Goal: Task Accomplishment & Management: Use online tool/utility

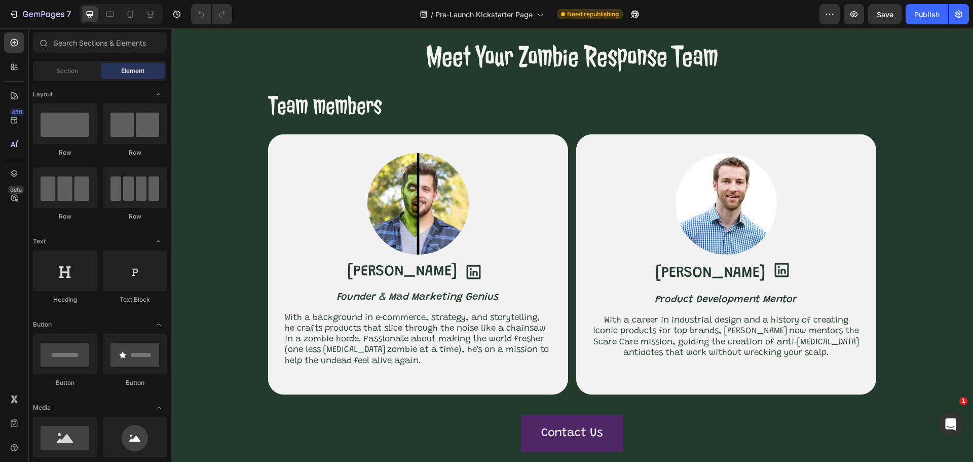
scroll to position [4015, 0]
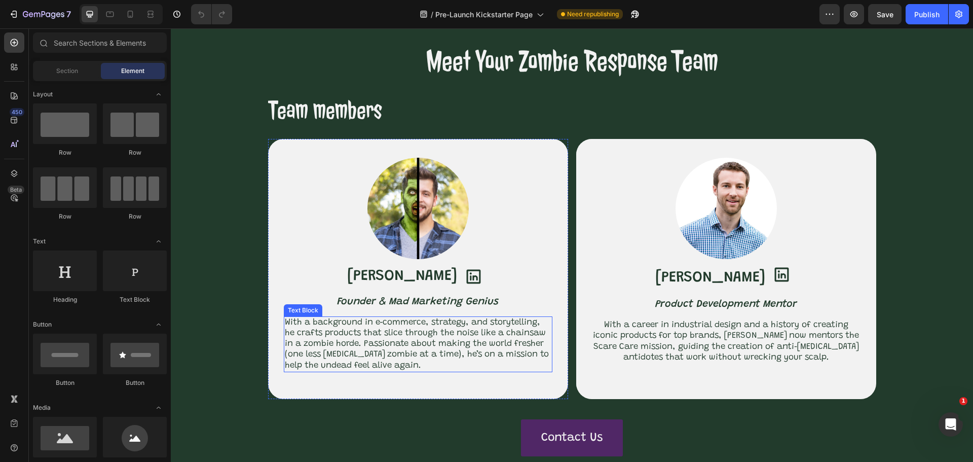
click at [468, 361] on p "With a background in e‑commerce, strategy, and storytelling, he crafts products…" at bounding box center [418, 344] width 267 height 54
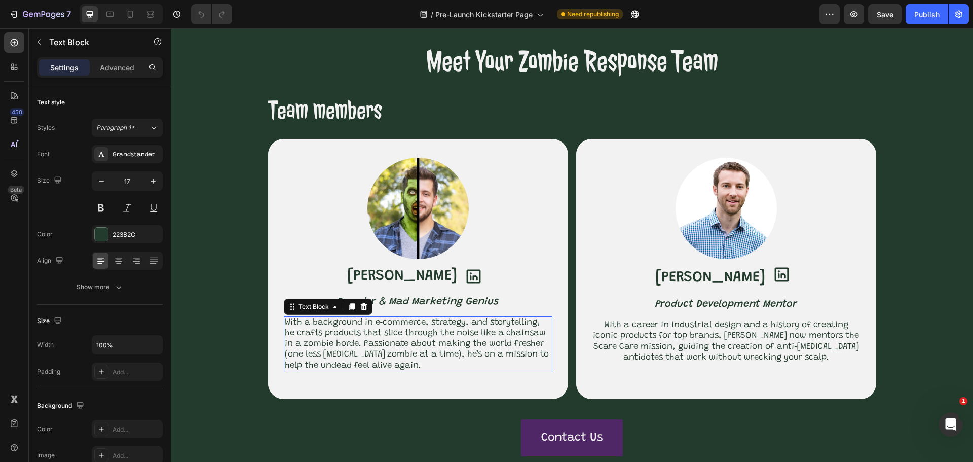
click at [468, 361] on p "With a background in e‑commerce, strategy, and storytelling, he crafts products…" at bounding box center [418, 344] width 267 height 54
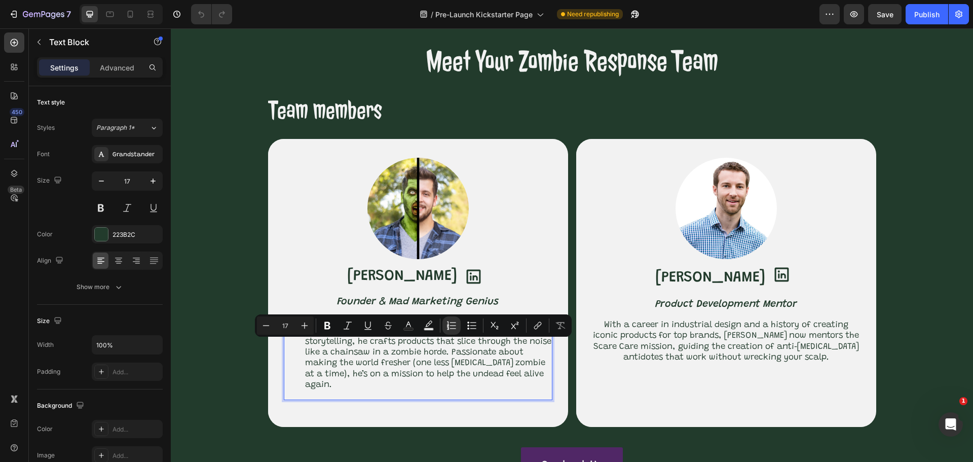
click at [457, 323] on button "Numbered List" at bounding box center [452, 325] width 18 height 18
type input "17"
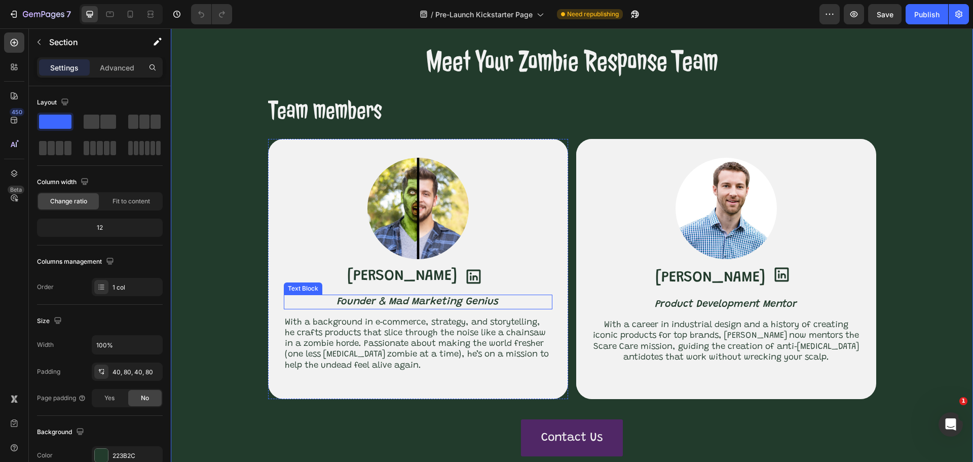
click at [451, 307] on icon "Founder & Mad Marketing Genius" at bounding box center [418, 302] width 162 height 10
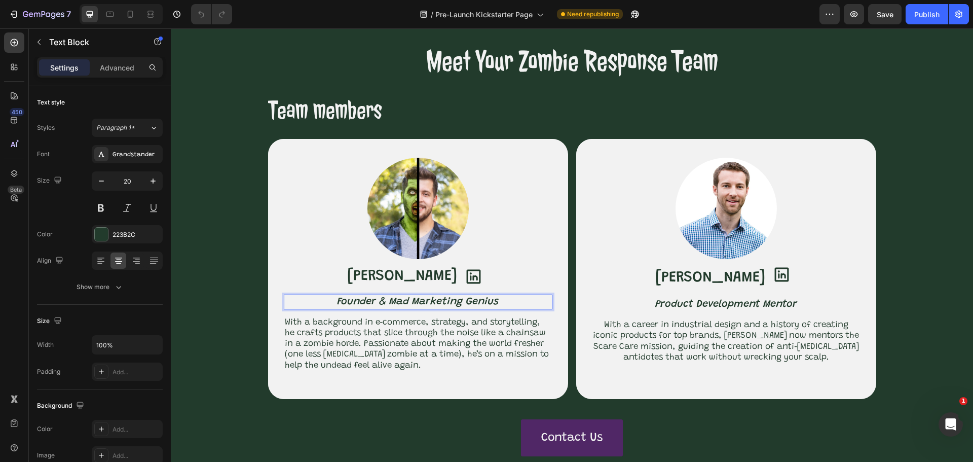
click at [451, 307] on icon "Founder & Mad Marketing Genius" at bounding box center [418, 302] width 162 height 10
click at [390, 307] on icon "Founder & Mad Marketing Genius" at bounding box center [418, 302] width 162 height 10
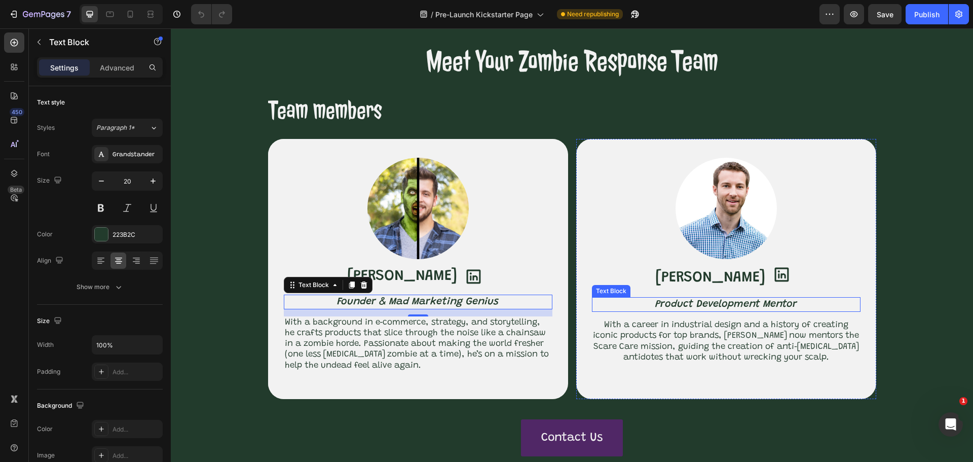
click at [788, 309] on icon "Product Development Mentor" at bounding box center [727, 304] width 142 height 10
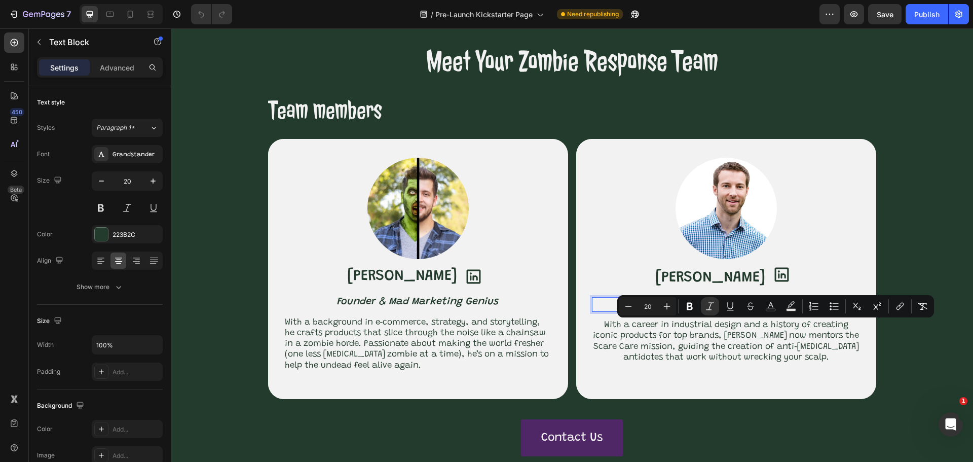
click at [805, 311] on p "Product Development Mentor" at bounding box center [726, 304] width 267 height 13
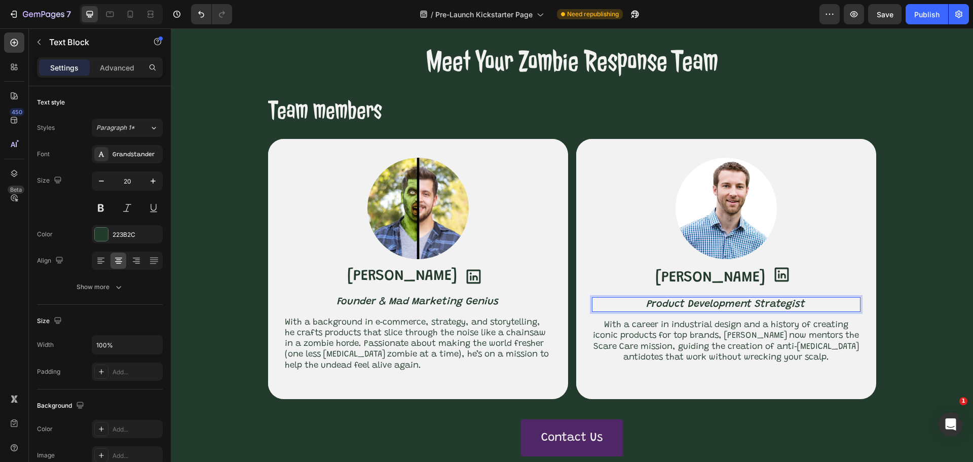
click at [643, 311] on p "Product Development Strategist" at bounding box center [726, 304] width 267 height 13
click at [822, 309] on icon "Co-Founder & Product Development Strategist" at bounding box center [726, 304] width 227 height 10
drag, startPoint x: 784, startPoint y: 328, endPoint x: 857, endPoint y: 336, distance: 73.5
click at [857, 336] on div "Image Andrew Lees Text Block Icon Row Co-Founder & Product Development Strategi…" at bounding box center [726, 265] width 300 height 252
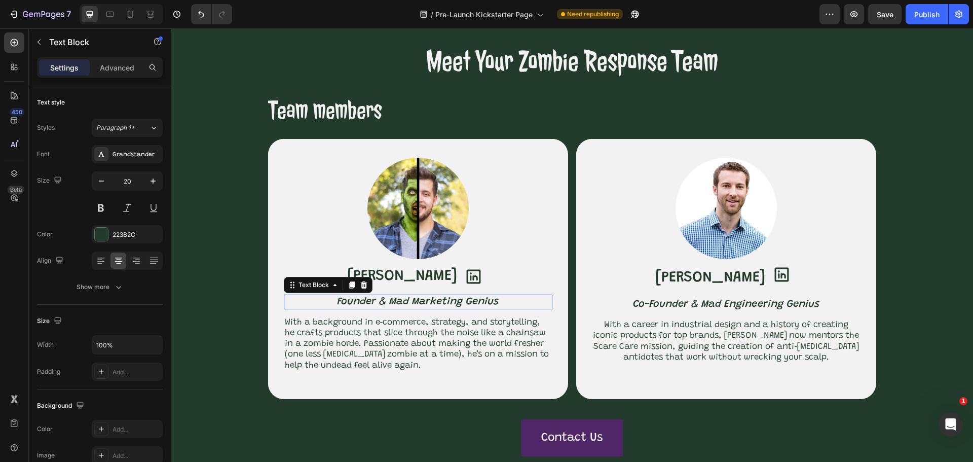
click at [446, 307] on icon "Founder & Mad Marketing Genius" at bounding box center [418, 302] width 162 height 10
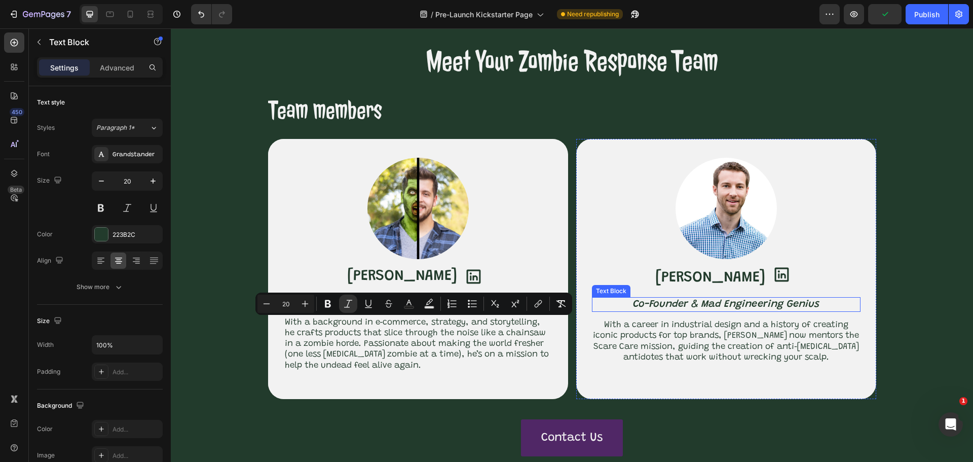
click at [742, 309] on icon "Co-Founder & Mad Engineering Genius" at bounding box center [726, 304] width 187 height 10
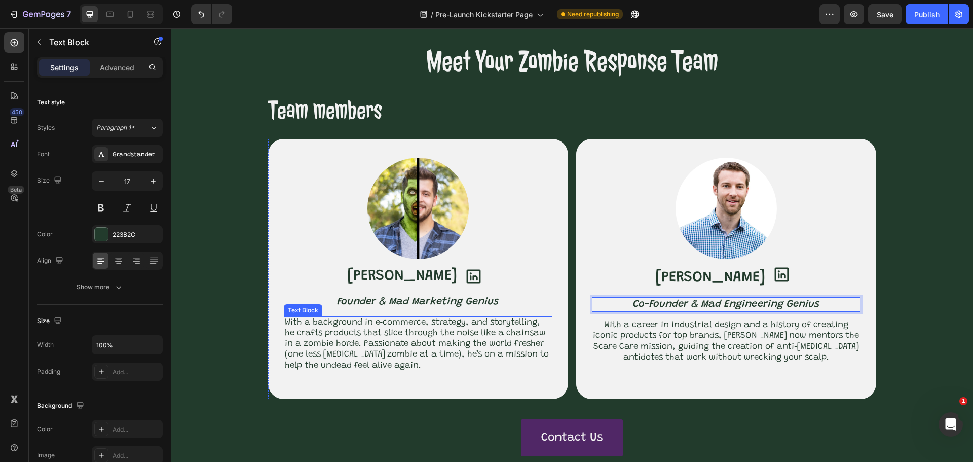
click at [428, 368] on p "With a background in e‑commerce, strategy, and storytelling, he crafts products…" at bounding box center [418, 344] width 267 height 54
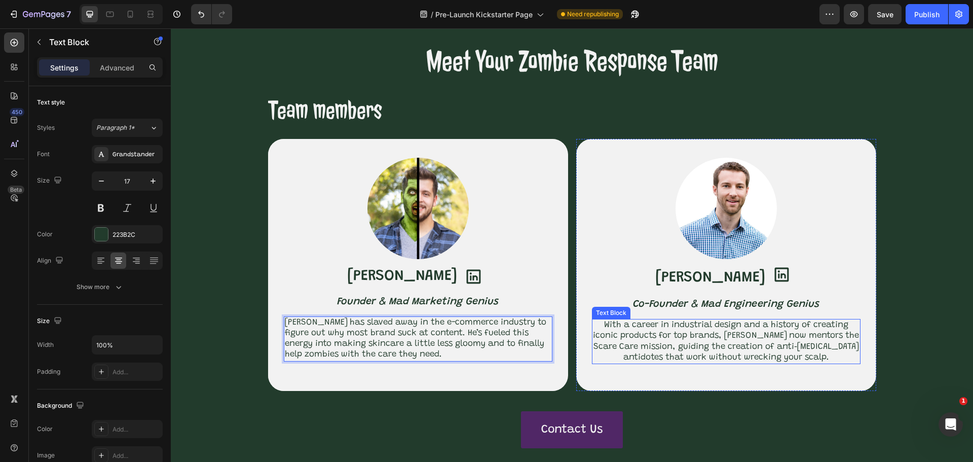
click at [675, 355] on p "With a career in industrial design and a history of creating iconic products fo…" at bounding box center [726, 341] width 267 height 43
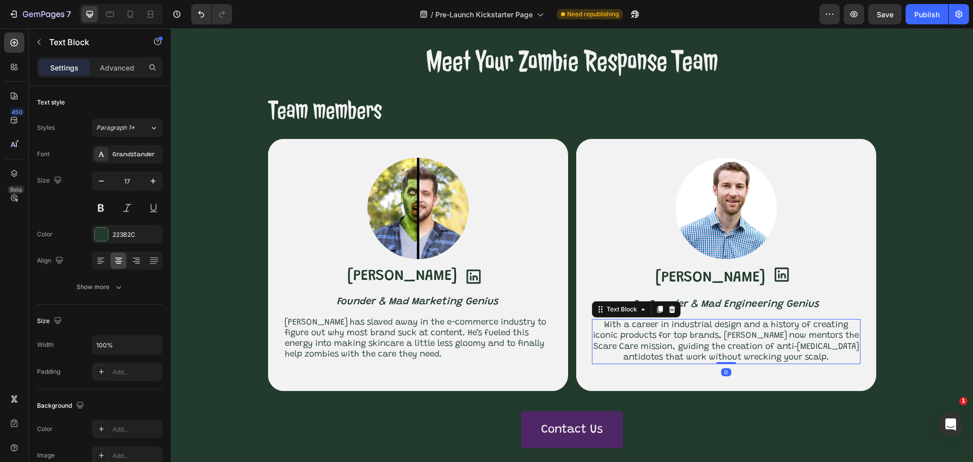
click at [675, 355] on p "With a career in industrial design and a history of creating iconic products fo…" at bounding box center [726, 341] width 267 height 43
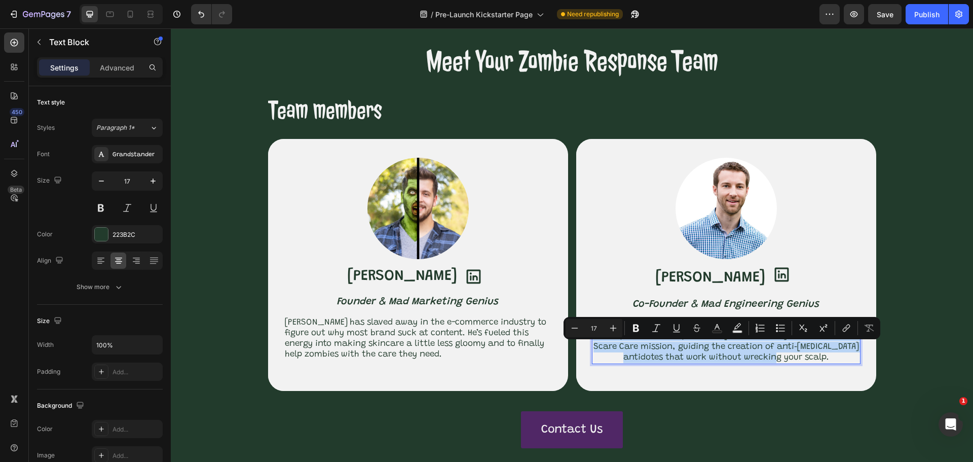
copy p "With a career in industrial design and a history of creating iconic products fo…"
click at [670, 363] on p "With a career in industrial design and a history of creating iconic products fo…" at bounding box center [726, 341] width 267 height 43
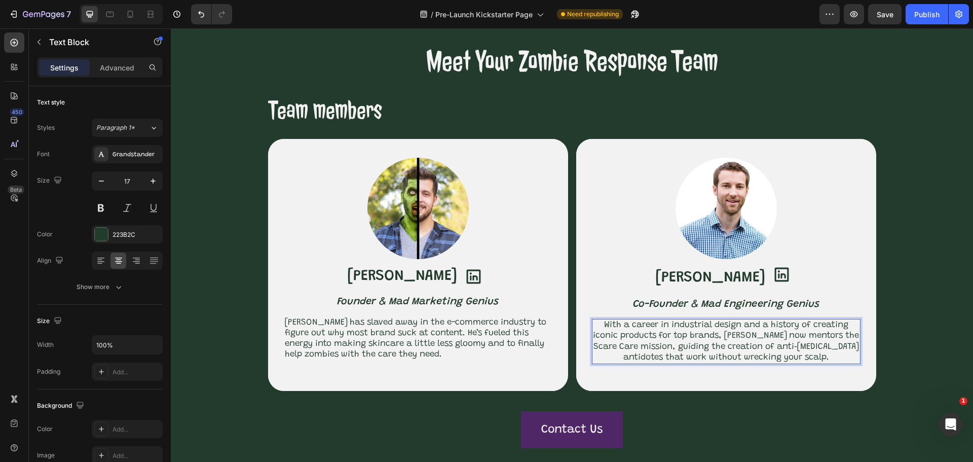
click at [809, 355] on p "With a career in industrial design and a history of creating iconic products fo…" at bounding box center [726, 341] width 267 height 43
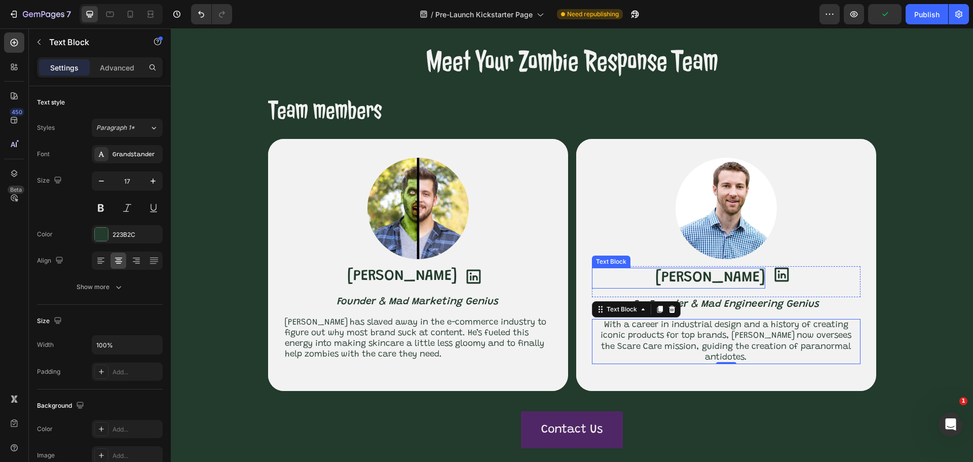
click at [741, 288] on p "Andrew Lees" at bounding box center [679, 278] width 172 height 19
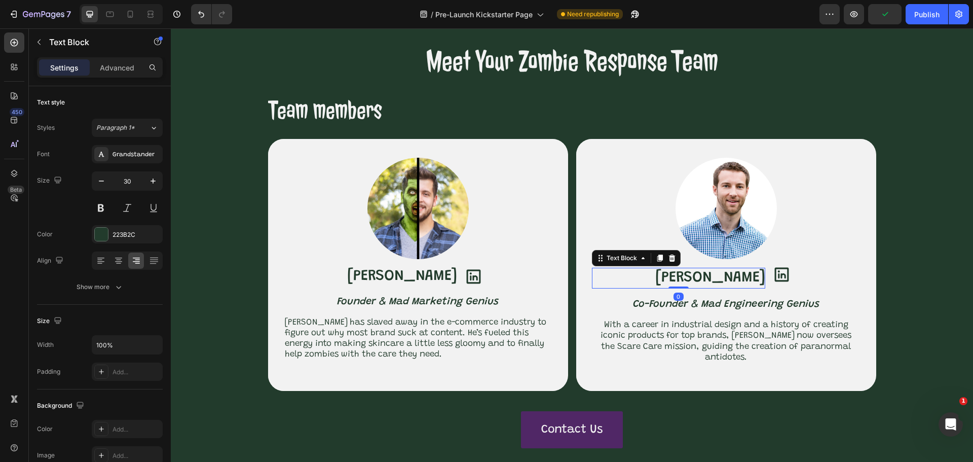
click at [741, 288] on p "Andrew Lees" at bounding box center [679, 278] width 172 height 19
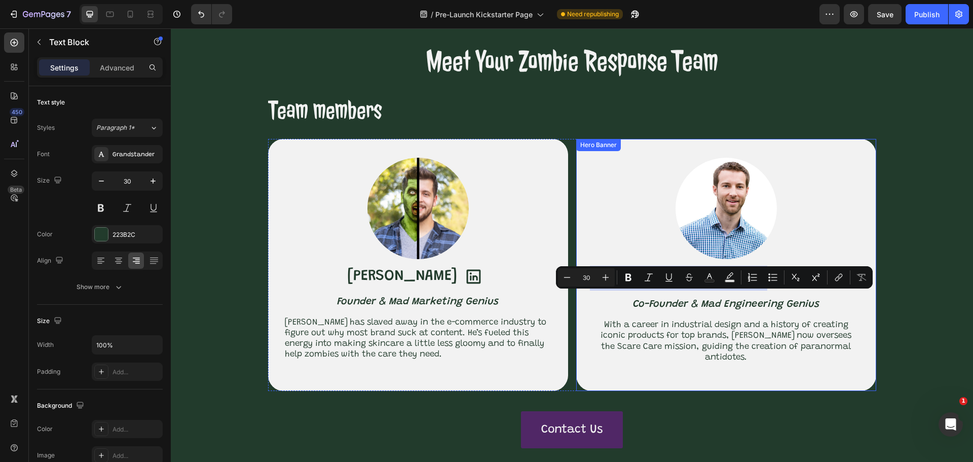
copy p "Andrew Lees"
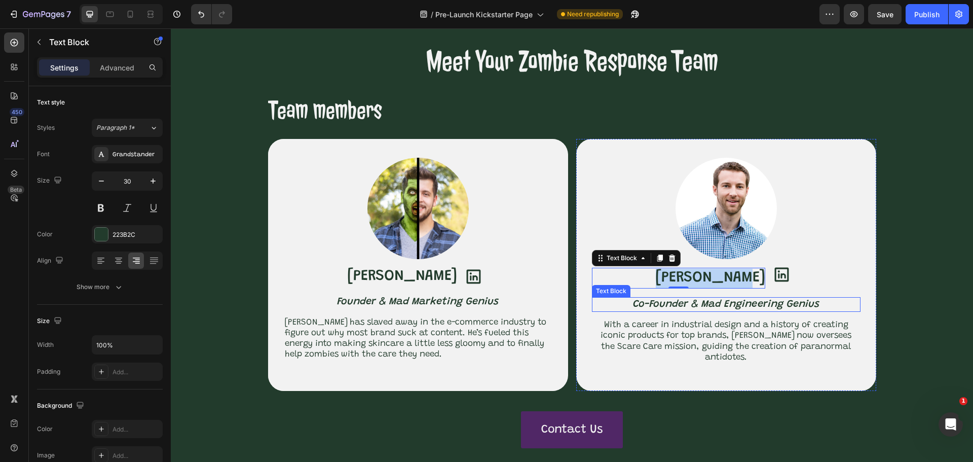
click at [749, 309] on icon "Co-Founder & Mad Engineering Genius" at bounding box center [726, 304] width 187 height 10
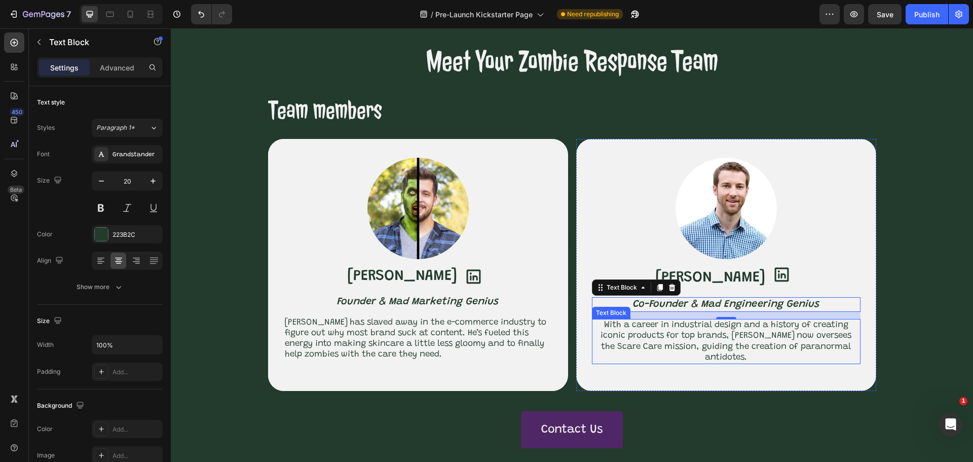
click at [649, 360] on p "With a career in industrial design and a history of creating iconic products fo…" at bounding box center [726, 341] width 267 height 43
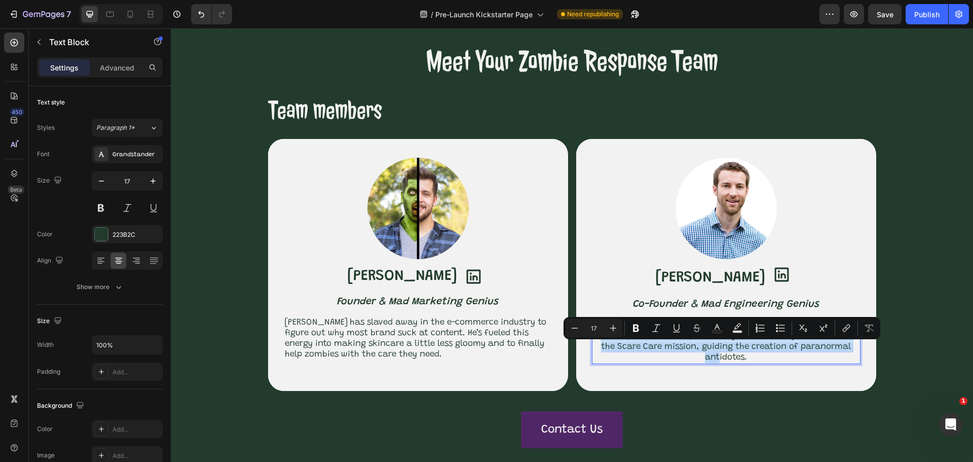
copy p "With a career in industrial design and a history of creating iconic products fo…"
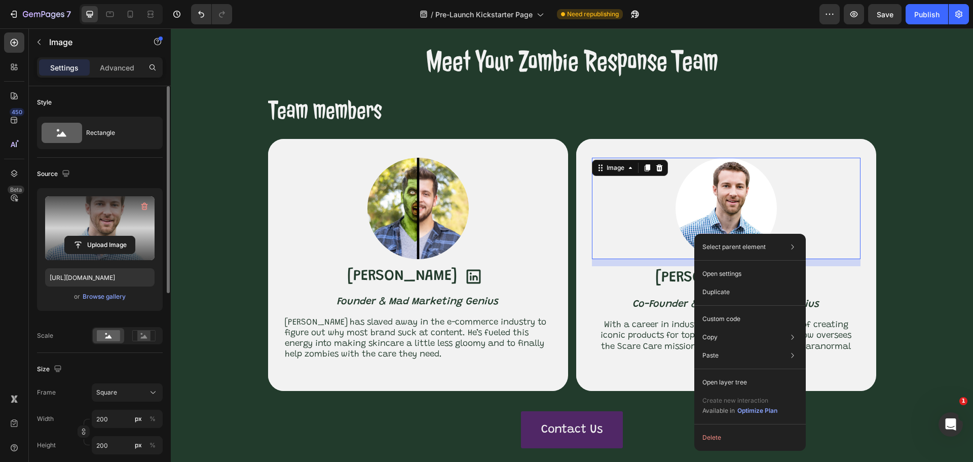
click at [98, 217] on label at bounding box center [100, 228] width 110 height 64
click at [98, 236] on input "file" at bounding box center [100, 244] width 70 height 17
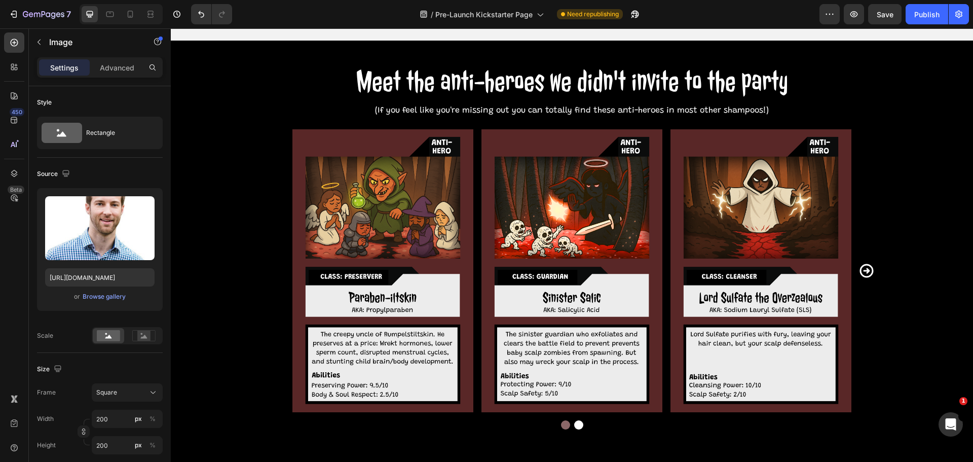
scroll to position [1277, 0]
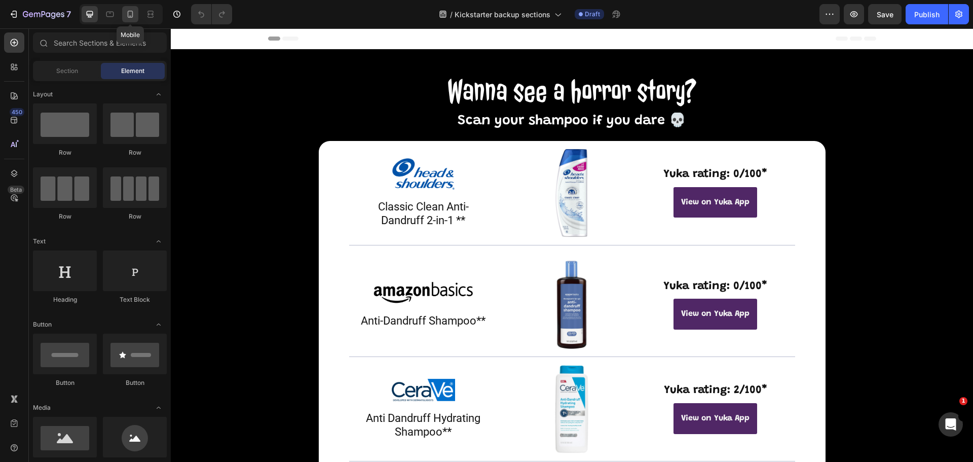
click at [134, 15] on icon at bounding box center [130, 14] width 10 height 10
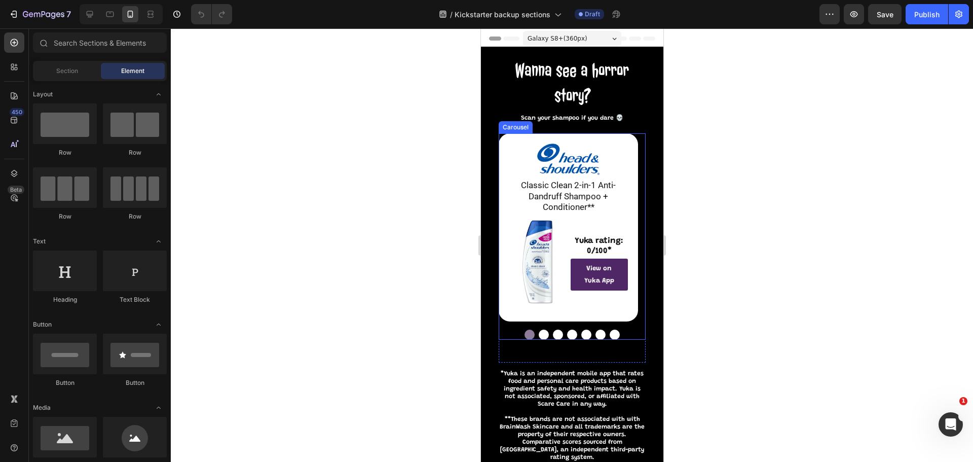
click at [613, 336] on button "Dot" at bounding box center [614, 335] width 10 height 10
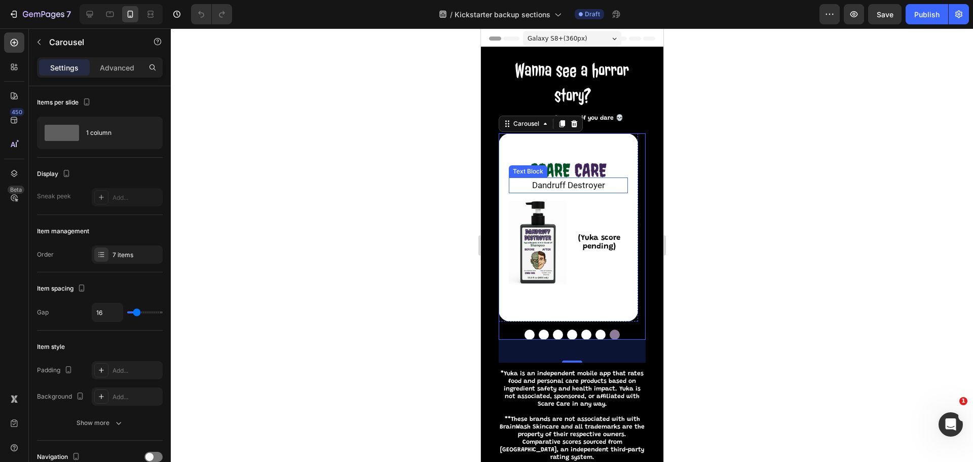
click at [591, 186] on p "Dandruff Destroyer" at bounding box center [568, 185] width 112 height 11
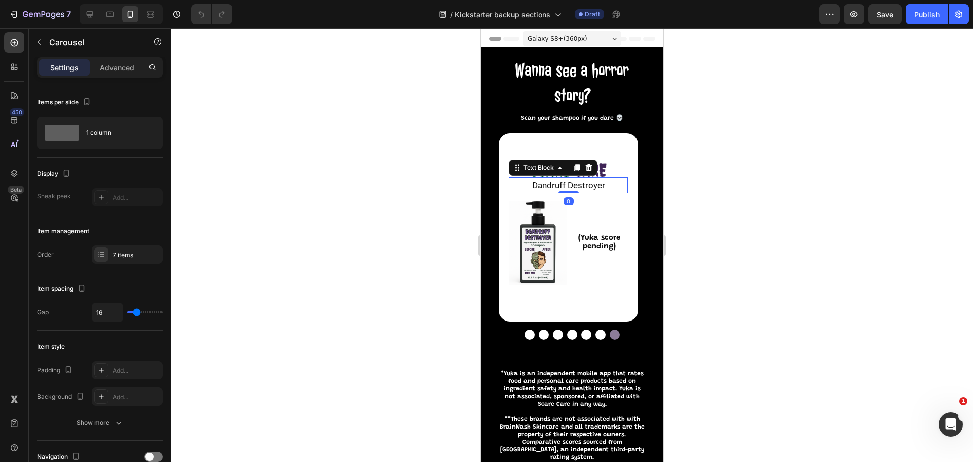
click at [591, 186] on p "Dandruff Destroyer" at bounding box center [568, 185] width 112 height 11
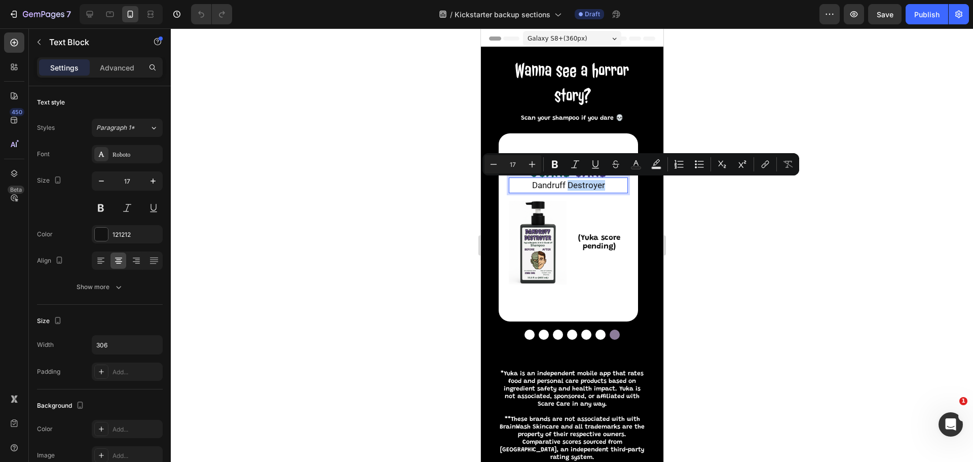
click at [608, 187] on p "Dandruff Destroyer" at bounding box center [568, 185] width 112 height 11
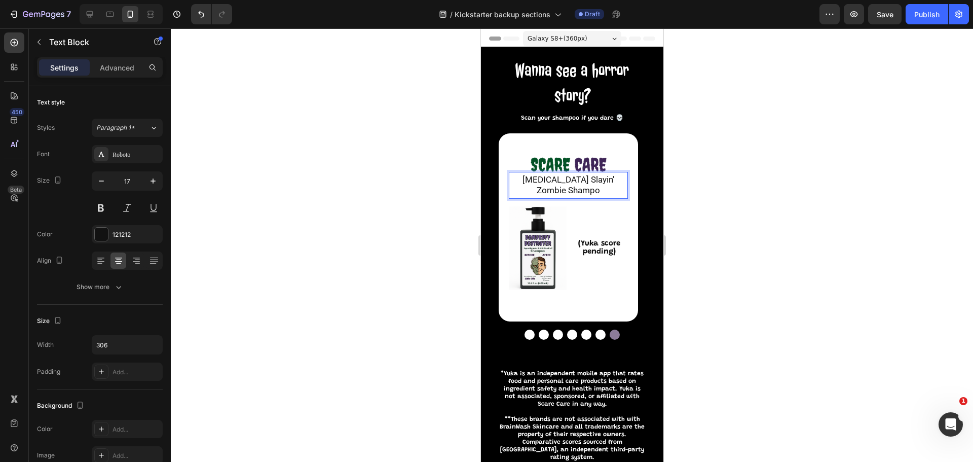
click at [584, 180] on p "Dandruff Slayin' Zombie Shampo" at bounding box center [568, 185] width 112 height 22
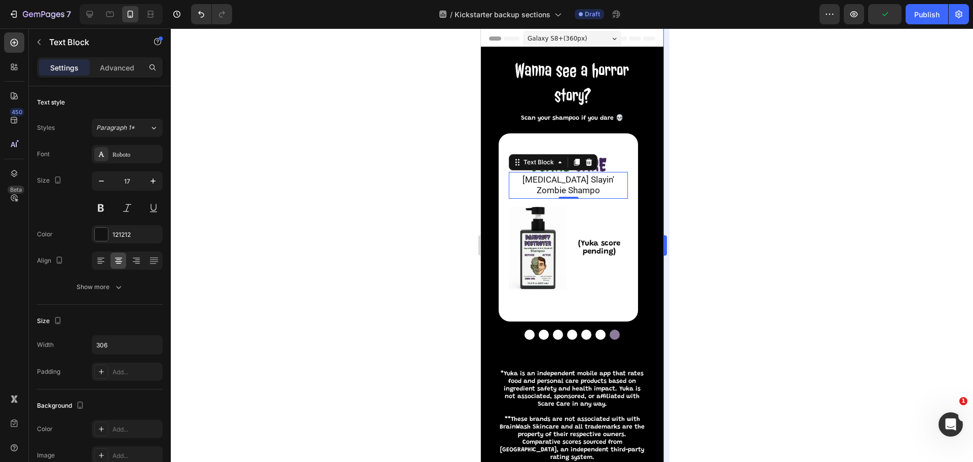
drag, startPoint x: 671, startPoint y: 241, endPoint x: 664, endPoint y: 238, distance: 7.5
click at [669, 239] on div "333333 100 % 333333 100 %" at bounding box center [572, 244] width 803 height 433
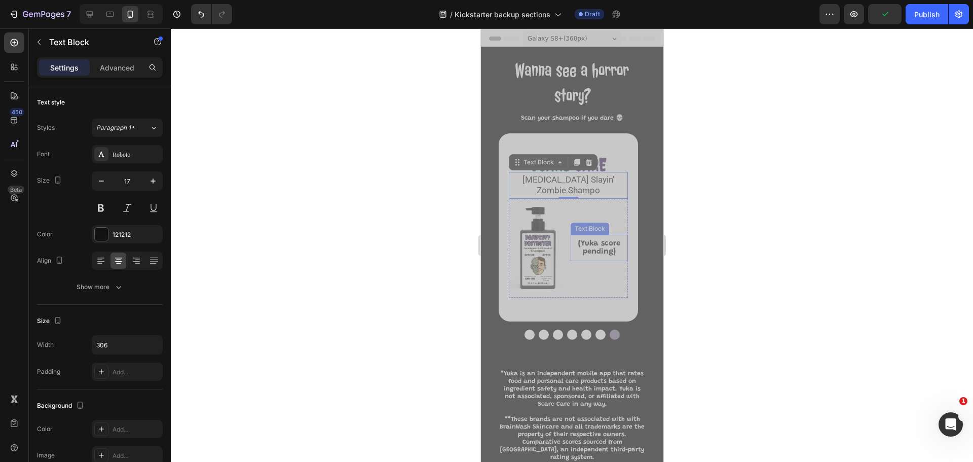
click at [602, 244] on strong "(Yuka score pending)" at bounding box center [599, 248] width 42 height 16
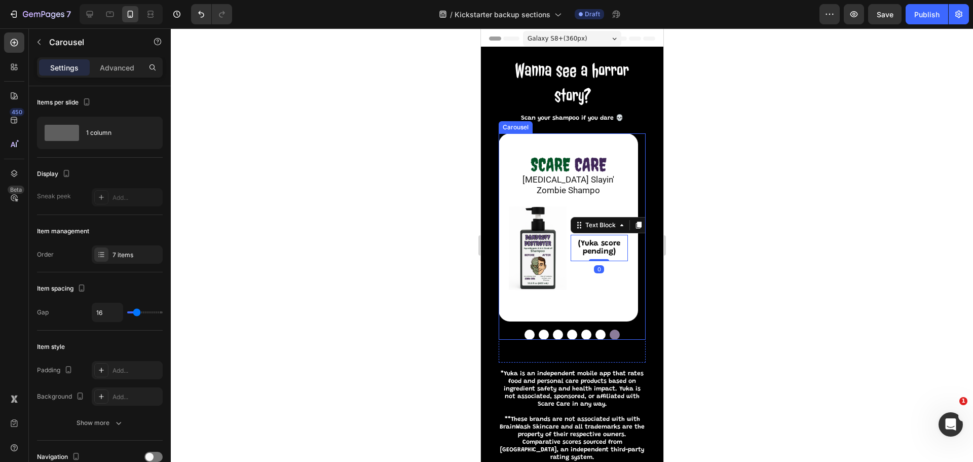
click at [599, 334] on button "Dot" at bounding box center [600, 335] width 10 height 10
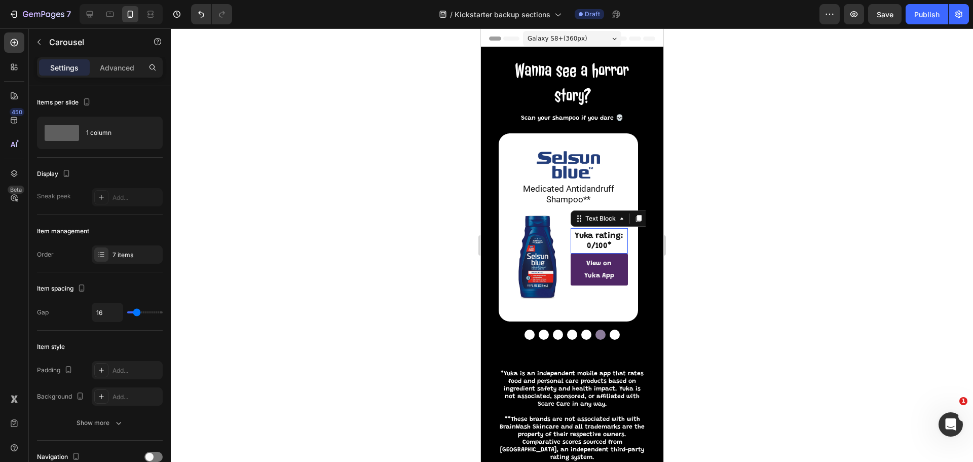
click at [621, 229] on div "Yuka rating: 0/100* Text Block 0" at bounding box center [599, 240] width 58 height 25
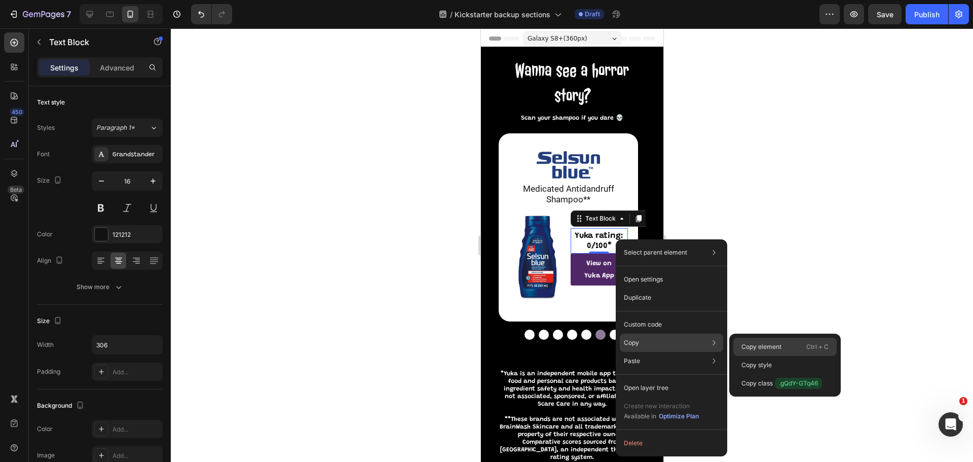
click at [762, 343] on p "Copy element" at bounding box center [762, 346] width 40 height 9
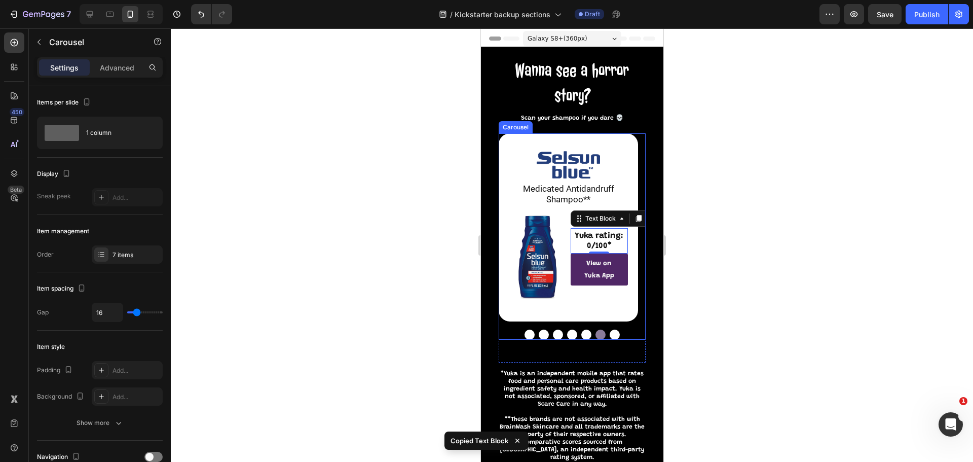
click at [609, 334] on button "Dot" at bounding box center [614, 335] width 10 height 10
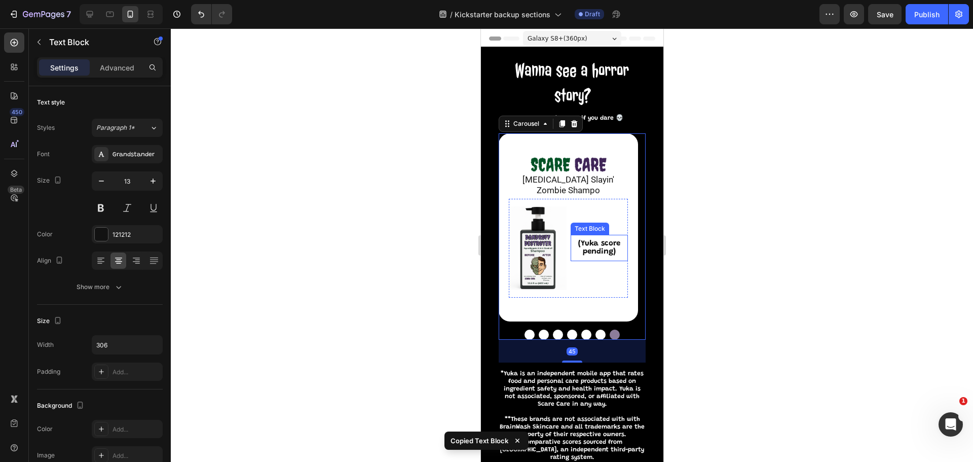
click at [608, 243] on strong "(Yuka score pending)" at bounding box center [599, 248] width 42 height 16
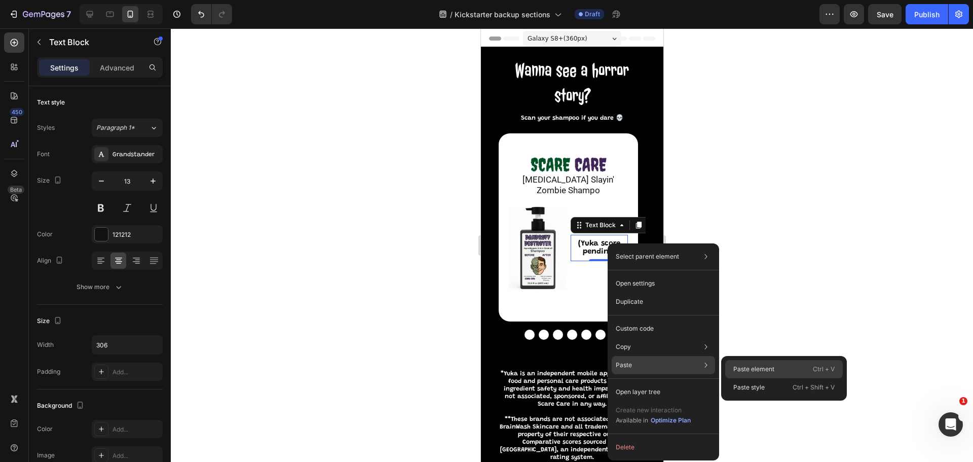
click at [742, 372] on p "Paste element" at bounding box center [754, 369] width 41 height 9
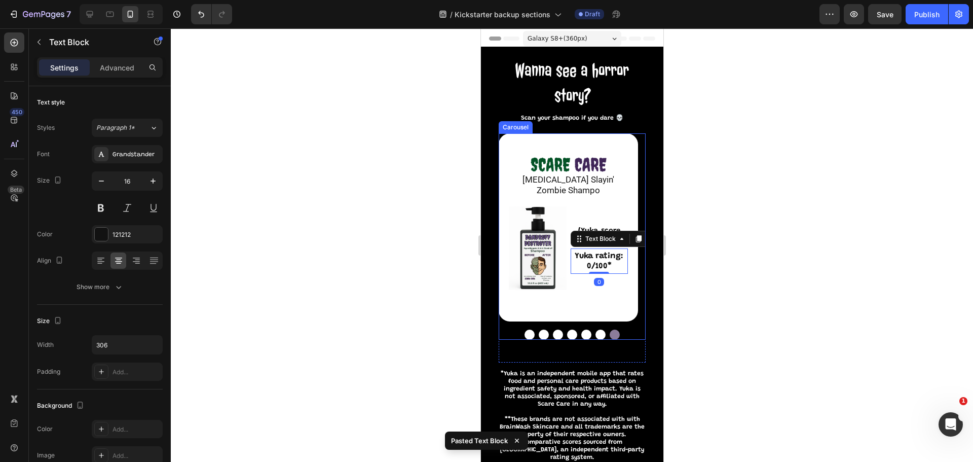
click at [597, 336] on button "Dot" at bounding box center [600, 335] width 10 height 10
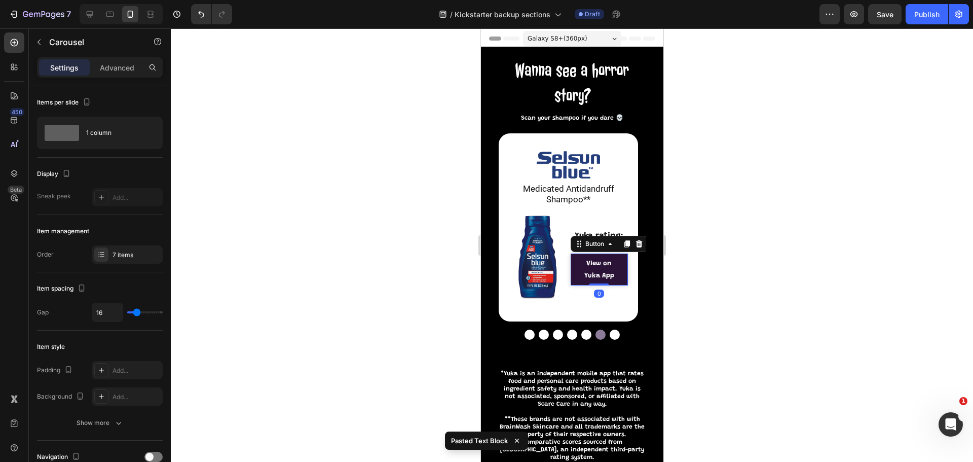
click at [622, 267] on link "View on Yuka App" at bounding box center [599, 270] width 58 height 32
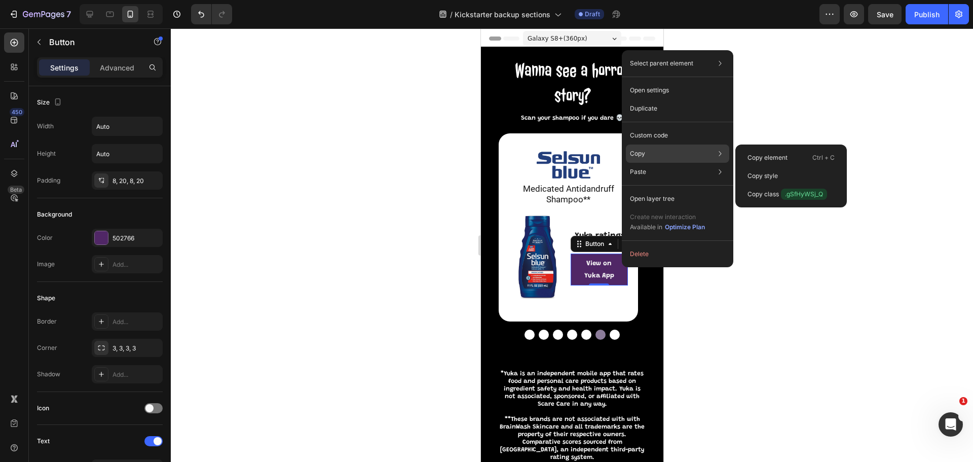
click at [647, 153] on div "Copy Copy element Ctrl + C Copy style Copy class .gSfHyWSj_Q" at bounding box center [677, 153] width 103 height 18
click at [754, 158] on p "Copy element" at bounding box center [768, 157] width 40 height 9
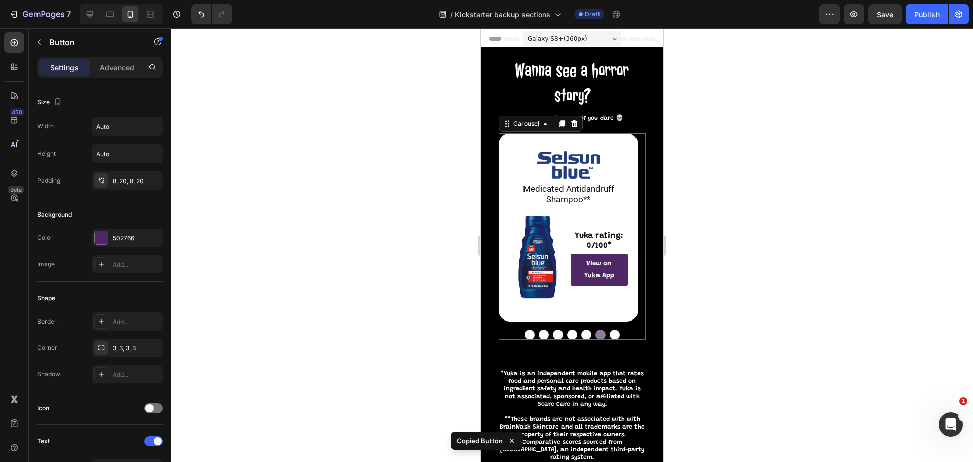
click at [610, 333] on button "Dot" at bounding box center [614, 335] width 10 height 10
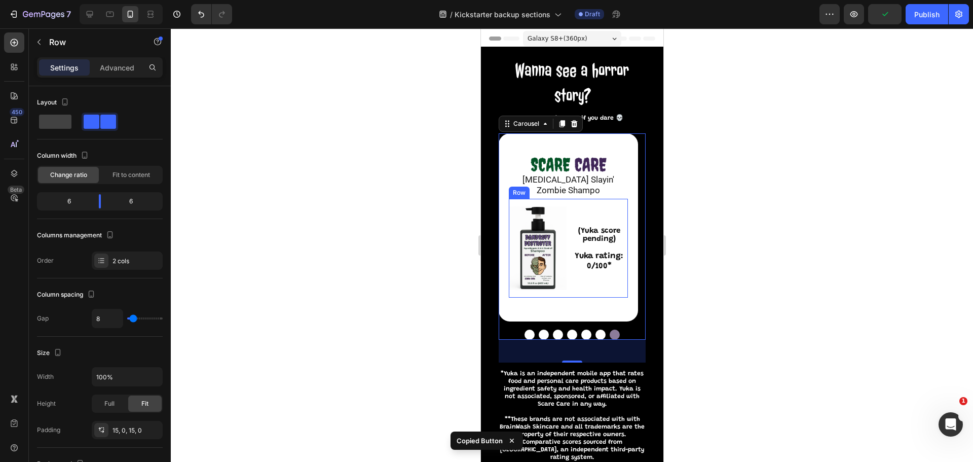
click at [614, 213] on div "(Yuka score pending) Text Block Yuka rating: 0/100* Text Block" at bounding box center [599, 248] width 58 height 84
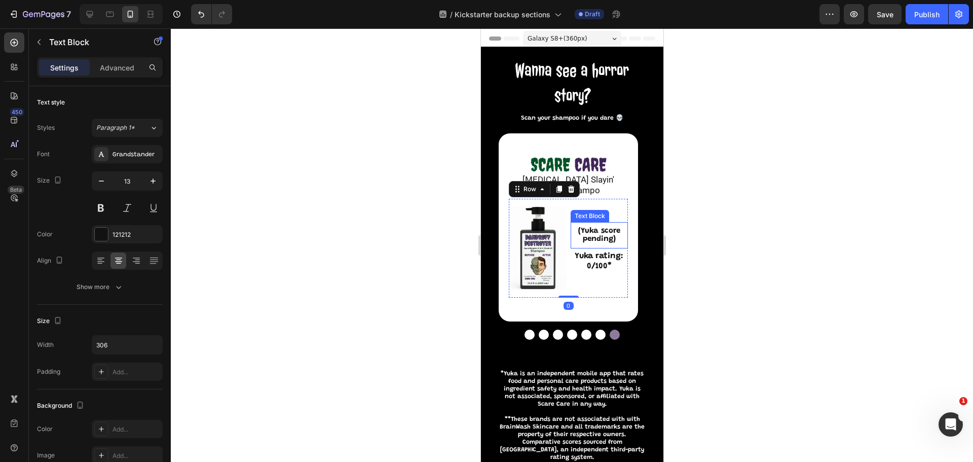
click at [611, 231] on strong "(Yuka score pending)" at bounding box center [599, 235] width 42 height 16
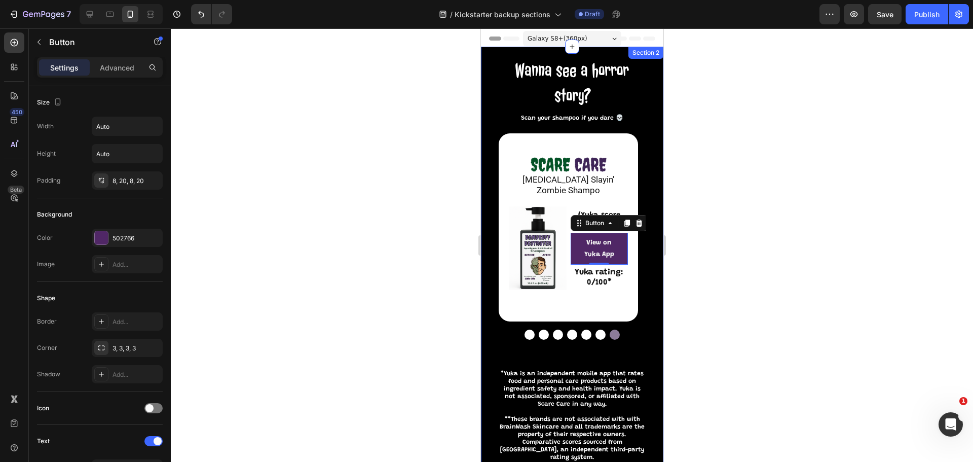
click at [718, 219] on div at bounding box center [572, 244] width 803 height 433
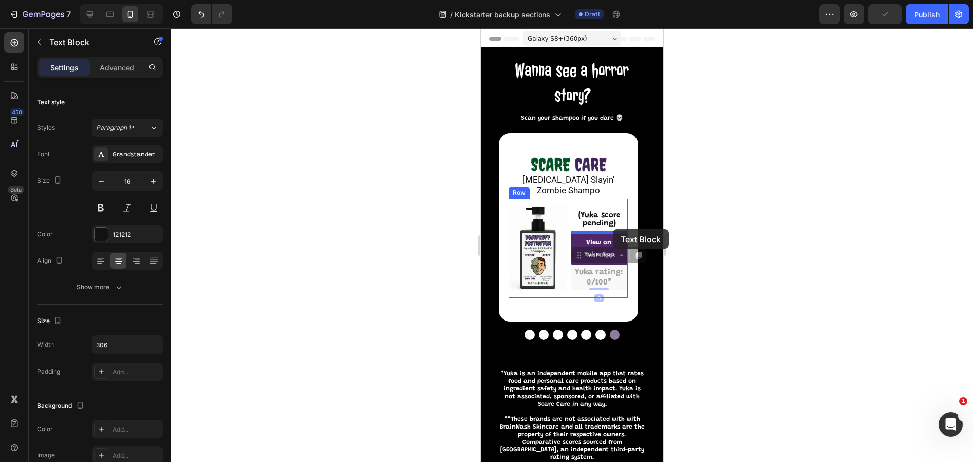
drag, startPoint x: 617, startPoint y: 278, endPoint x: 612, endPoint y: 229, distance: 48.9
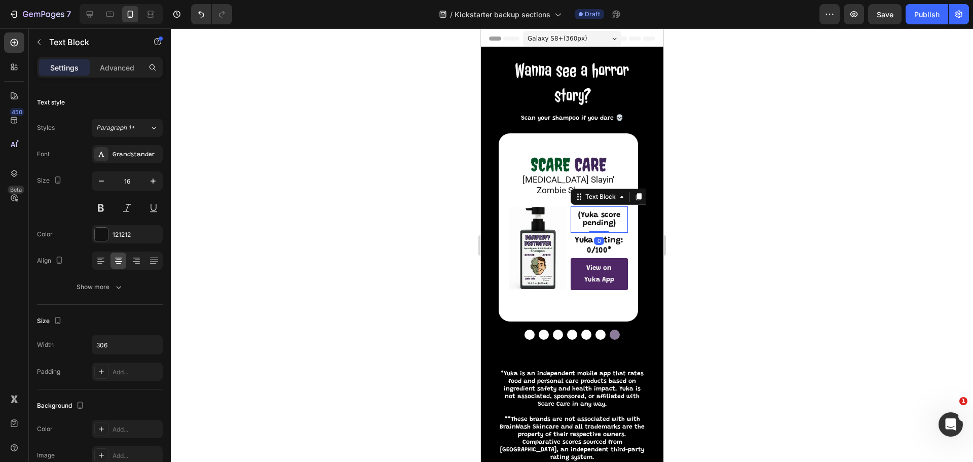
click at [602, 214] on strong "(Yuka score pending)" at bounding box center [599, 219] width 42 height 16
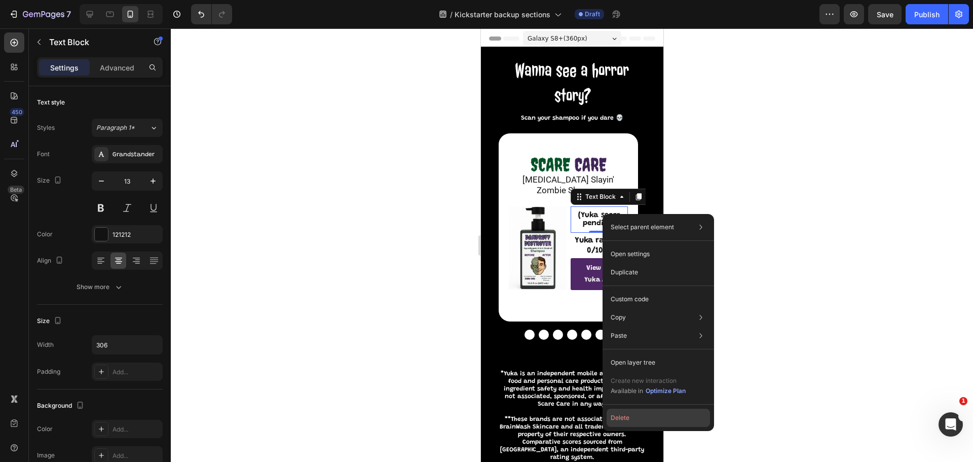
click at [623, 417] on button "Delete" at bounding box center [658, 418] width 103 height 18
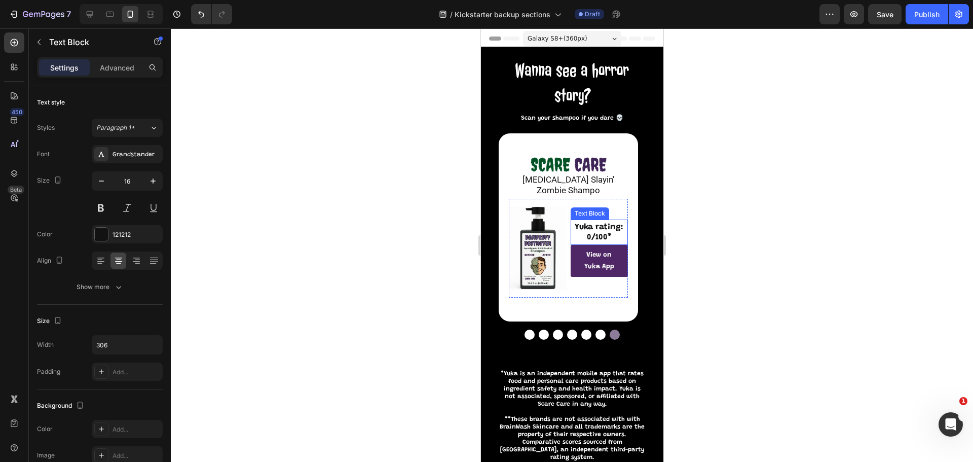
click at [606, 232] on p "Yuka rating: 0/100*" at bounding box center [599, 232] width 51 height 20
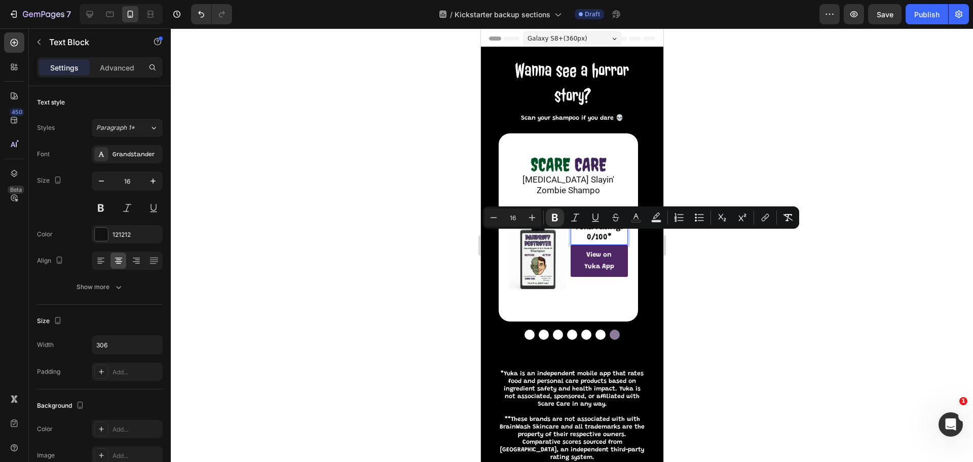
click at [593, 237] on strong "Yuka rating: 0/100*" at bounding box center [598, 232] width 49 height 18
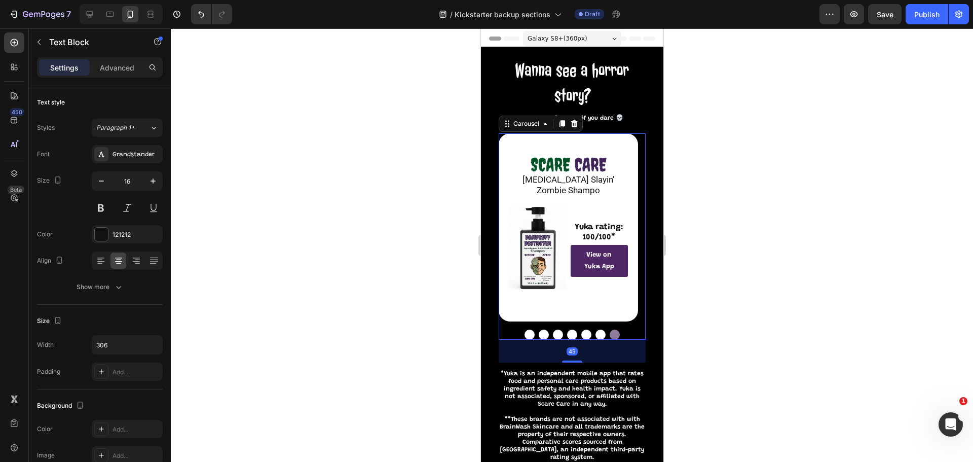
click at [636, 138] on div "Image Dandruff Slayin' Zombie Shampo Text Block Image Yuka rating: 100/100* Tex…" at bounding box center [567, 227] width 139 height 188
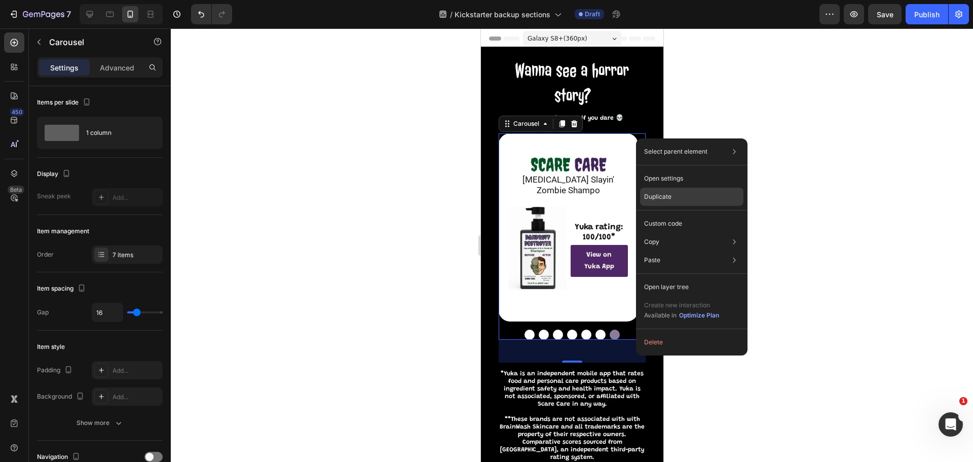
click at [686, 214] on div "Duplicate" at bounding box center [691, 223] width 103 height 18
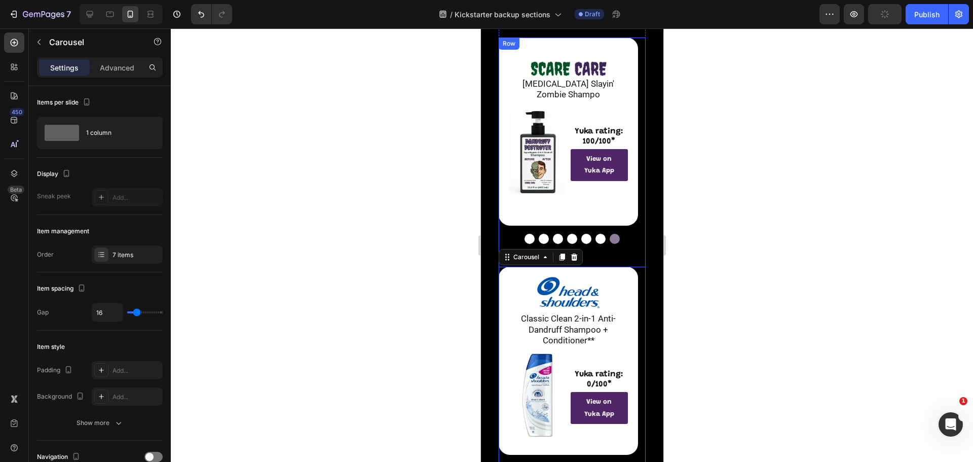
scroll to position [45, 0]
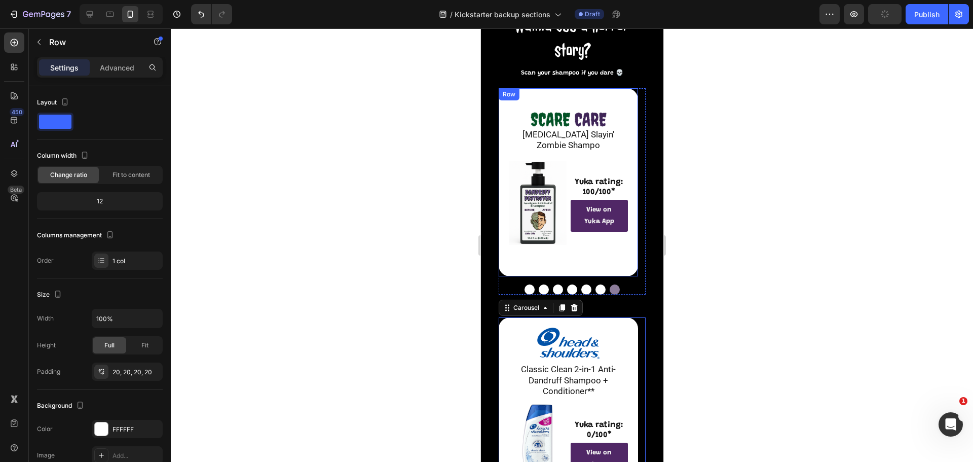
click at [626, 276] on div "Image Dandruff Slayin' Zombie Shampo Text Block Image Yuka rating: 100/100* Tex…" at bounding box center [567, 182] width 139 height 188
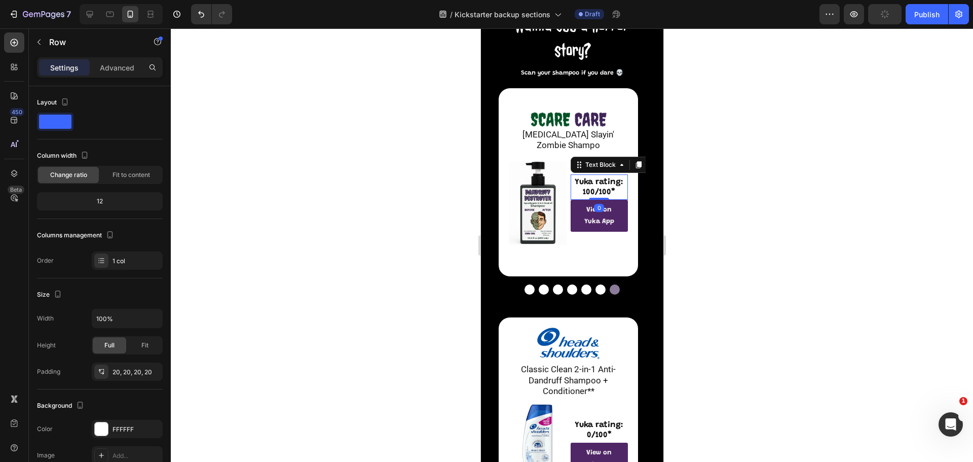
click at [626, 187] on div "Yuka rating: 100/100* Text Block 0" at bounding box center [599, 186] width 58 height 25
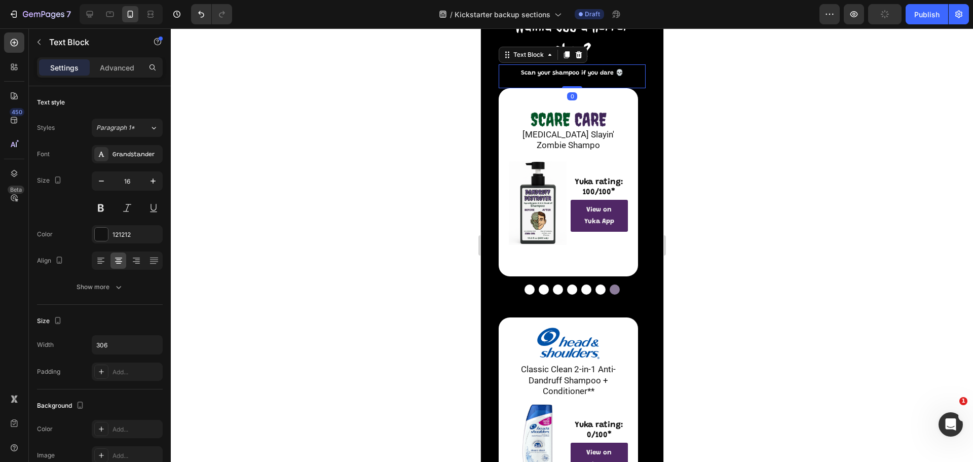
click at [634, 88] on div "Scan your shampoo if you dare 💀 Text Block 0" at bounding box center [571, 76] width 147 height 24
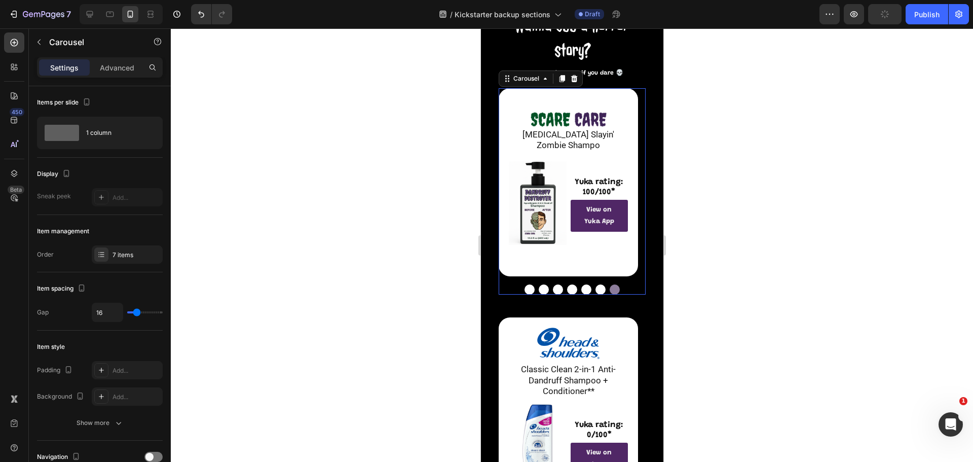
click at [636, 90] on div "Image Dandruff Slayin' Zombie Shampo Text Block Image Yuka rating: 100/100* Tex…" at bounding box center [567, 182] width 139 height 188
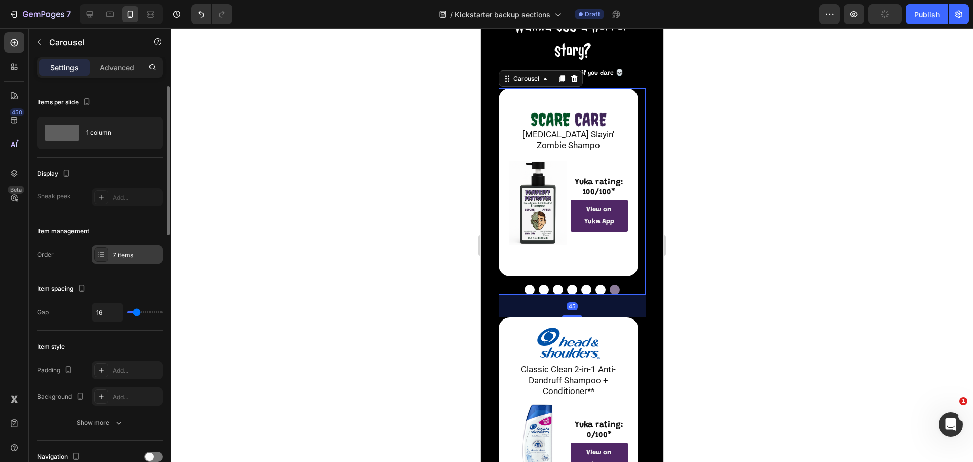
click at [138, 255] on div "7 items" at bounding box center [137, 254] width 48 height 9
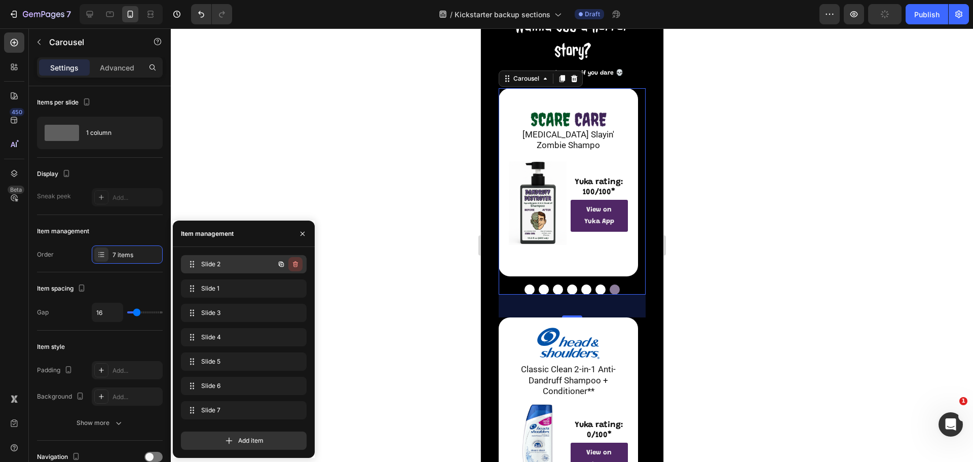
click at [296, 267] on icon "button" at bounding box center [295, 264] width 5 height 6
click at [296, 267] on div "Delete" at bounding box center [288, 264] width 19 height 9
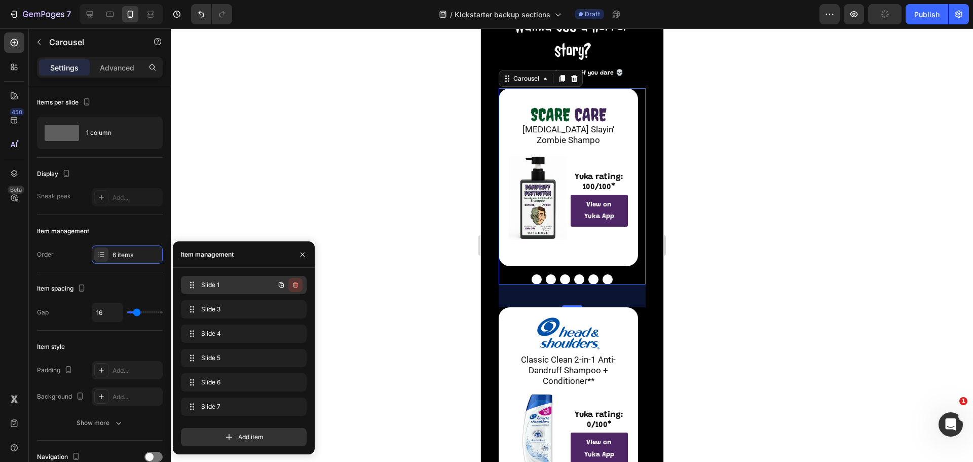
click at [297, 282] on icon "button" at bounding box center [296, 285] width 8 height 8
click at [297, 286] on div "Delete" at bounding box center [288, 284] width 19 height 9
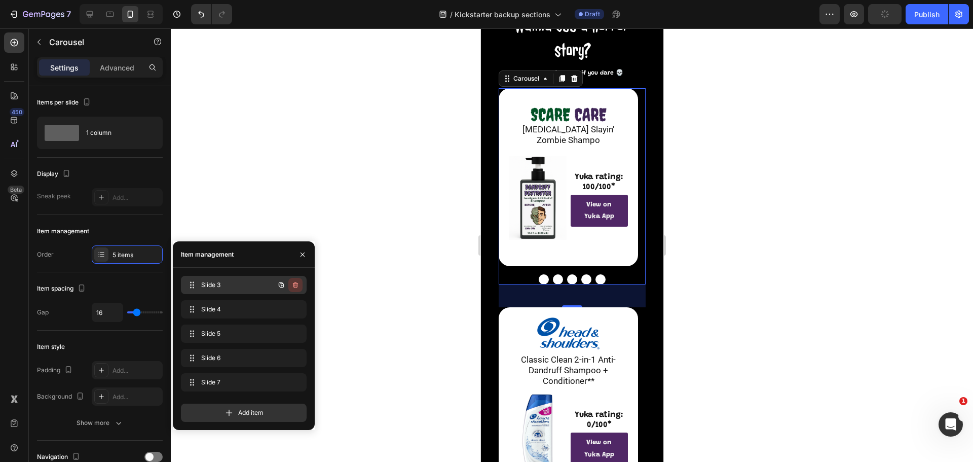
click at [298, 288] on icon "button" at bounding box center [296, 285] width 8 height 8
click at [296, 287] on div "Delete" at bounding box center [288, 284] width 19 height 9
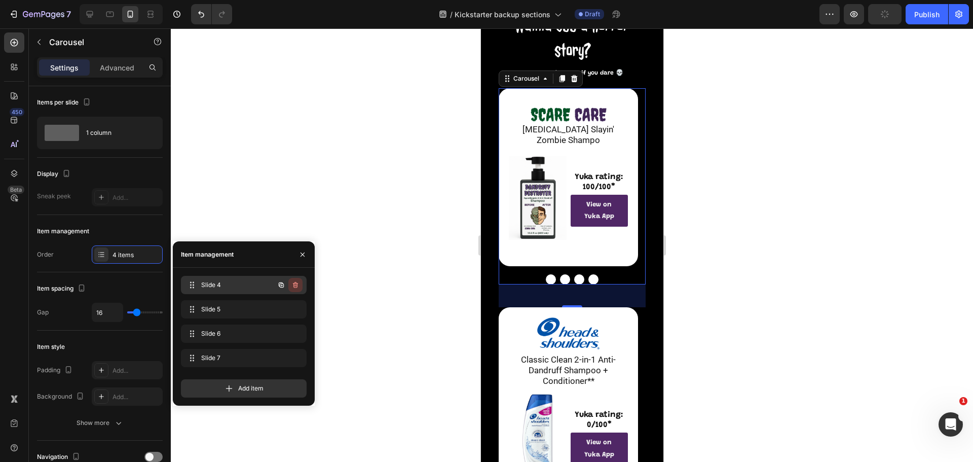
click at [295, 286] on icon "button" at bounding box center [295, 285] width 1 height 3
click at [296, 286] on div "Delete" at bounding box center [288, 284] width 19 height 9
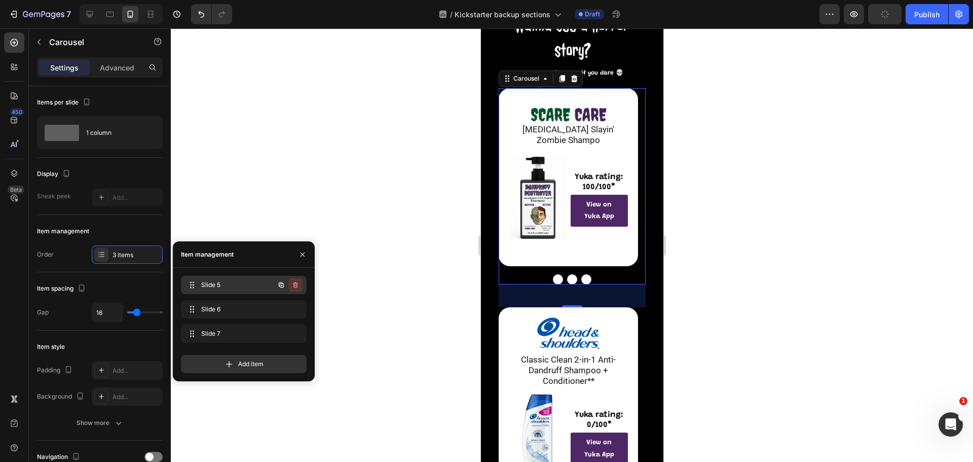
click at [293, 288] on icon "button" at bounding box center [296, 285] width 8 height 8
click at [295, 285] on div "Delete" at bounding box center [288, 284] width 19 height 9
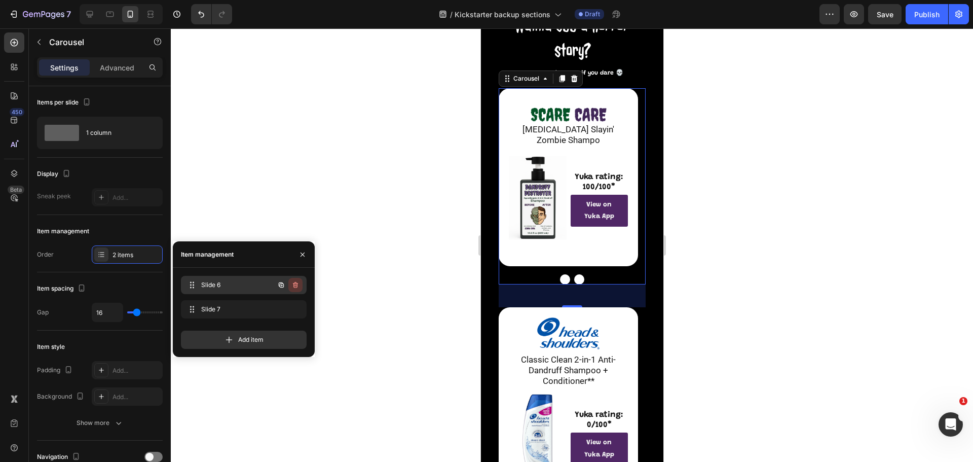
click at [295, 286] on icon "button" at bounding box center [295, 285] width 1 height 3
click at [296, 289] on div "Delete" at bounding box center [288, 284] width 19 height 9
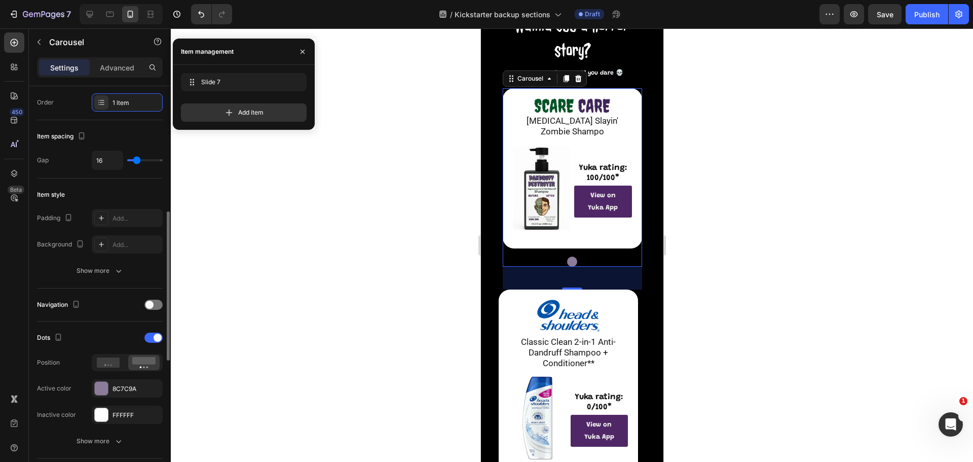
scroll to position [203, 0]
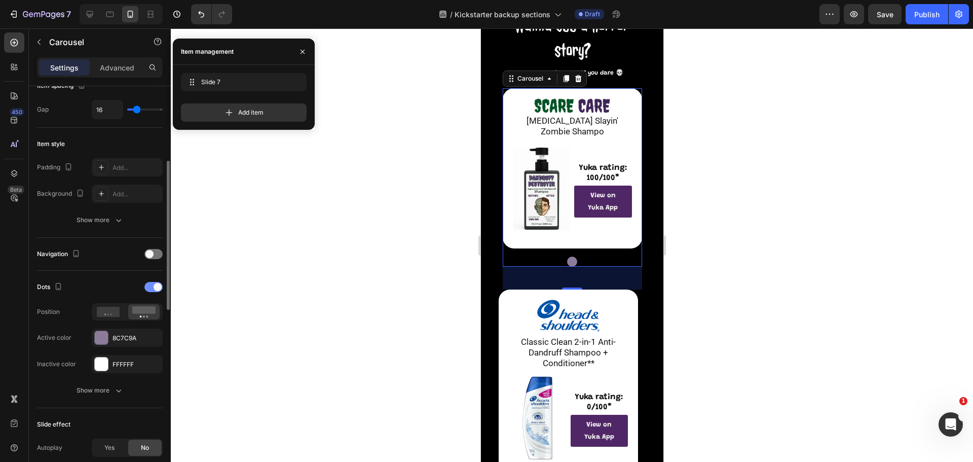
click at [157, 288] on span at bounding box center [158, 287] width 8 height 8
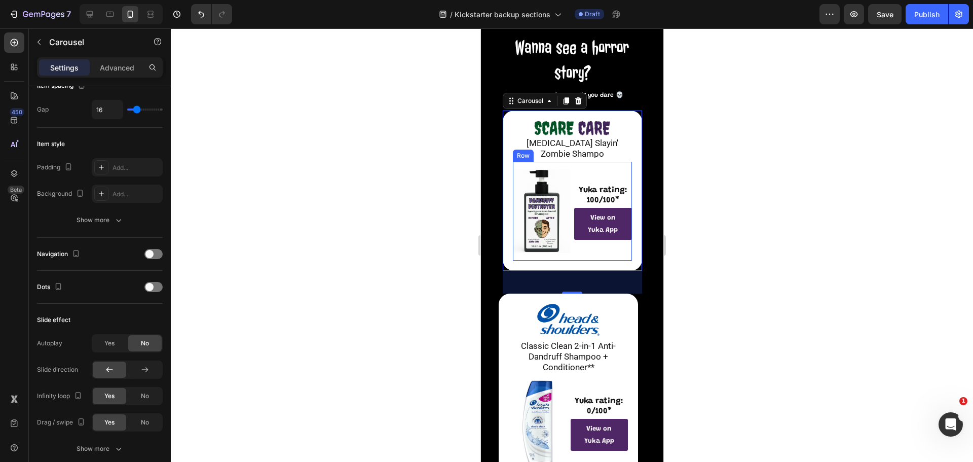
scroll to position [0, 0]
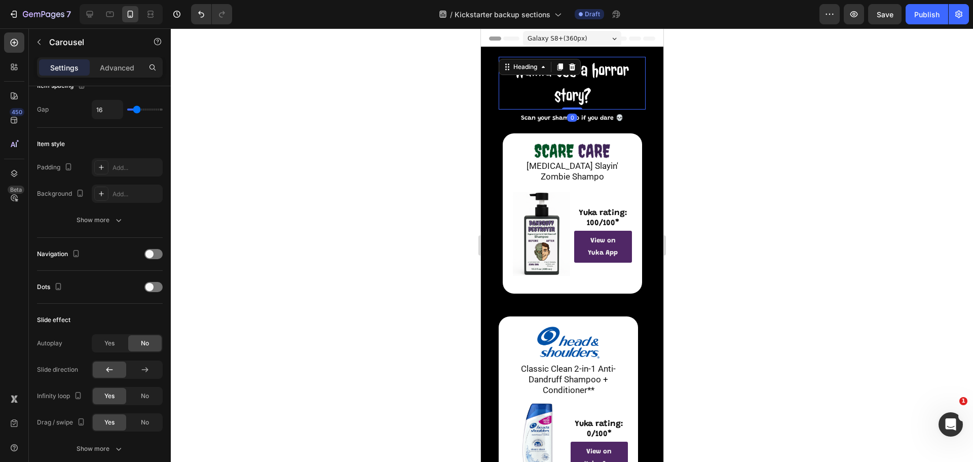
click at [590, 78] on h2 "Wanna see a horror story?" at bounding box center [571, 83] width 147 height 53
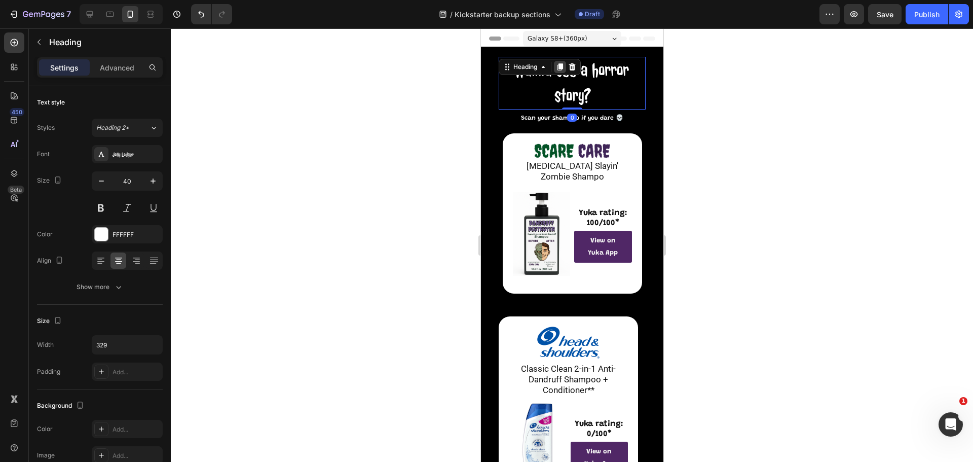
click at [561, 66] on icon at bounding box center [560, 66] width 6 height 7
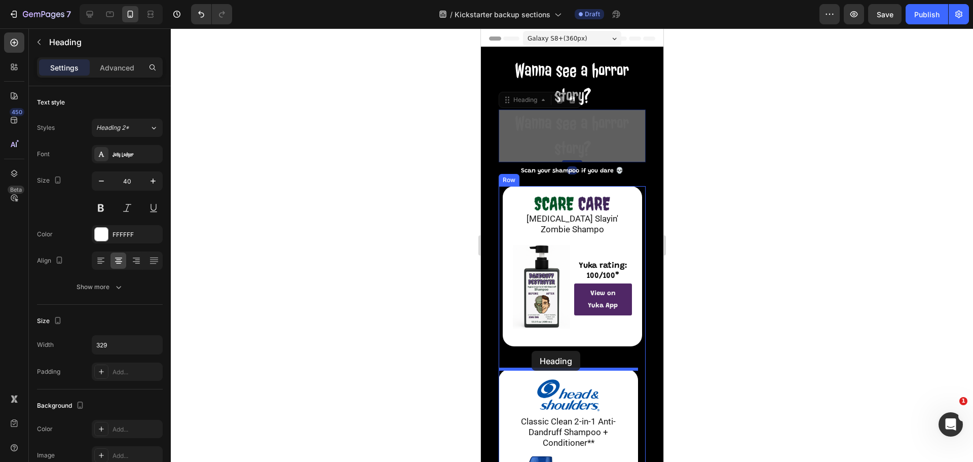
drag, startPoint x: 514, startPoint y: 99, endPoint x: 531, endPoint y: 351, distance: 252.1
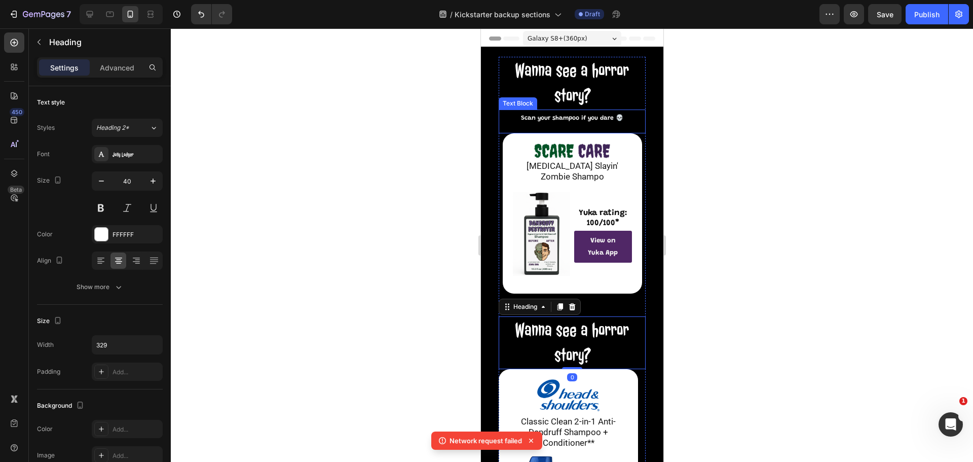
click at [574, 115] on span "Scan your shampoo if you dare 💀" at bounding box center [572, 118] width 102 height 6
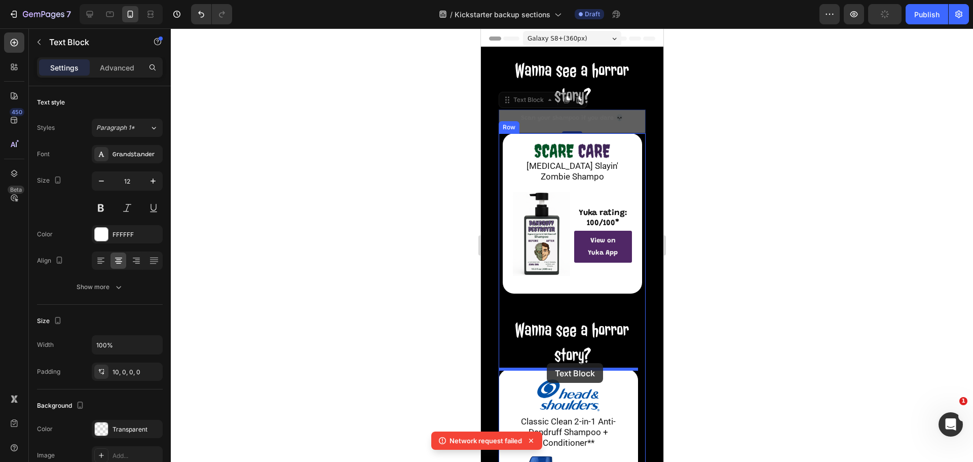
drag, startPoint x: 509, startPoint y: 100, endPoint x: 547, endPoint y: 363, distance: 265.4
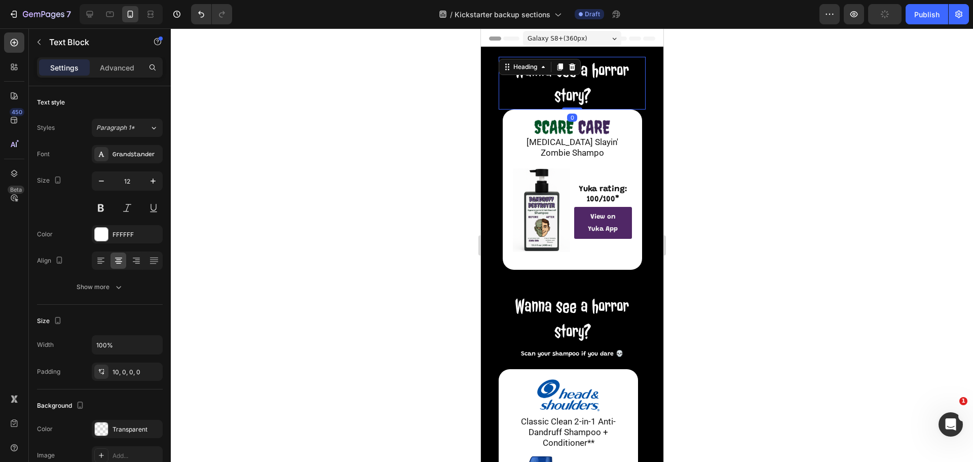
click at [565, 83] on h2 "Wanna see a horror story?" at bounding box center [571, 83] width 147 height 53
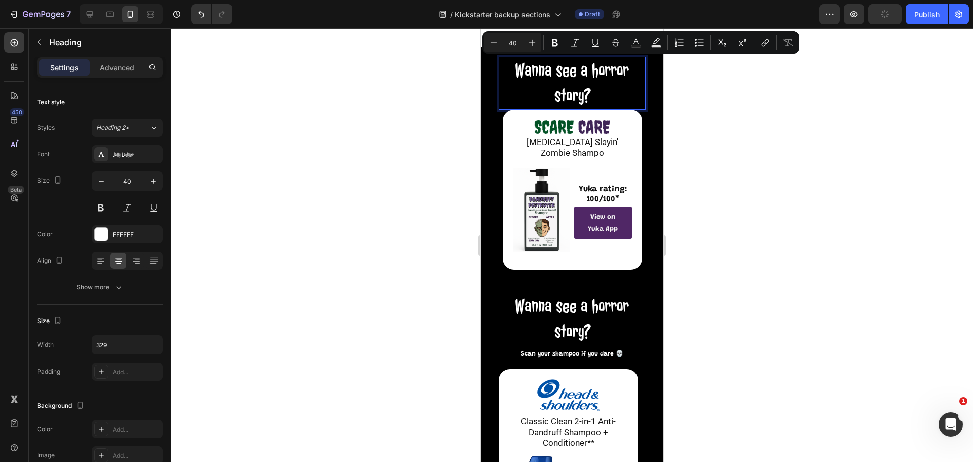
click at [596, 88] on p "Wanna see a horror story?" at bounding box center [571, 83] width 145 height 51
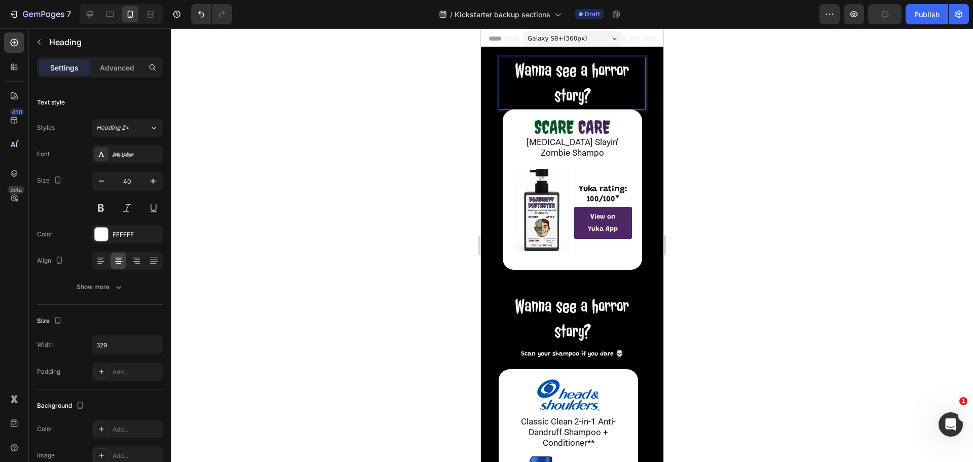
click at [596, 88] on p "Wanna see a horror story?" at bounding box center [571, 83] width 145 height 51
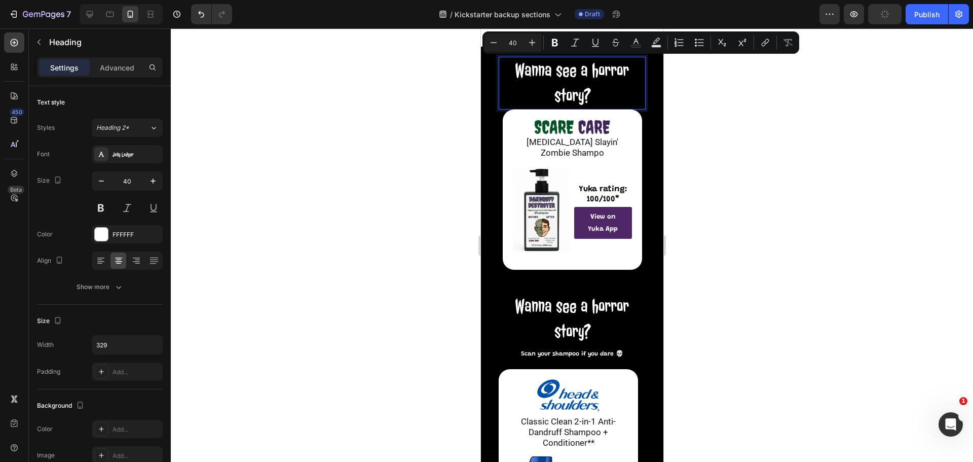
drag, startPoint x: 596, startPoint y: 88, endPoint x: 509, endPoint y: 68, distance: 90.0
click at [509, 68] on p "Wanna see a horror story?" at bounding box center [571, 83] width 145 height 51
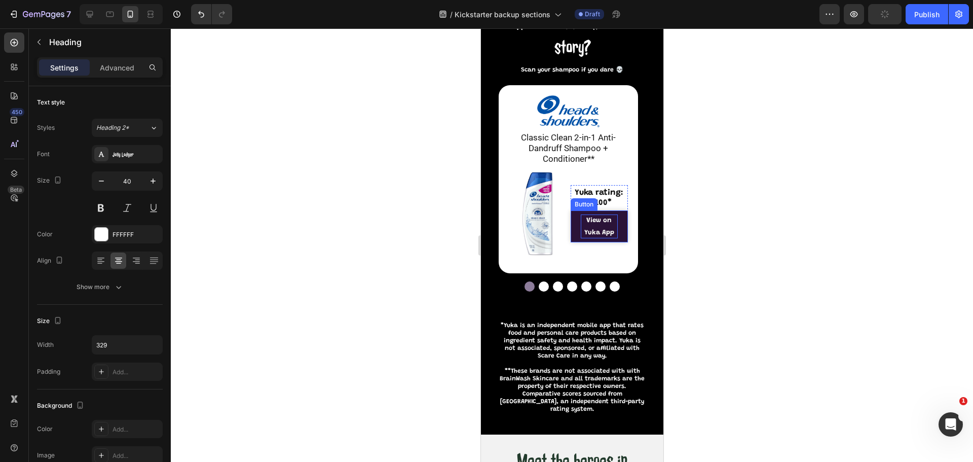
scroll to position [355, 0]
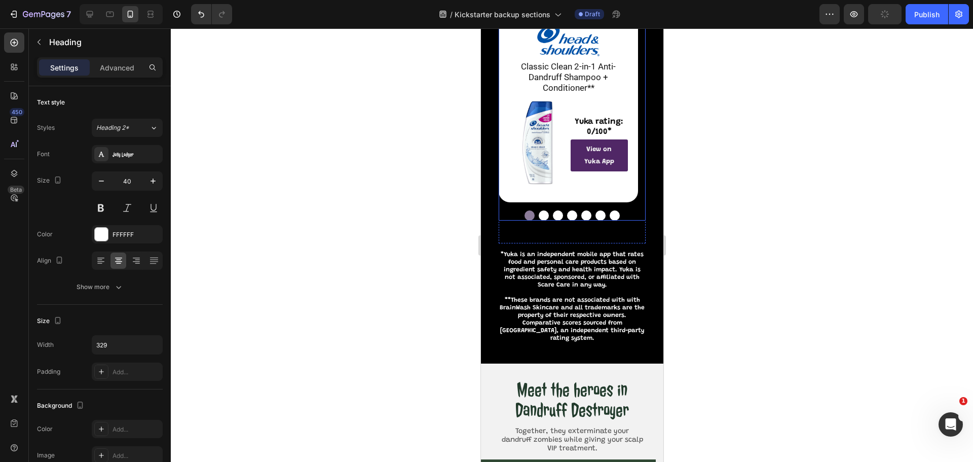
click at [595, 213] on button "Dot" at bounding box center [600, 215] width 10 height 10
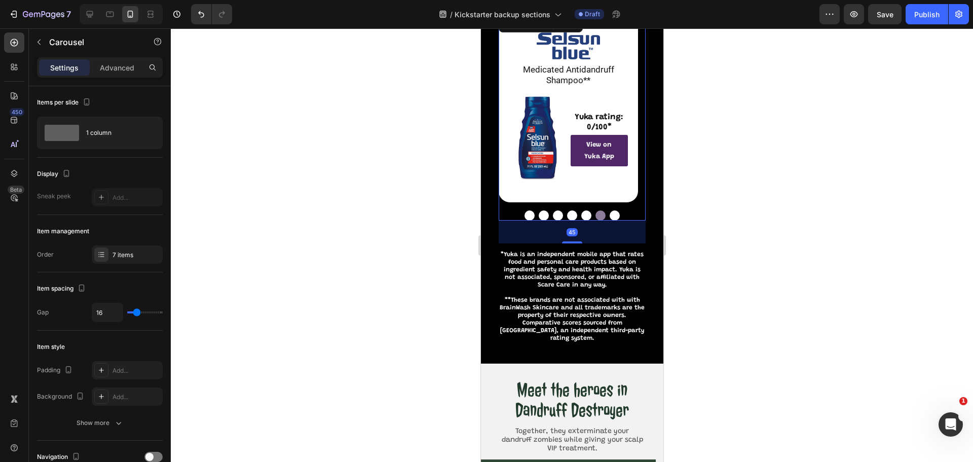
click at [609, 214] on button "Dot" at bounding box center [614, 215] width 10 height 10
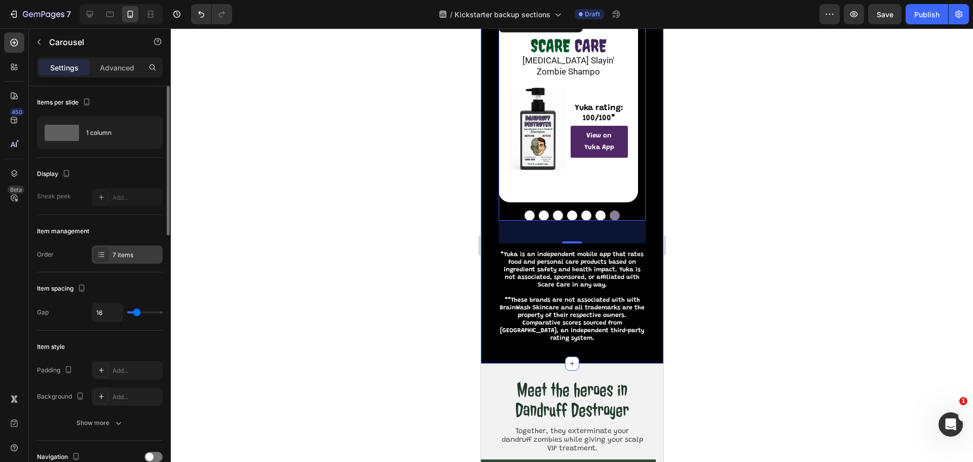
click at [138, 257] on div "7 items" at bounding box center [137, 254] width 48 height 9
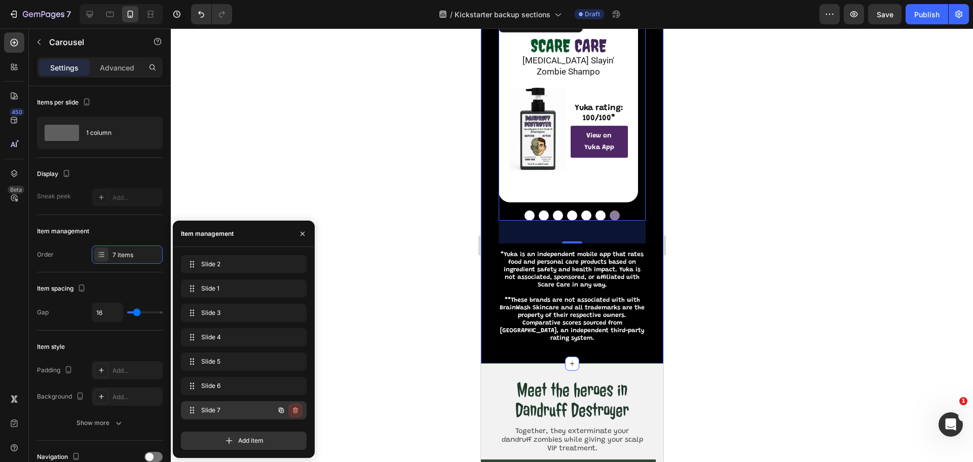
click at [295, 411] on icon "button" at bounding box center [295, 411] width 1 height 3
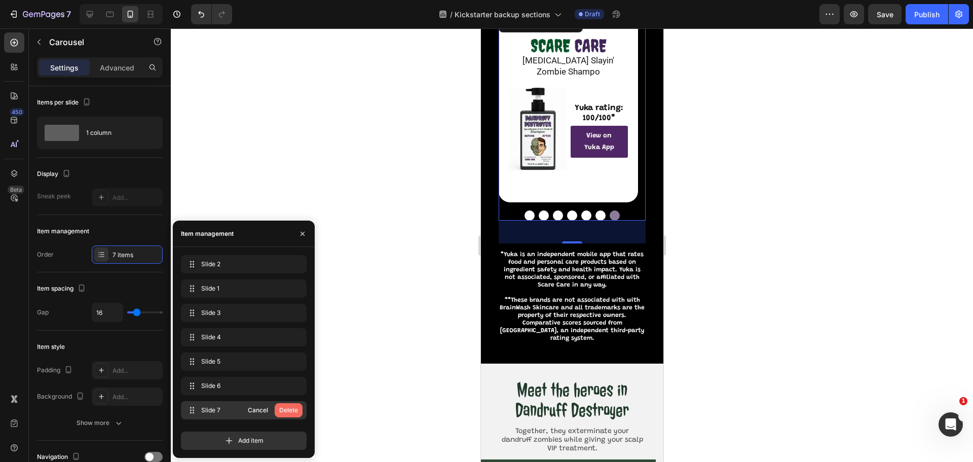
click at [293, 415] on button "Delete" at bounding box center [289, 410] width 28 height 14
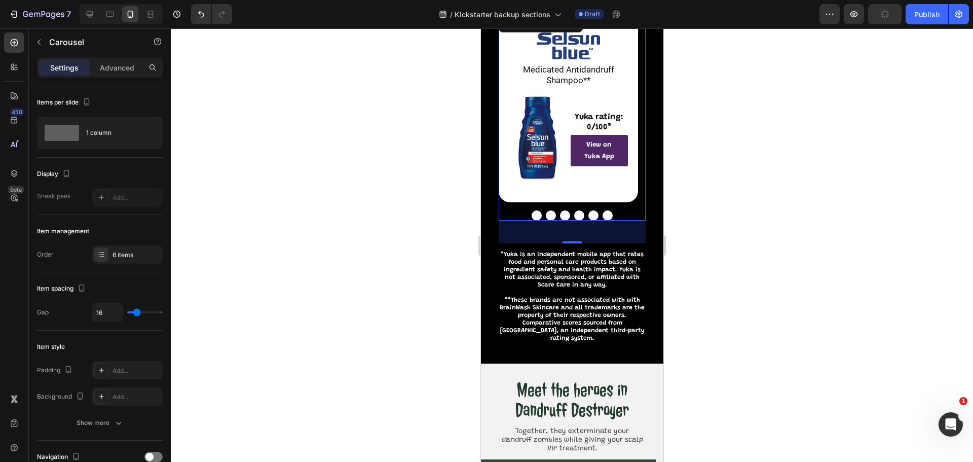
click at [602, 214] on button "Dot" at bounding box center [607, 215] width 10 height 10
click at [535, 214] on button "Dot" at bounding box center [536, 215] width 10 height 10
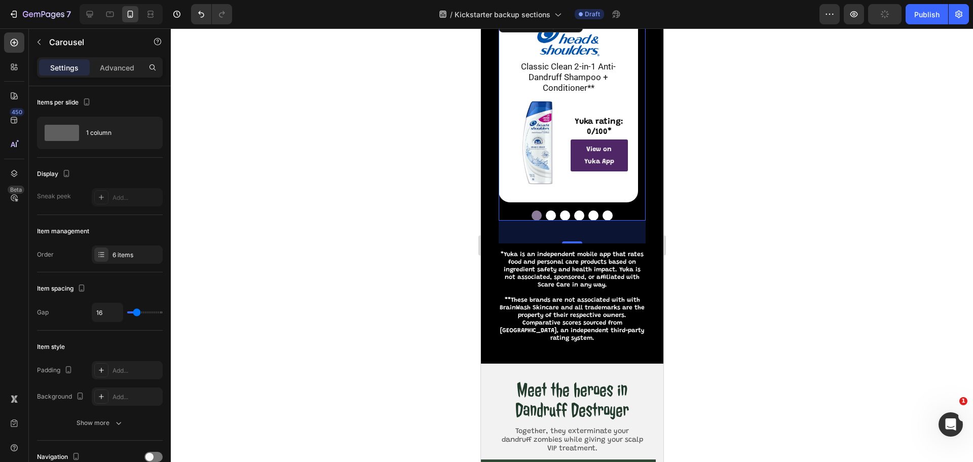
click at [606, 215] on button "Dot" at bounding box center [607, 215] width 10 height 10
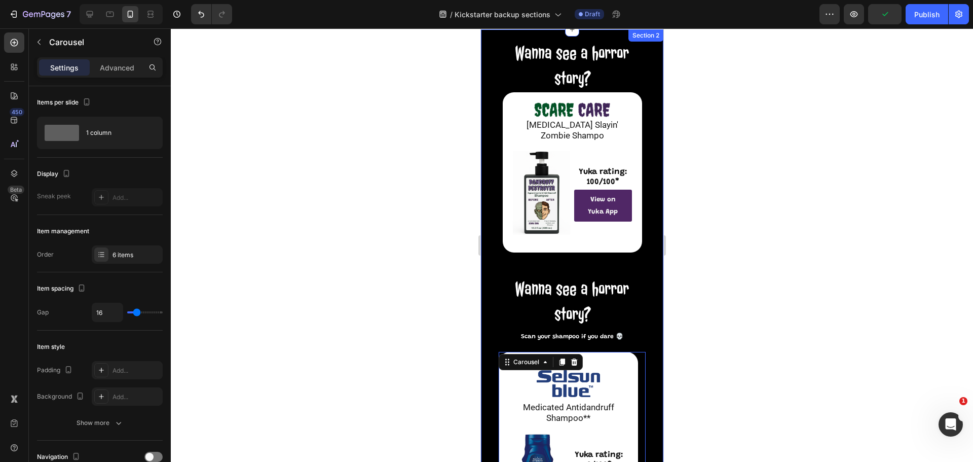
scroll to position [0, 0]
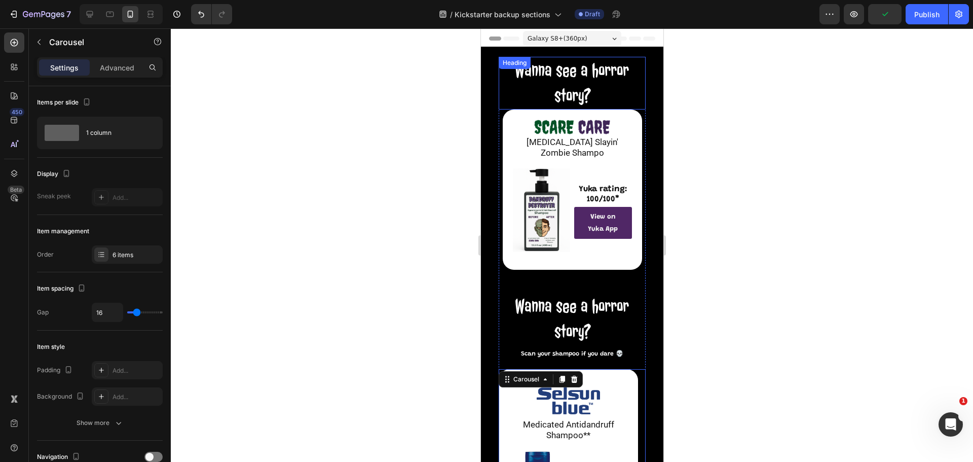
click at [580, 77] on p "Wanna see a horror story?" at bounding box center [571, 83] width 145 height 51
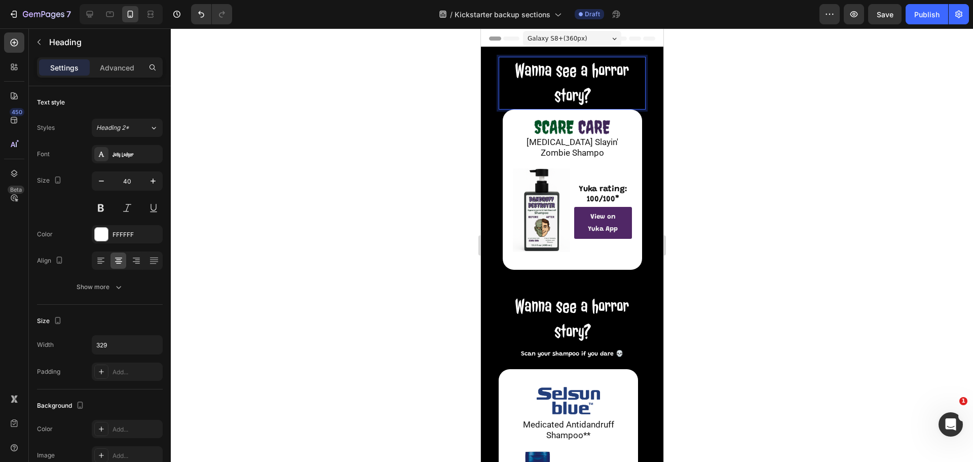
click at [589, 90] on p "Wanna see a horror story?" at bounding box center [571, 83] width 145 height 51
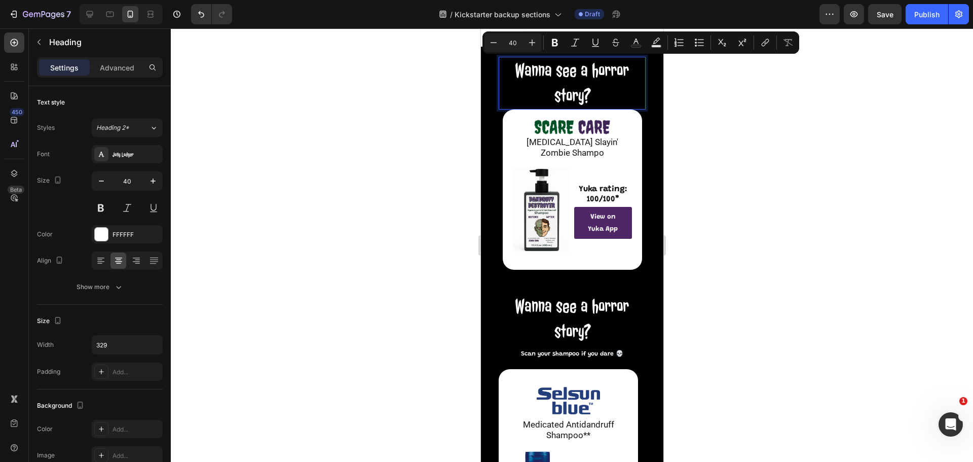
drag, startPoint x: 589, startPoint y: 90, endPoint x: 509, endPoint y: 73, distance: 81.8
click at [509, 73] on p "Wanna see a horror story?" at bounding box center [571, 83] width 145 height 51
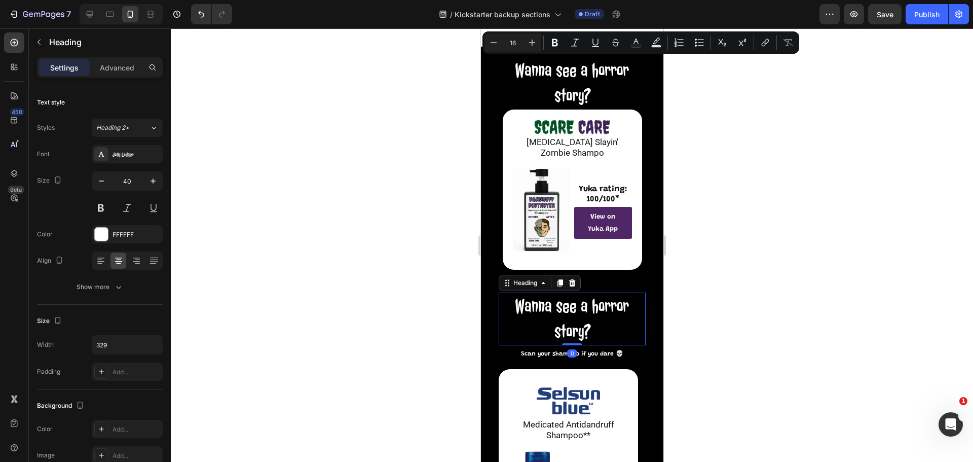
click at [586, 324] on h2 "Wanna see a horror story?" at bounding box center [571, 319] width 147 height 53
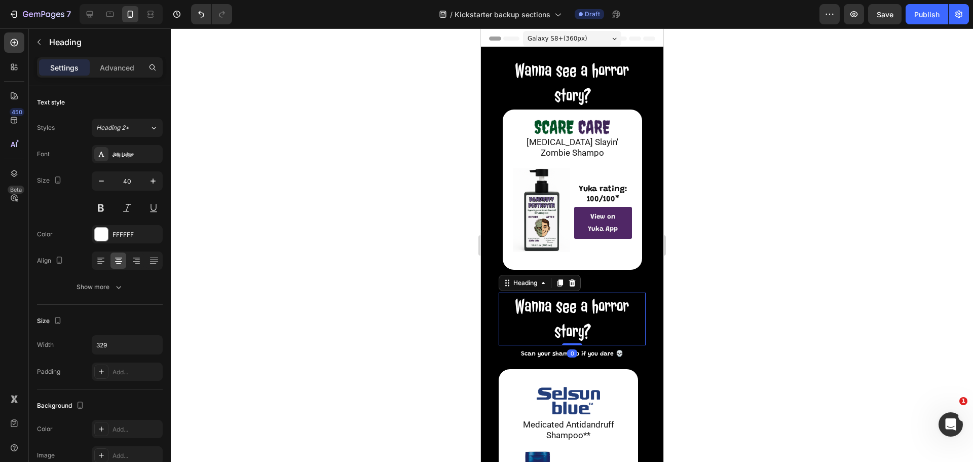
click at [586, 324] on h2 "Wanna see a horror story?" at bounding box center [571, 319] width 147 height 53
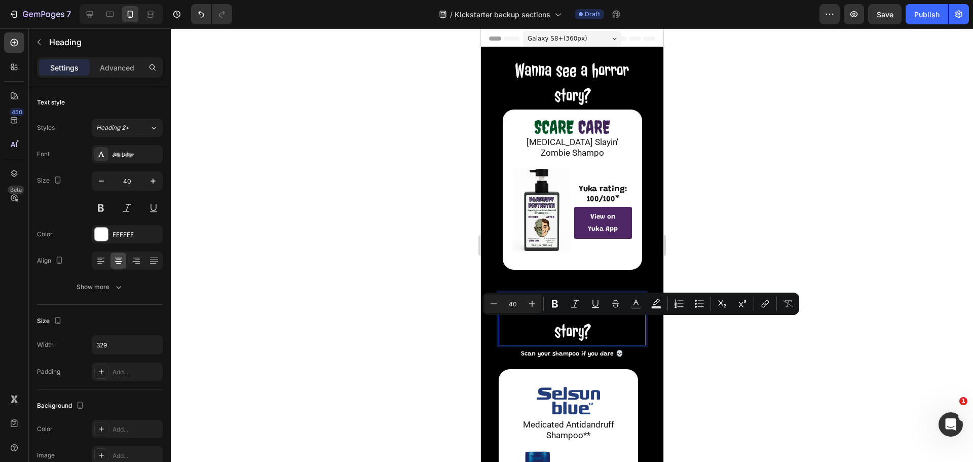
click at [615, 331] on p "Wanna see a horror story?" at bounding box center [571, 319] width 145 height 51
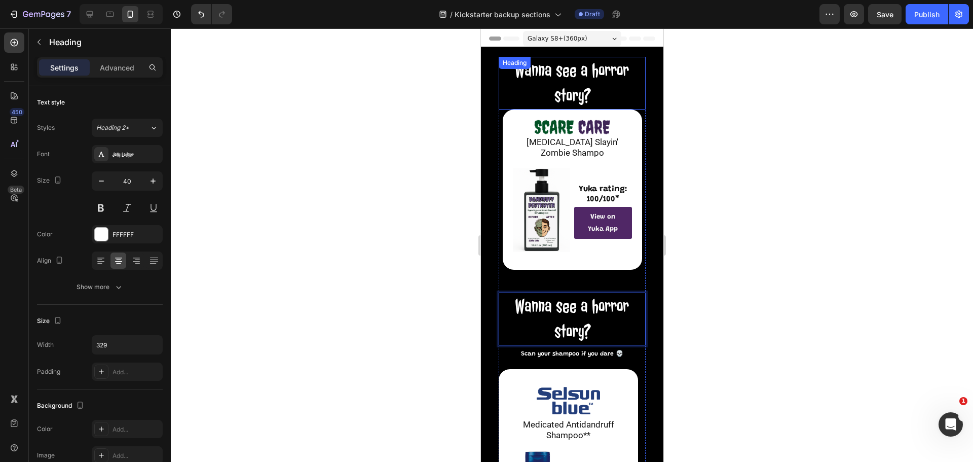
click at [586, 105] on p "Wanna see a horror story?" at bounding box center [571, 83] width 145 height 51
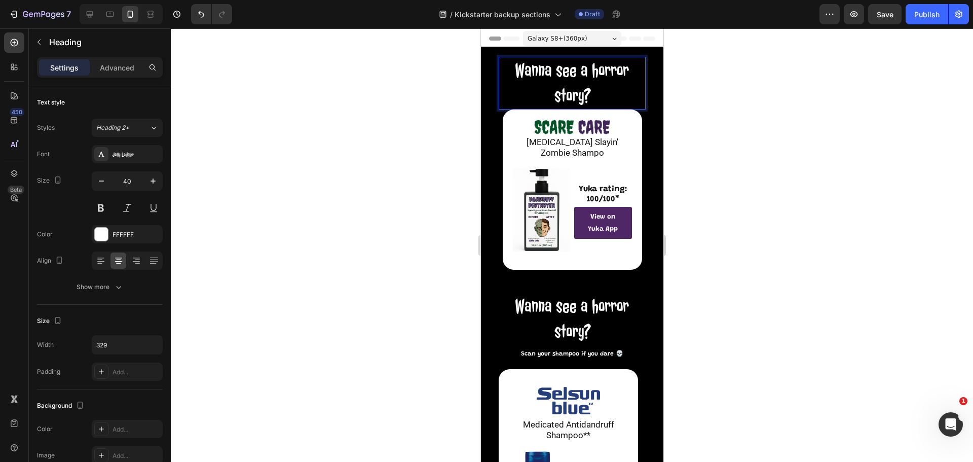
click at [597, 96] on p "Wanna see a horror story?" at bounding box center [571, 83] width 145 height 51
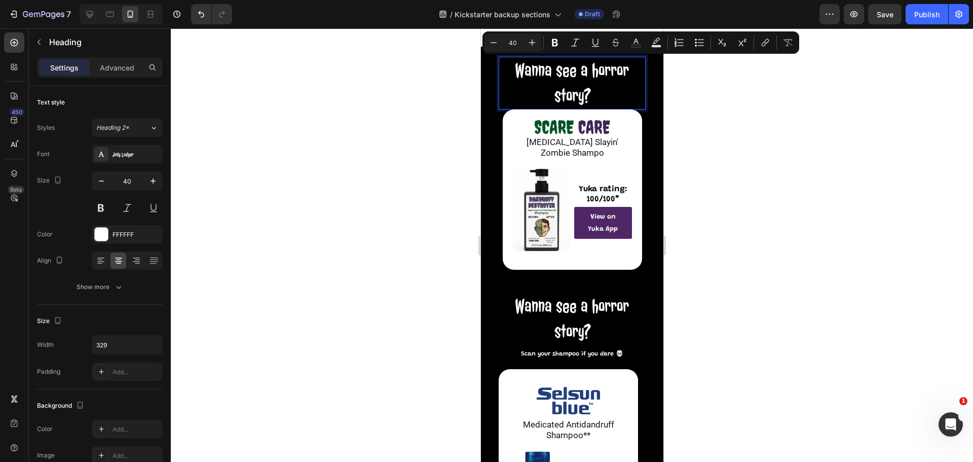
drag, startPoint x: 597, startPoint y: 96, endPoint x: 504, endPoint y: 67, distance: 97.2
click at [504, 67] on p "Wanna see a horror story?" at bounding box center [571, 83] width 145 height 51
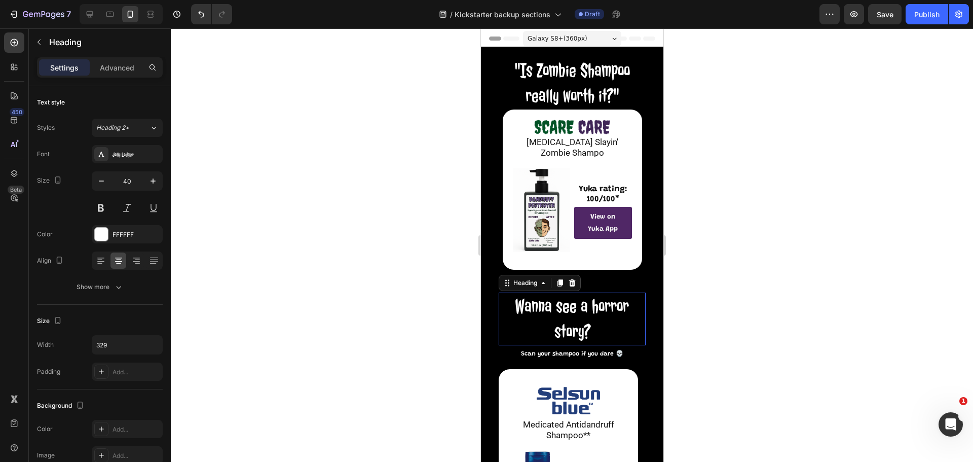
click at [567, 320] on p "Wanna see a horror story?" at bounding box center [571, 319] width 145 height 51
click at [598, 331] on p "Wanna see a horror story?" at bounding box center [571, 319] width 145 height 51
click at [594, 321] on p "Wanna see a horror story?" at bounding box center [571, 319] width 145 height 51
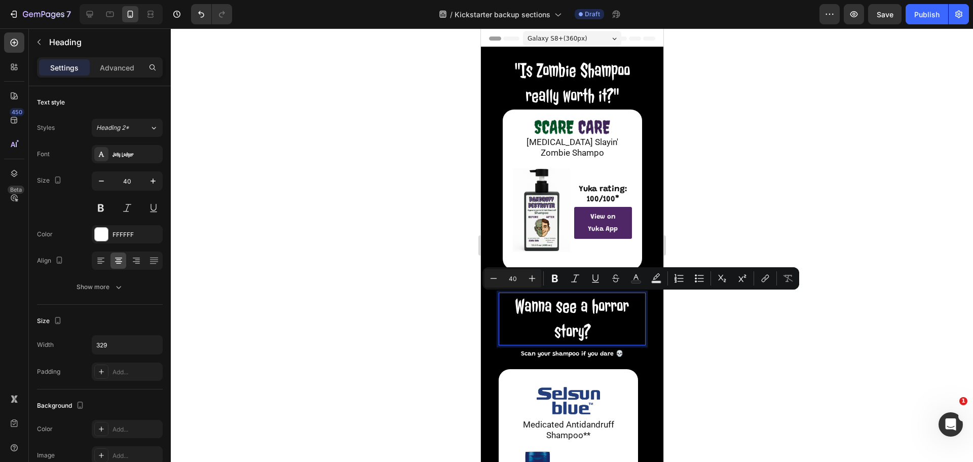
drag, startPoint x: 599, startPoint y: 331, endPoint x: 501, endPoint y: 308, distance: 100.6
click at [501, 308] on p "Wanna see a horror story?" at bounding box center [571, 319] width 145 height 51
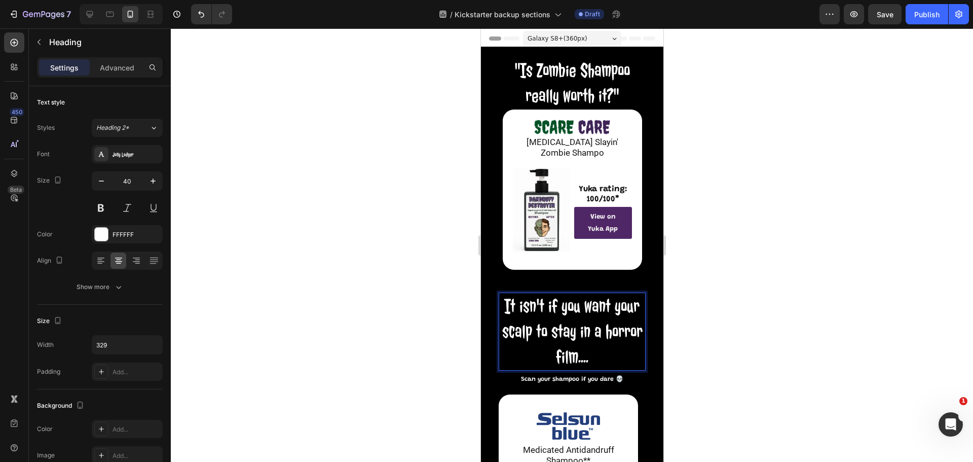
click at [748, 291] on div at bounding box center [572, 244] width 803 height 433
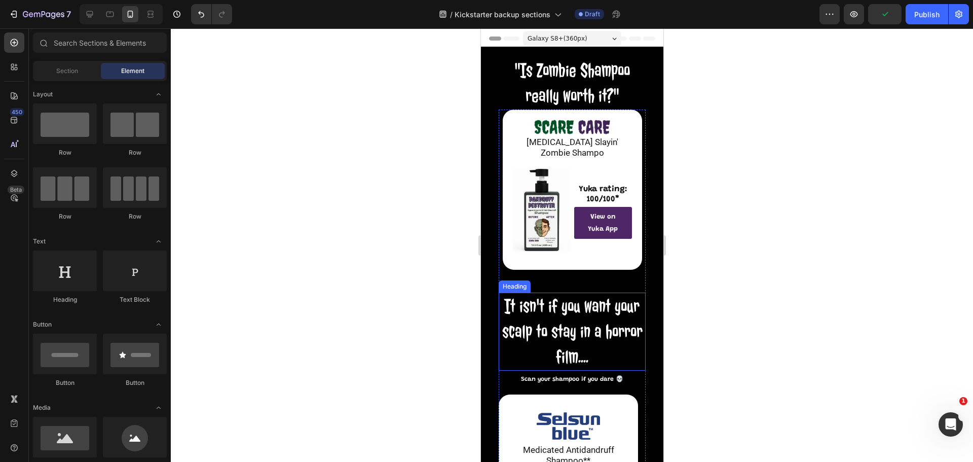
click at [580, 331] on p "It isn't if you want your scalp to stay in a horror film...." at bounding box center [571, 332] width 145 height 76
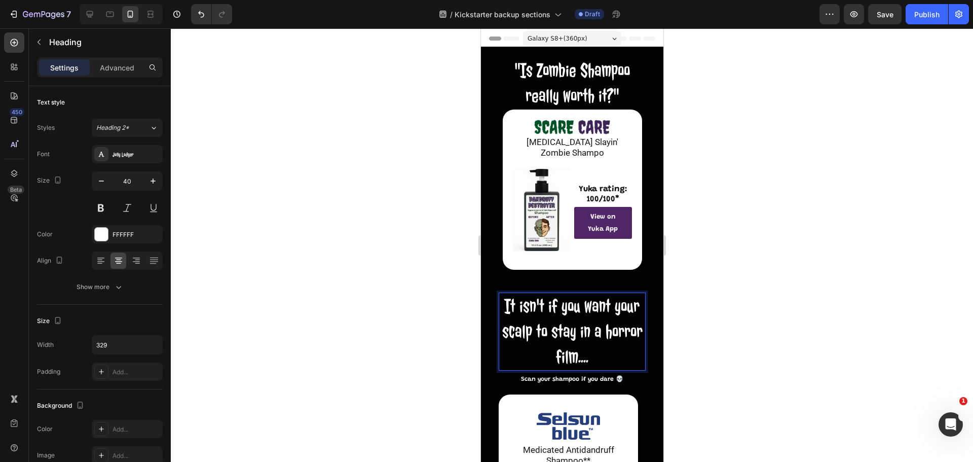
click at [584, 330] on p "It isn't if you want your scalp to stay in a horror film...." at bounding box center [571, 332] width 145 height 76
click at [605, 353] on p "It isn't if you want your scalp to stay in a horror film...." at bounding box center [571, 332] width 145 height 76
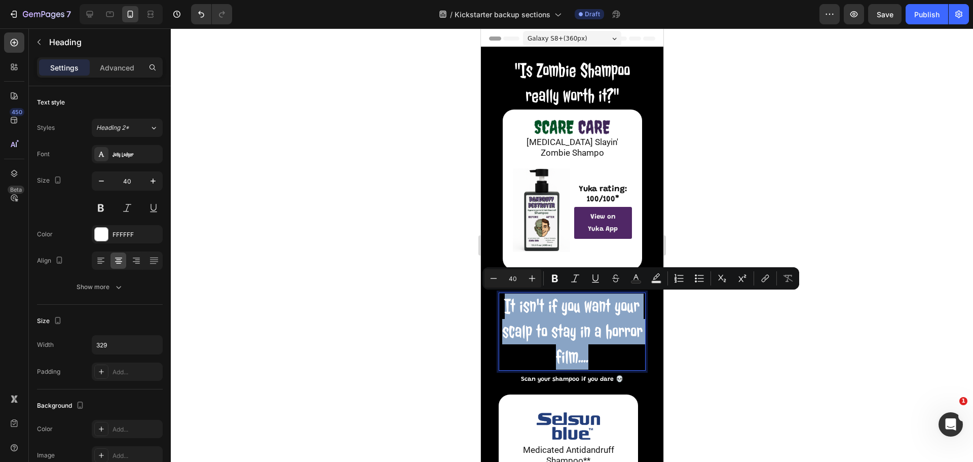
drag, startPoint x: 611, startPoint y: 358, endPoint x: 502, endPoint y: 313, distance: 118.3
click at [502, 313] on p "It isn't if you want your scalp to stay in a horror film...." at bounding box center [571, 332] width 145 height 76
click at [580, 328] on p "It isn't if you want your scalp to stay in a horror film...." at bounding box center [571, 332] width 145 height 76
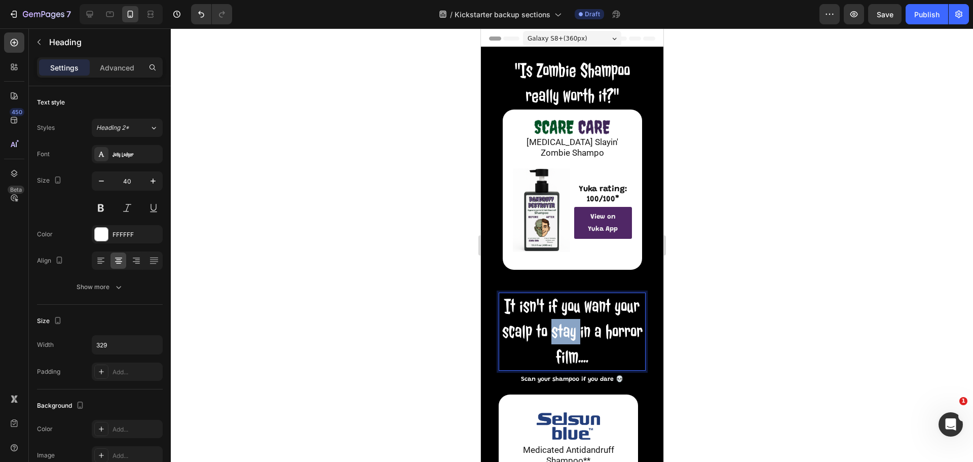
click at [580, 327] on p "It isn't if you want your scalp to stay in a horror film...." at bounding box center [571, 332] width 145 height 76
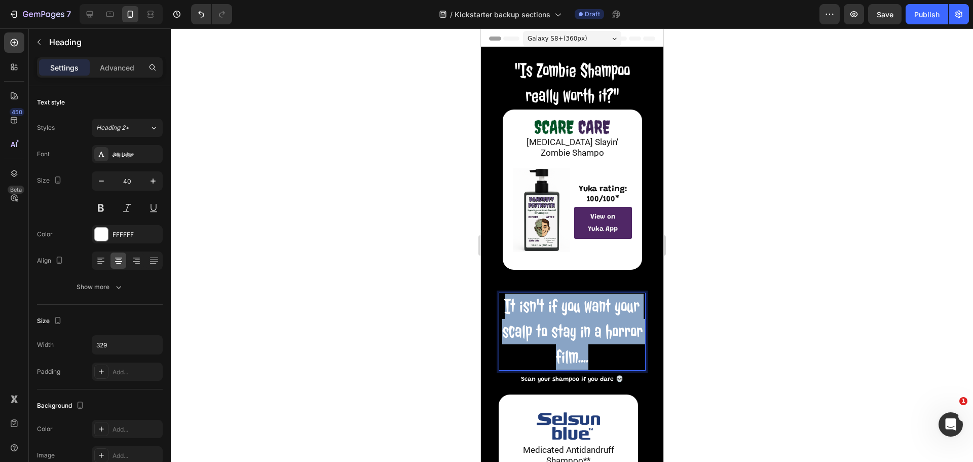
click at [580, 327] on p "It isn't if you want your scalp to stay in a horror film...." at bounding box center [571, 332] width 145 height 76
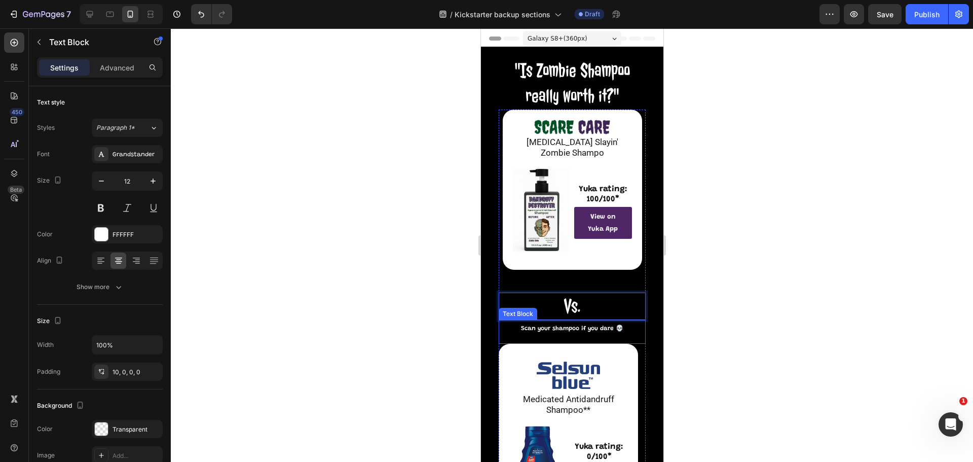
click at [577, 327] on span "Scan your shampoo if you dare 💀" at bounding box center [572, 328] width 102 height 6
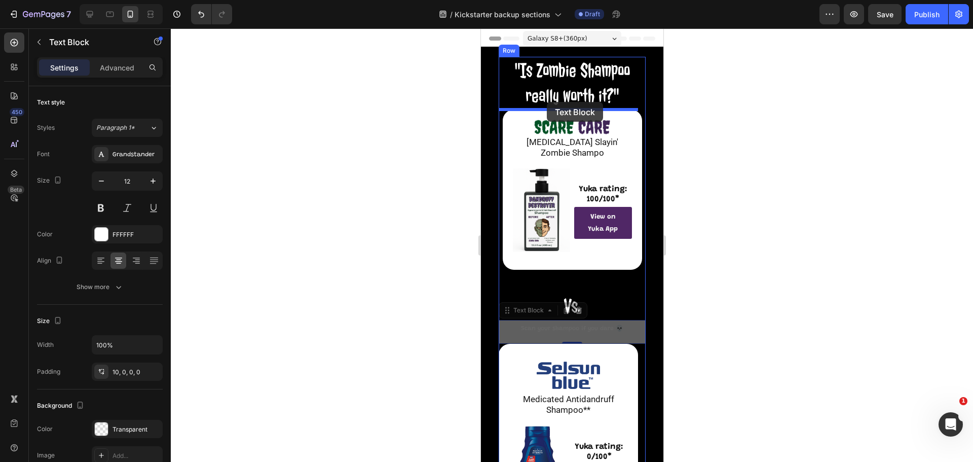
drag, startPoint x: 509, startPoint y: 315, endPoint x: 547, endPoint y: 102, distance: 216.7
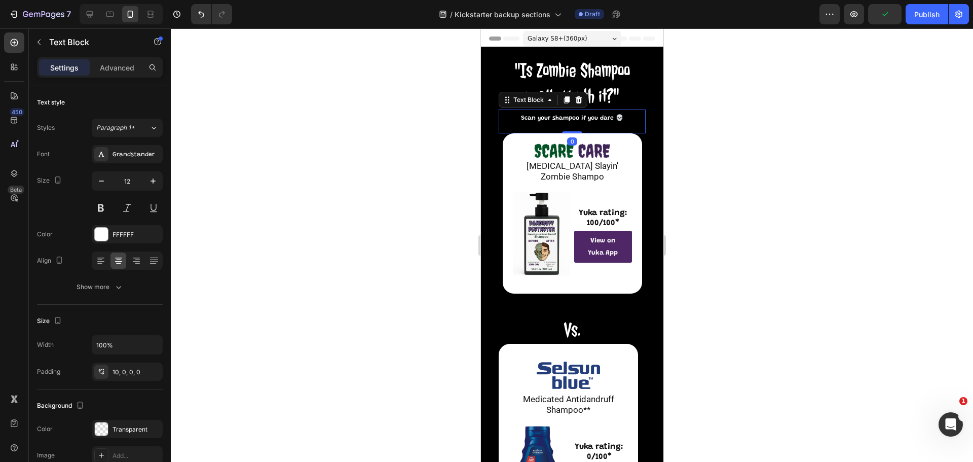
click at [564, 122] on div "Scan your shampoo if you dare 💀" at bounding box center [571, 117] width 147 height 14
click at [564, 122] on p "Scan your shampoo if you dare 💀" at bounding box center [571, 119] width 145 height 8
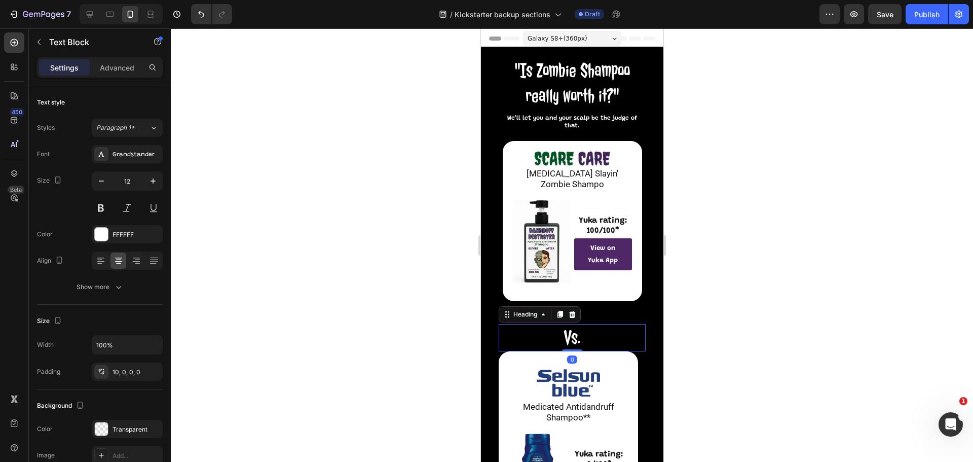
click at [581, 340] on p "Vs." at bounding box center [571, 337] width 145 height 25
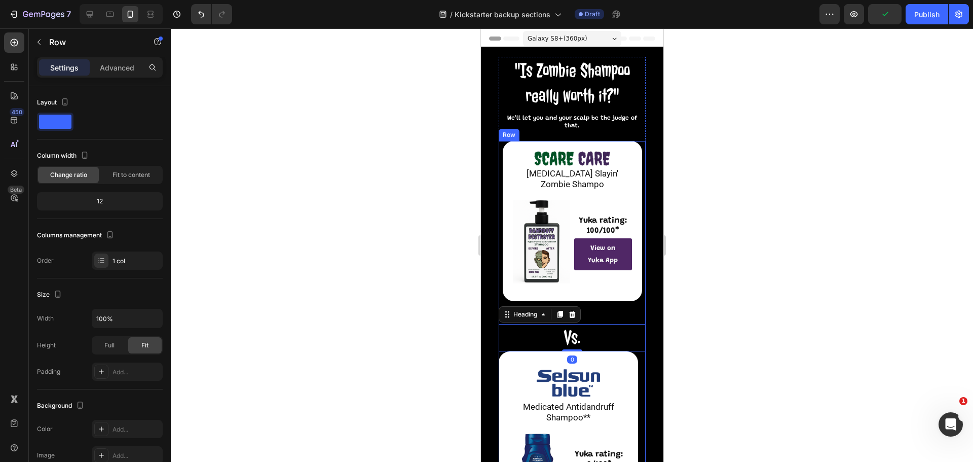
click at [598, 309] on div "Image Dandruff Slayin' Zombie Shampo Text Block Image Yuka rating: 100/100* Tex…" at bounding box center [571, 232] width 147 height 183
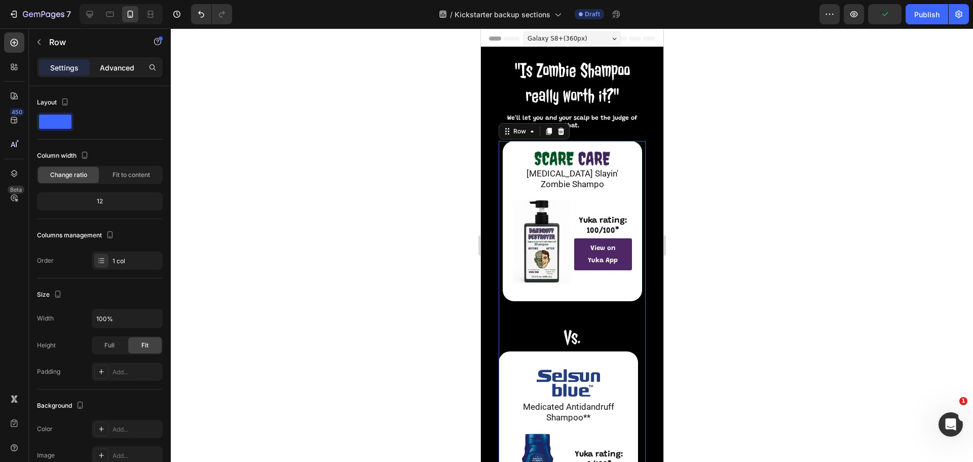
click at [108, 62] on p "Advanced" at bounding box center [117, 67] width 34 height 11
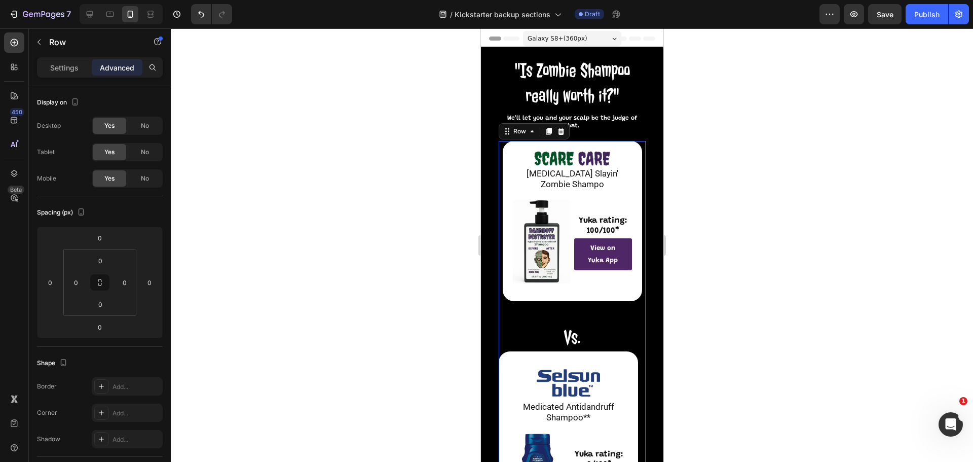
click at [588, 308] on div "Image Dandruff Slayin' Zombie Shampo Text Block Image Yuka rating: 100/100* Tex…" at bounding box center [571, 232] width 147 height 183
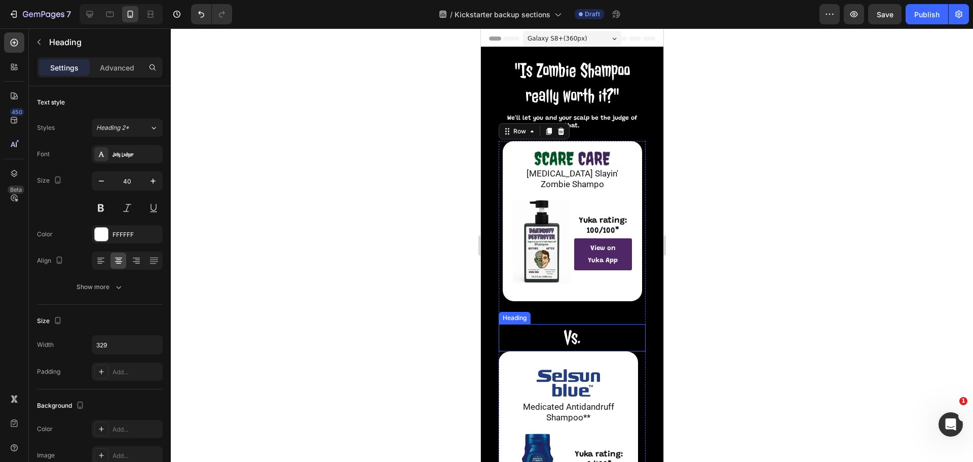
click at [570, 336] on p "Vs." at bounding box center [571, 337] width 145 height 25
click at [122, 71] on p "Advanced" at bounding box center [117, 67] width 34 height 11
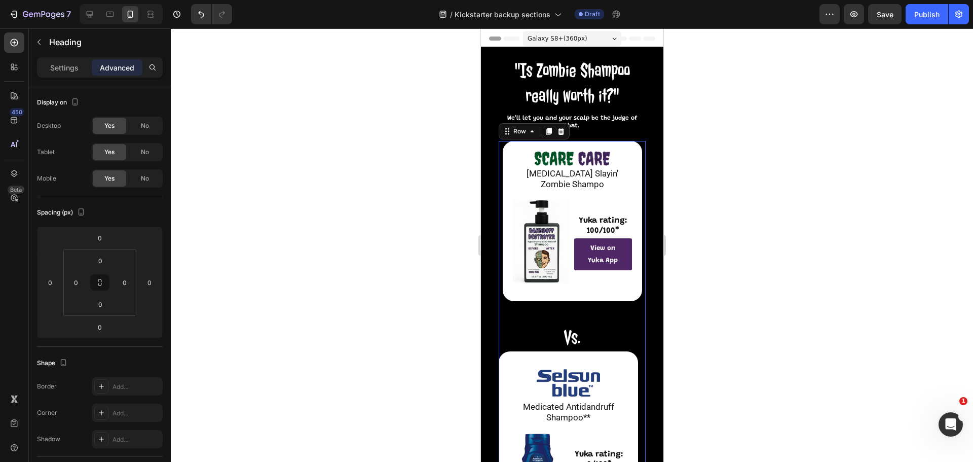
click at [620, 310] on div "Image Dandruff Slayin' Zombie Shampo Text Block Image Yuka rating: 100/100* Tex…" at bounding box center [571, 232] width 147 height 183
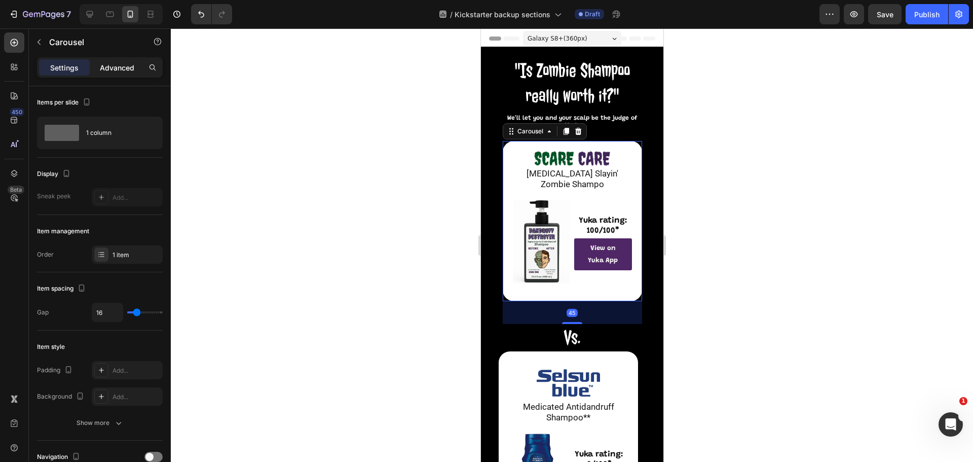
click at [111, 66] on p "Advanced" at bounding box center [117, 67] width 34 height 11
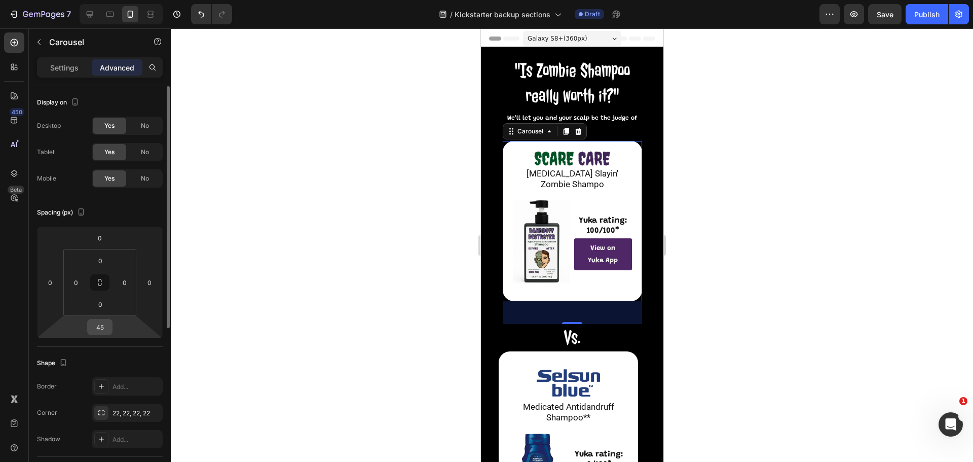
click at [103, 323] on input "45" at bounding box center [100, 326] width 20 height 15
type input "0"
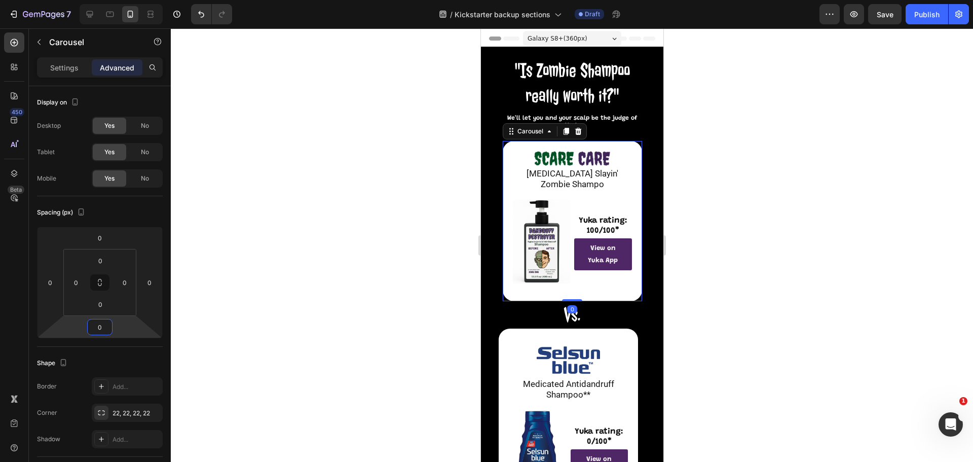
click at [757, 305] on div at bounding box center [572, 244] width 803 height 433
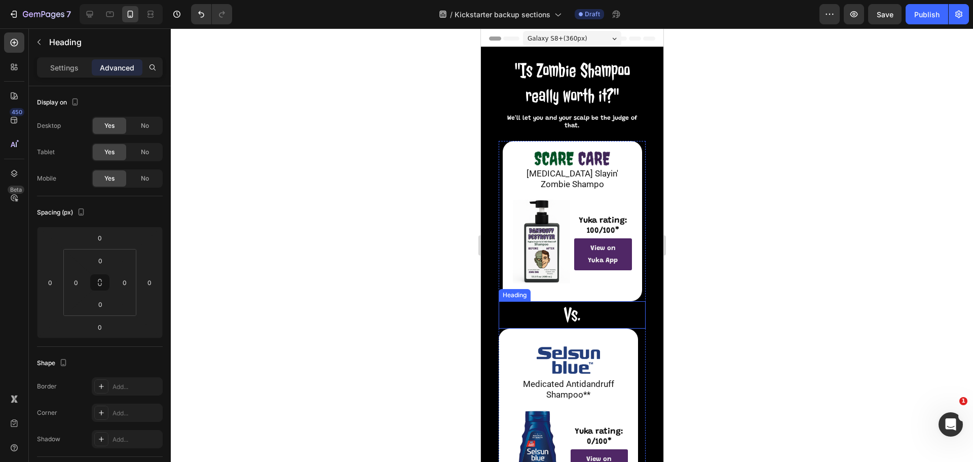
click at [590, 315] on p "Vs." at bounding box center [571, 314] width 145 height 25
click at [71, 62] on p "Settings" at bounding box center [64, 67] width 28 height 11
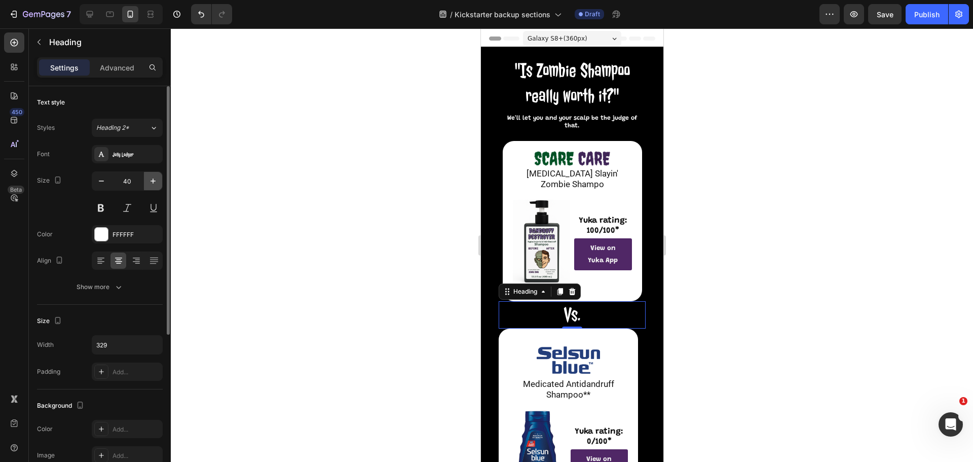
click at [156, 182] on icon "button" at bounding box center [153, 181] width 10 height 10
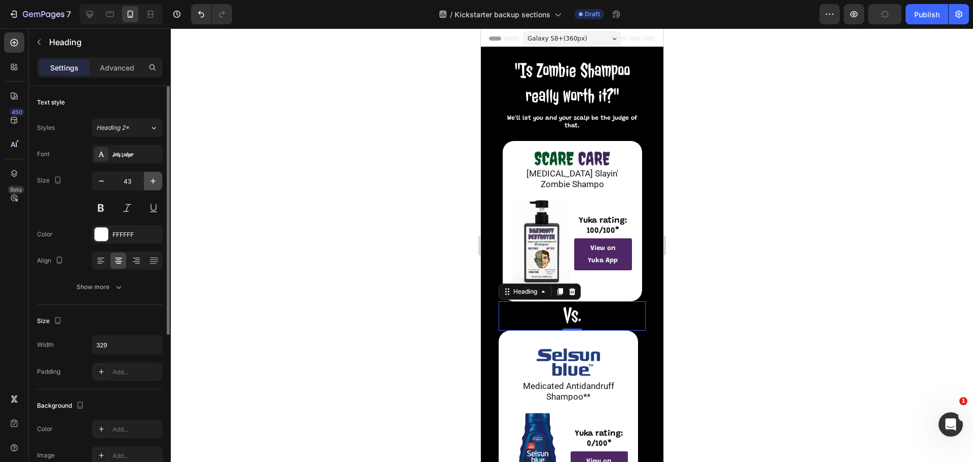
click at [156, 182] on icon "button" at bounding box center [153, 181] width 10 height 10
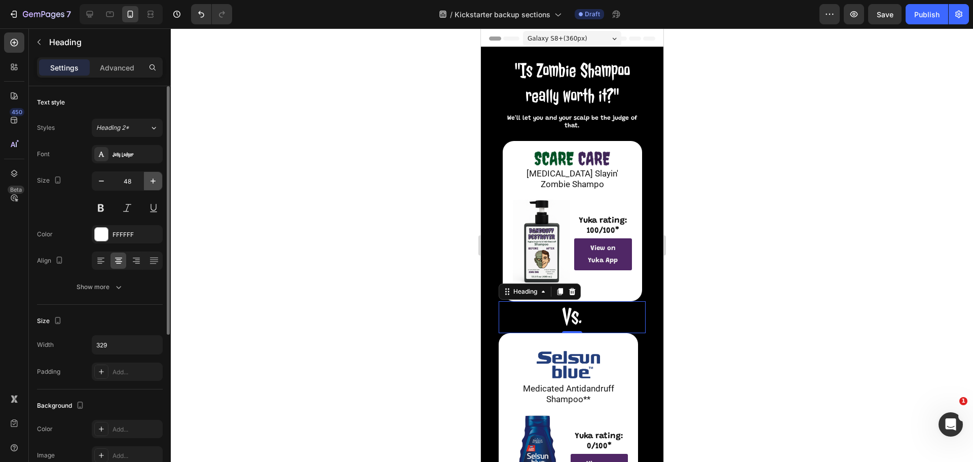
click at [156, 182] on icon "button" at bounding box center [153, 181] width 10 height 10
type input "51"
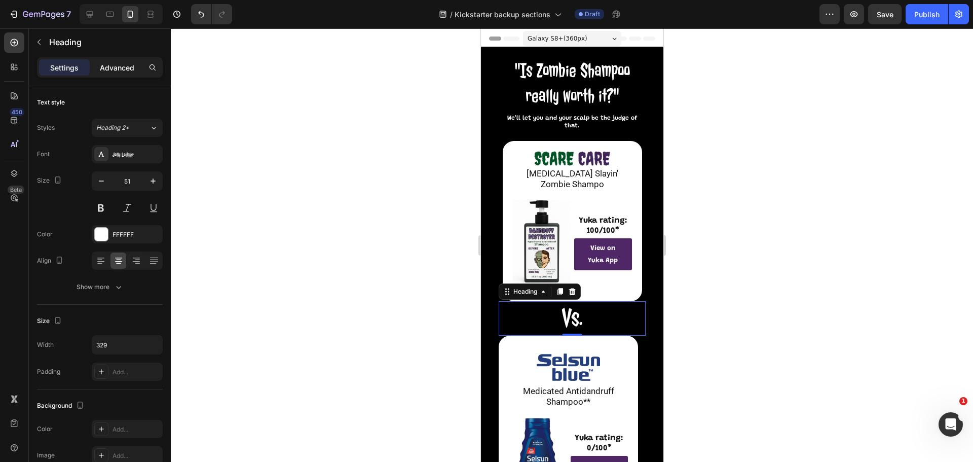
click at [116, 74] on div "Advanced" at bounding box center [117, 67] width 51 height 16
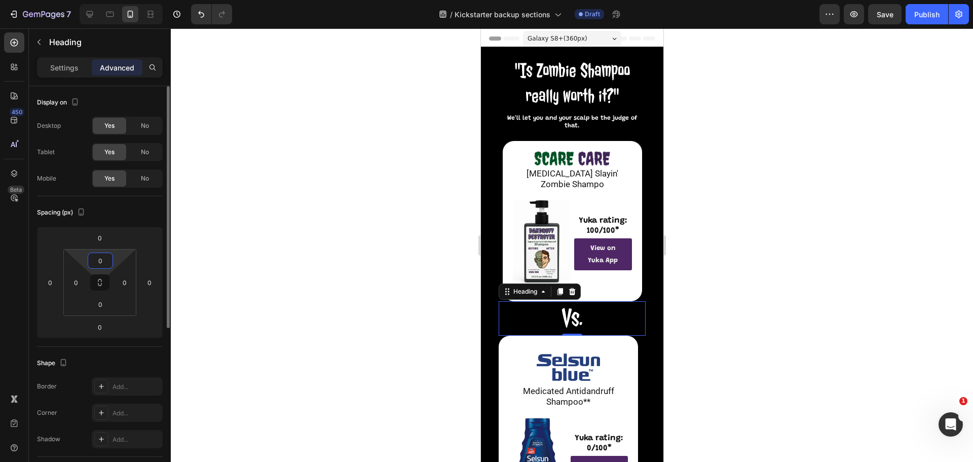
click at [94, 260] on input "0" at bounding box center [100, 260] width 20 height 15
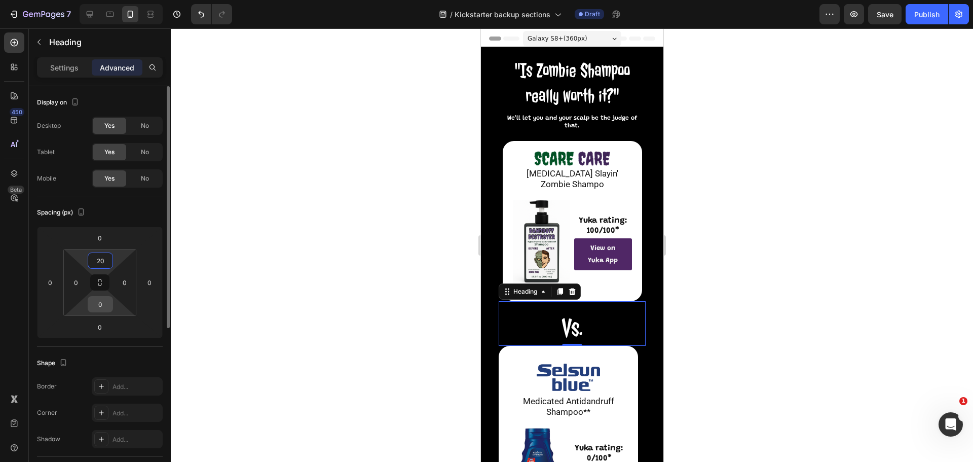
type input "20"
click at [101, 306] on input "0" at bounding box center [100, 304] width 20 height 15
type input "20"
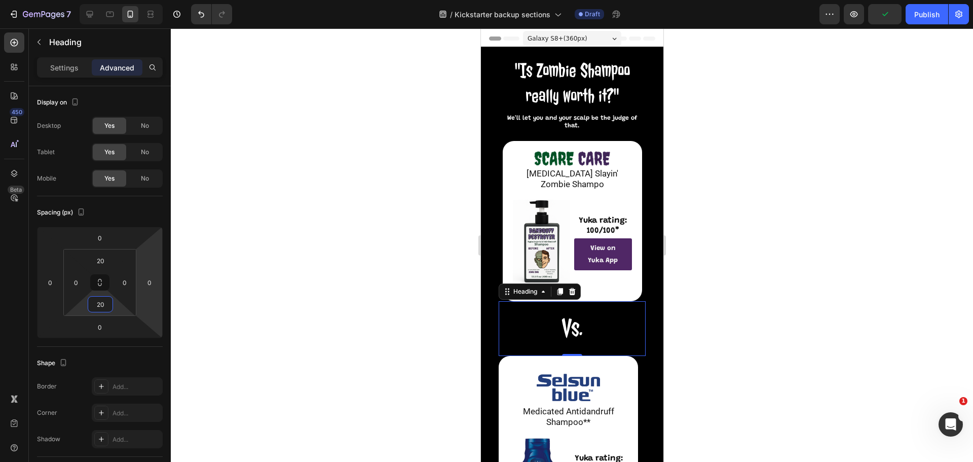
click at [791, 184] on div at bounding box center [572, 244] width 803 height 433
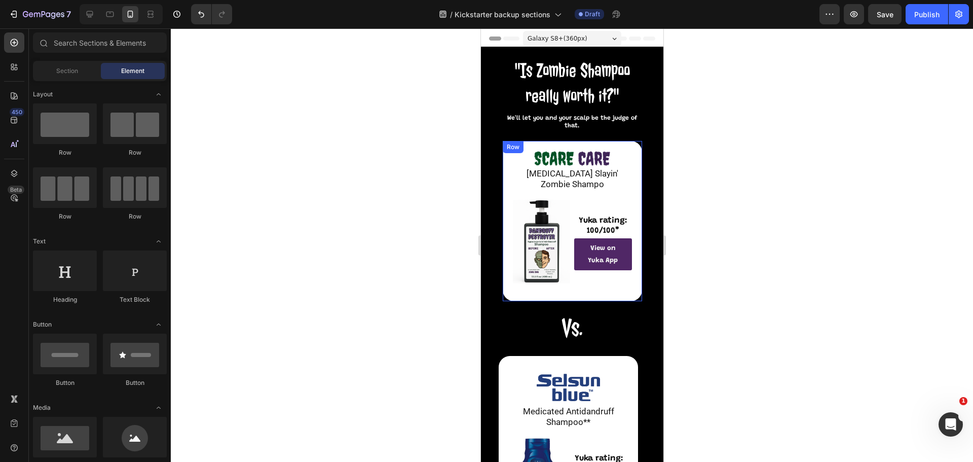
click at [629, 170] on div "Image Dandruff Slayin' Zombie Shampo Text Block Image Yuka rating: 100/100* Tex…" at bounding box center [571, 221] width 139 height 160
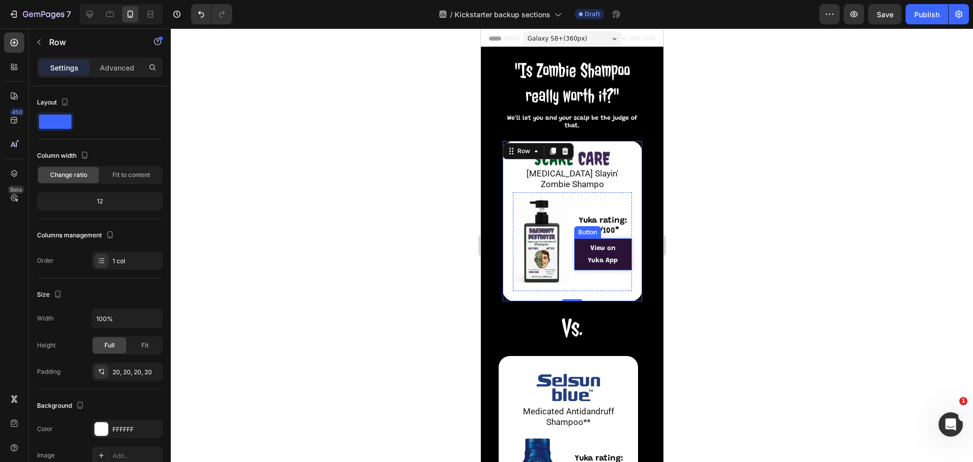
click at [624, 245] on link "View on Yuka App" at bounding box center [603, 254] width 58 height 32
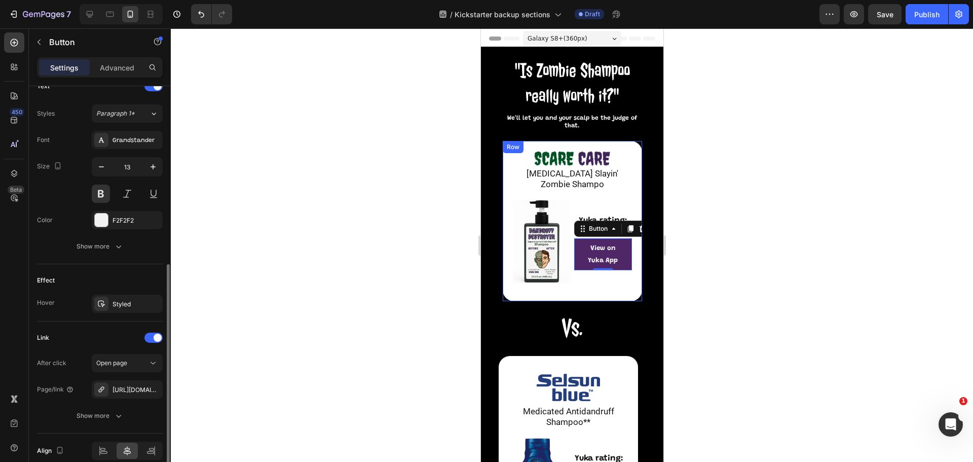
scroll to position [402, 0]
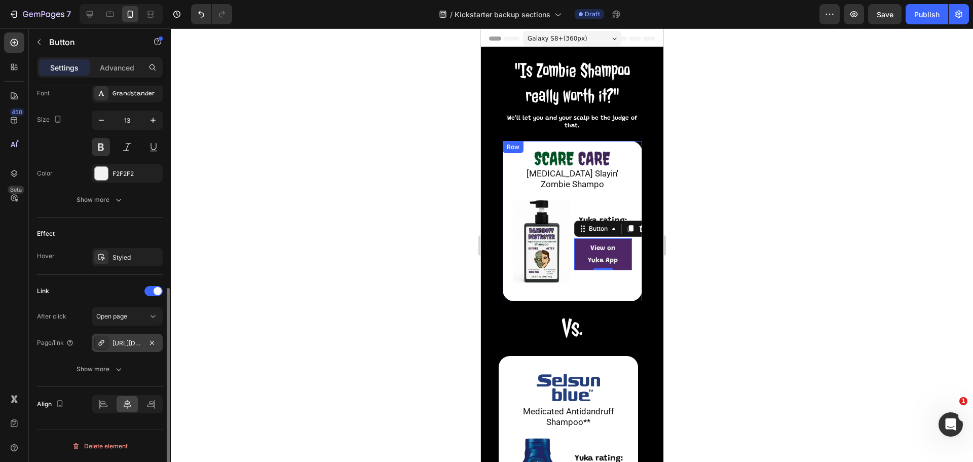
click at [132, 344] on div "https://app.yuka.io/FP2tGJN" at bounding box center [127, 343] width 29 height 9
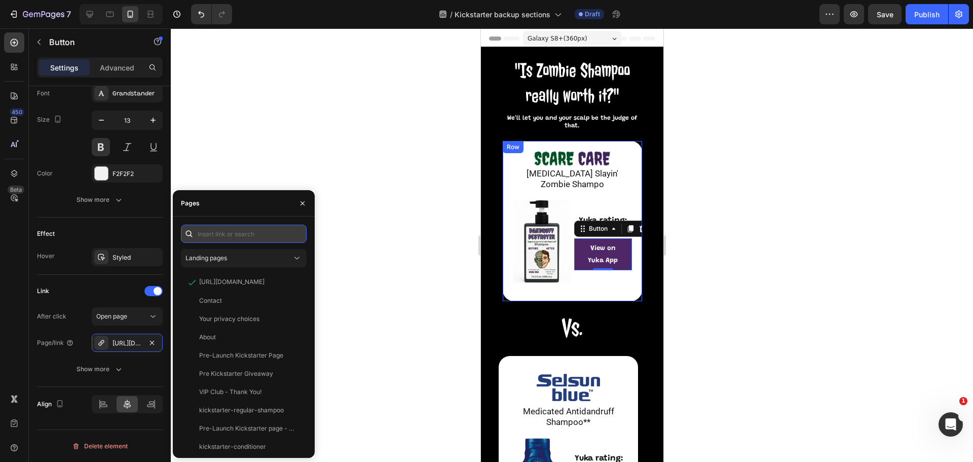
click at [233, 234] on input "text" at bounding box center [244, 234] width 126 height 18
paste input "https://app.yuka.io/CBIfc8i"
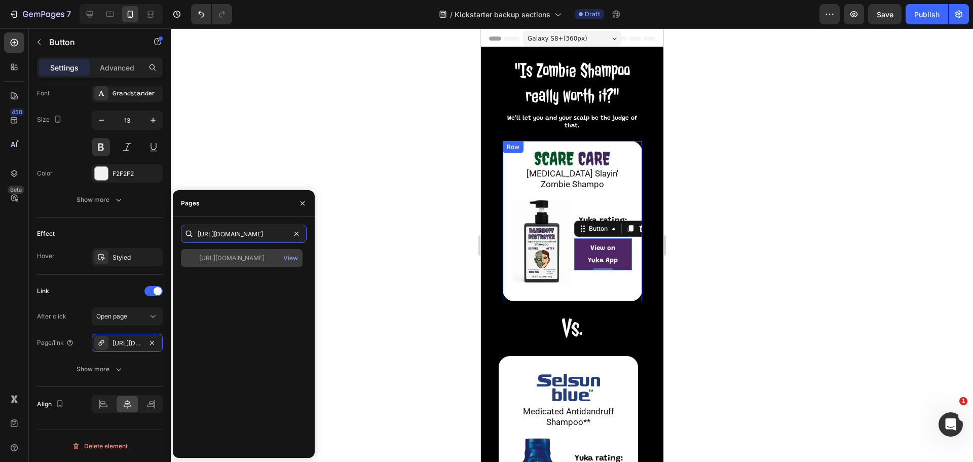
type input "https://app.yuka.io/CBIfc8i"
click at [265, 259] on div "https://app.yuka.io/CBIfc8i" at bounding box center [231, 258] width 65 height 9
click at [740, 187] on div at bounding box center [572, 244] width 803 height 433
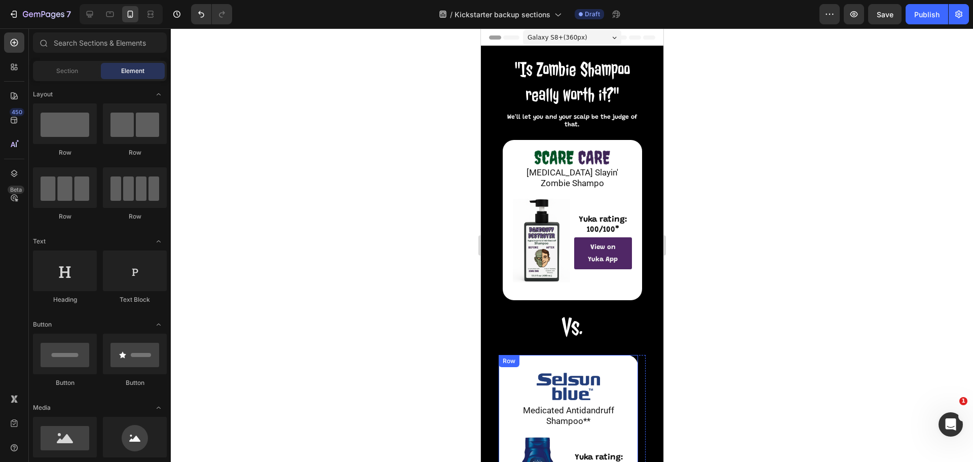
scroll to position [0, 0]
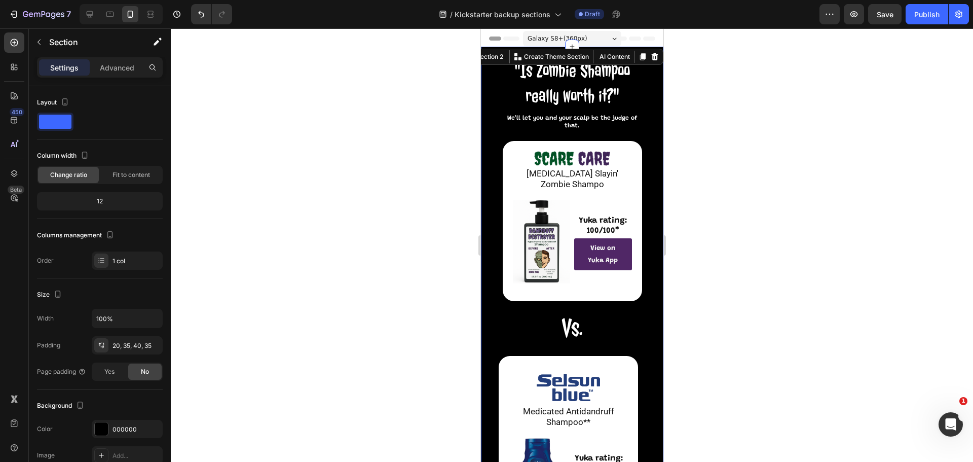
click at [488, 127] on div ""Is Zombie Shampoo really worth it?" Heading We'll let you and your scalp be th…" at bounding box center [572, 376] width 183 height 659
click at [121, 68] on p "Advanced" at bounding box center [117, 67] width 34 height 11
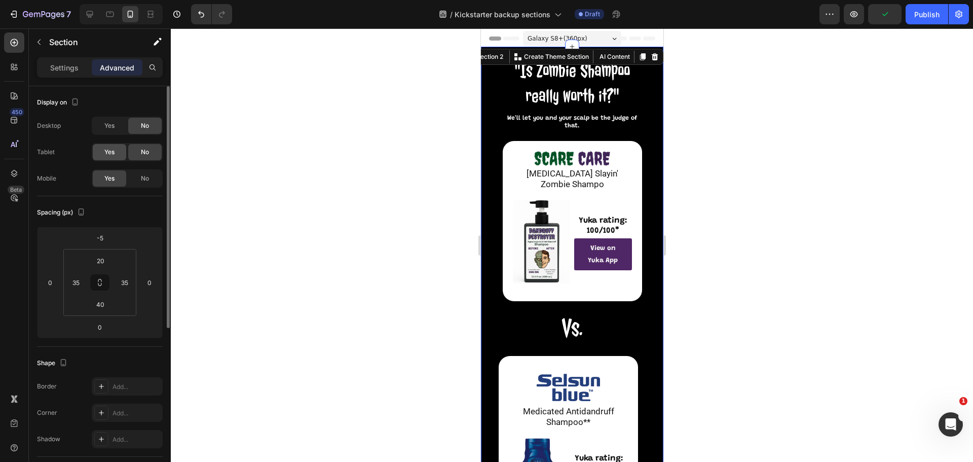
click at [110, 151] on span "Yes" at bounding box center [109, 152] width 10 height 9
click at [110, 126] on span "Yes" at bounding box center [109, 125] width 10 height 9
click at [90, 18] on icon at bounding box center [90, 14] width 10 height 10
type input "0"
type input "40"
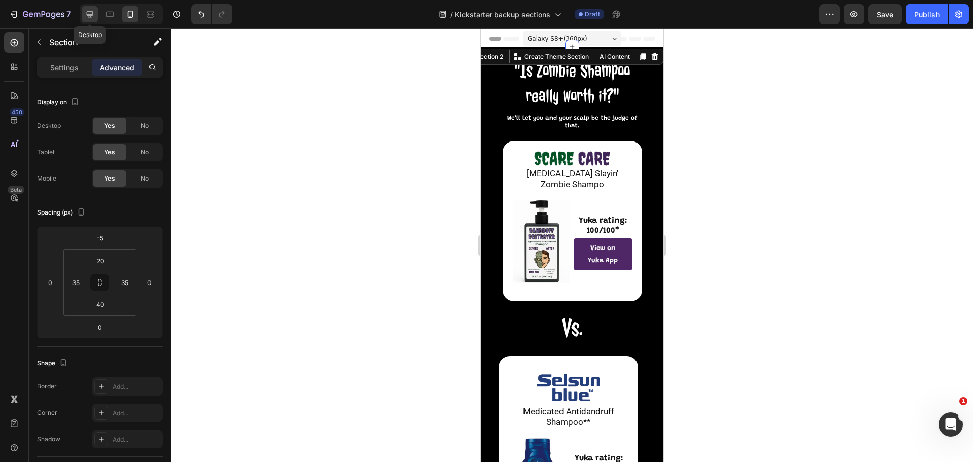
type input "80"
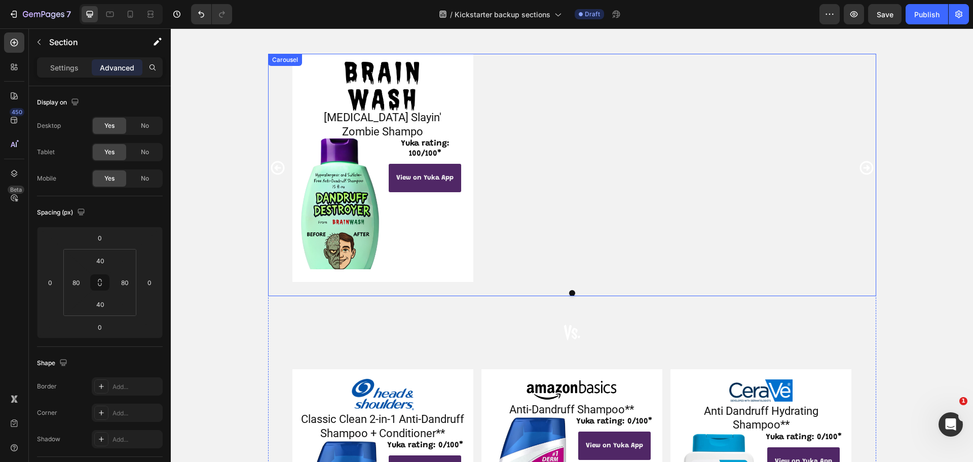
scroll to position [1082, 0]
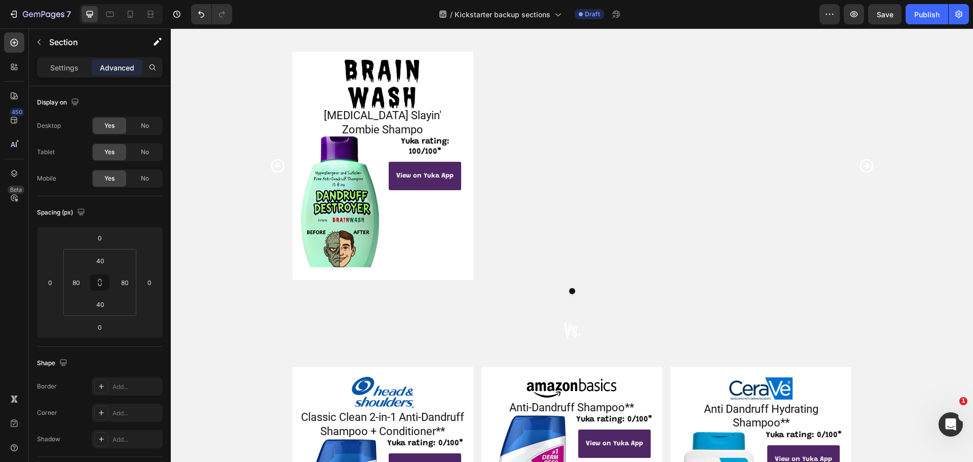
click at [201, 226] on div ""Is Zombie Shampoo really worth it?" Heading We'll let you and your scalp be th…" at bounding box center [572, 388] width 803 height 853
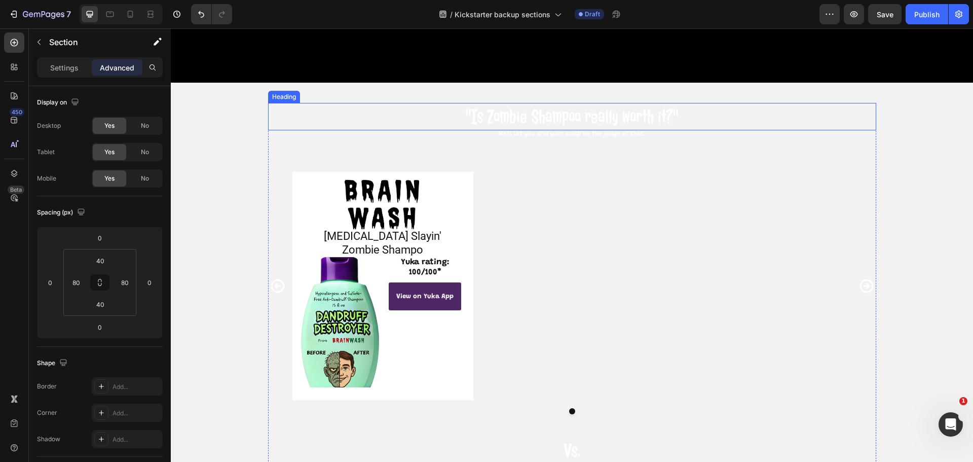
scroll to position [913, 0]
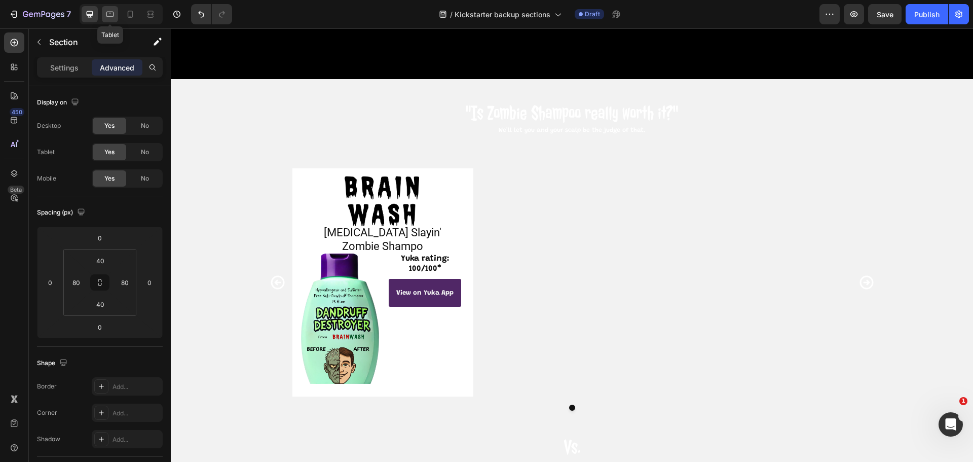
click at [114, 16] on icon at bounding box center [110, 14] width 10 height 10
type input "20"
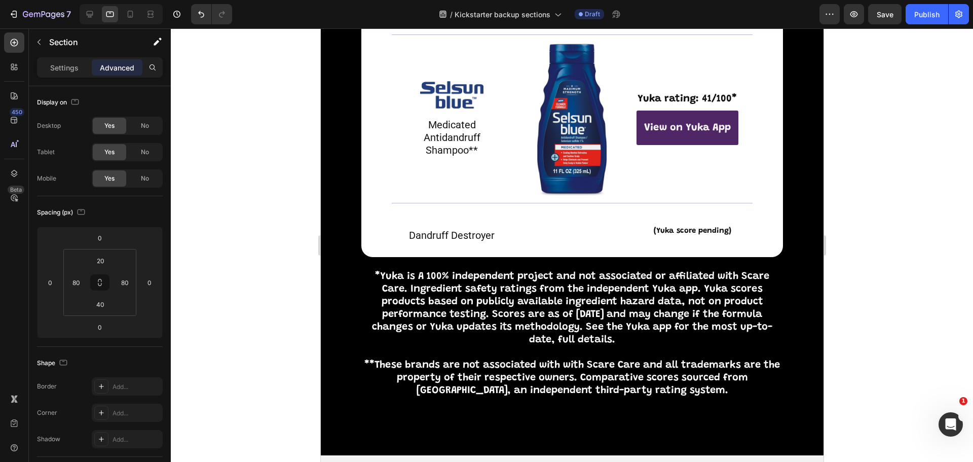
scroll to position [1434, 0]
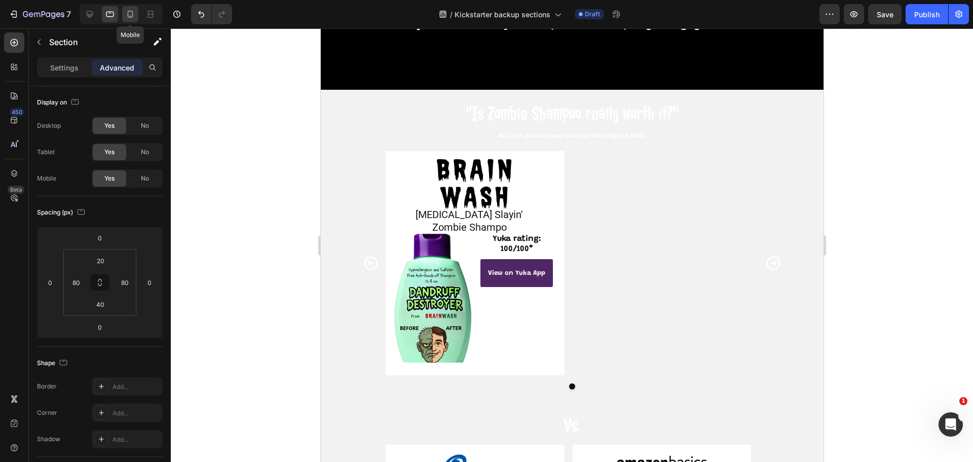
click at [128, 10] on icon at bounding box center [130, 14] width 10 height 10
type input "-5"
type input "35"
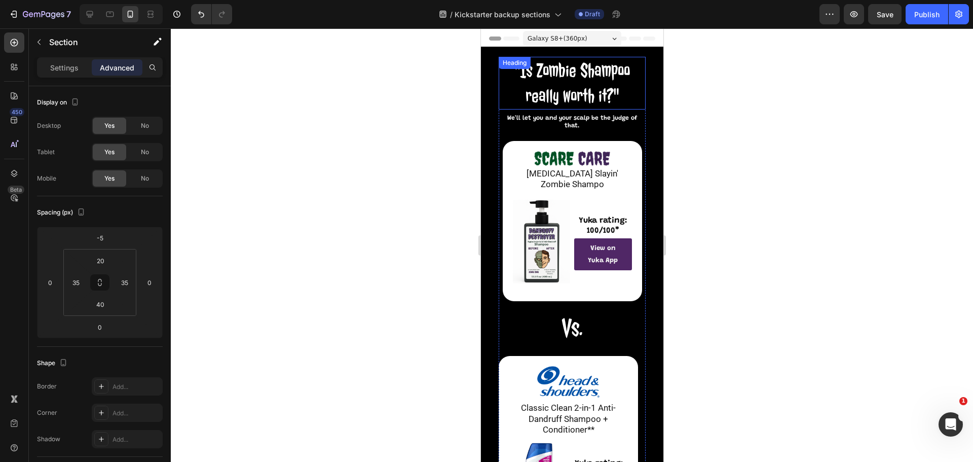
click at [553, 80] on h2 ""Is Zombie Shampoo really worth it?"" at bounding box center [571, 83] width 147 height 53
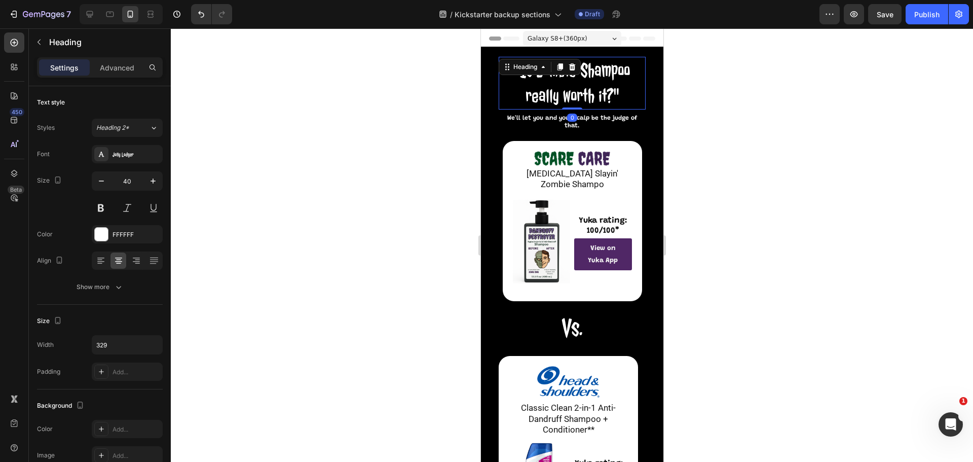
click at [553, 80] on h2 ""Is Zombie Shampoo really worth it?"" at bounding box center [571, 83] width 147 height 53
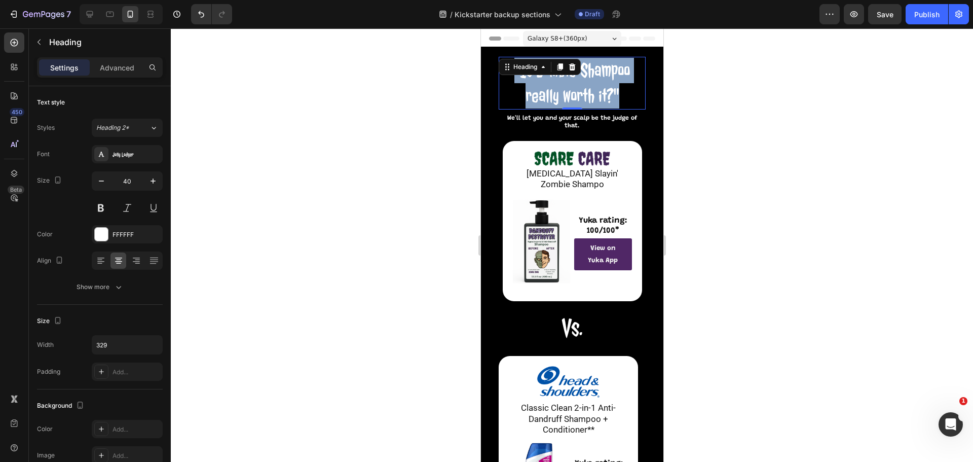
click at [569, 120] on span "We'll let you and your scalp be the judge of that." at bounding box center [572, 122] width 130 height 14
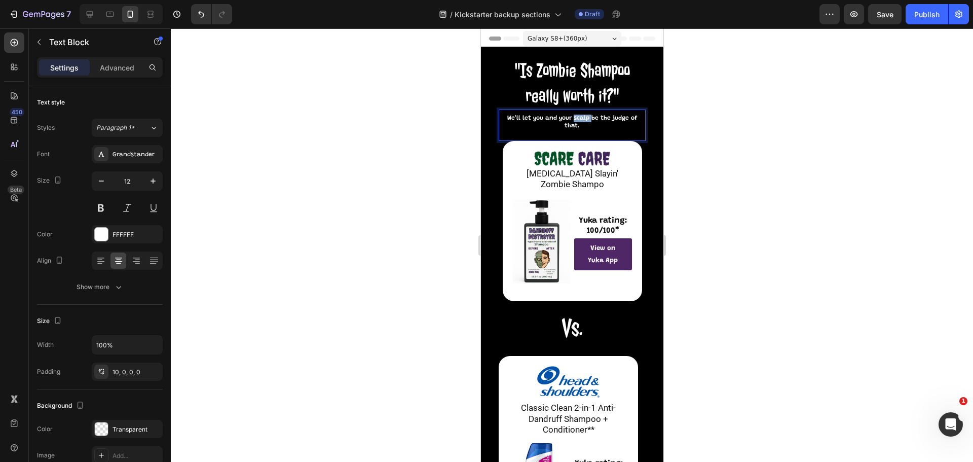
click at [569, 120] on span "We'll let you and your scalp be the judge of that." at bounding box center [572, 122] width 130 height 14
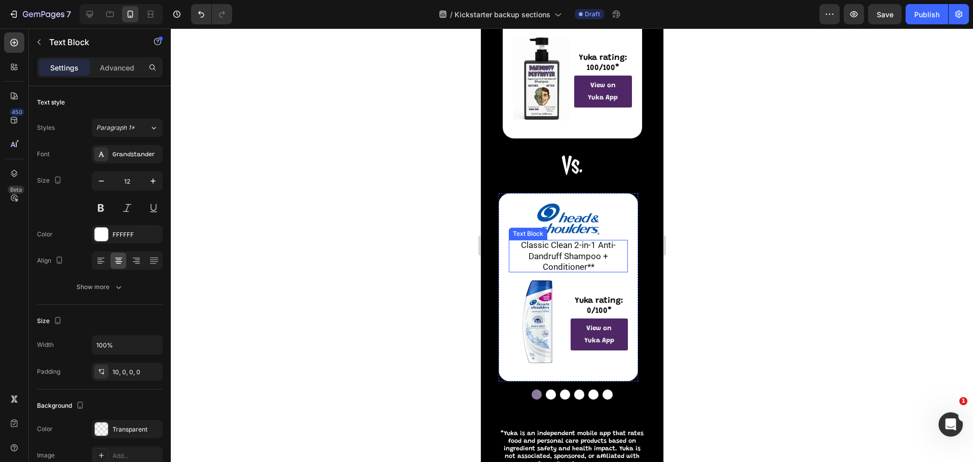
scroll to position [101, 0]
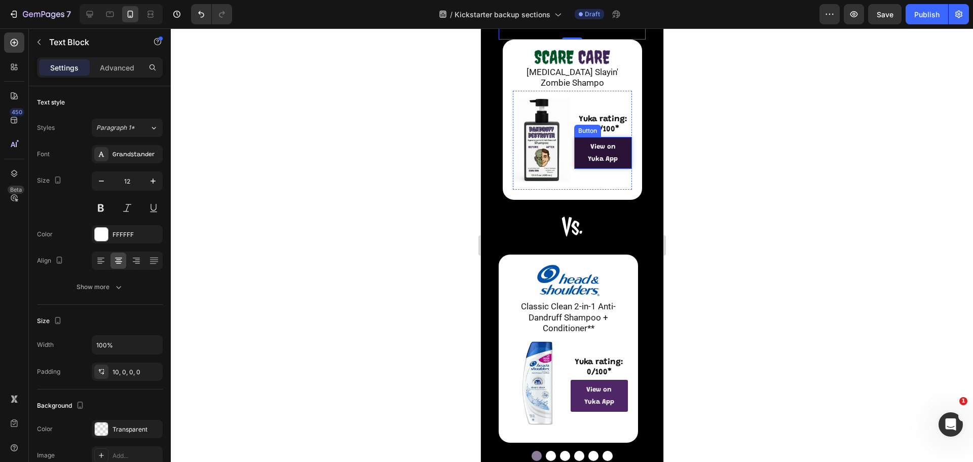
click at [621, 151] on link "View on Yuka App" at bounding box center [603, 153] width 58 height 32
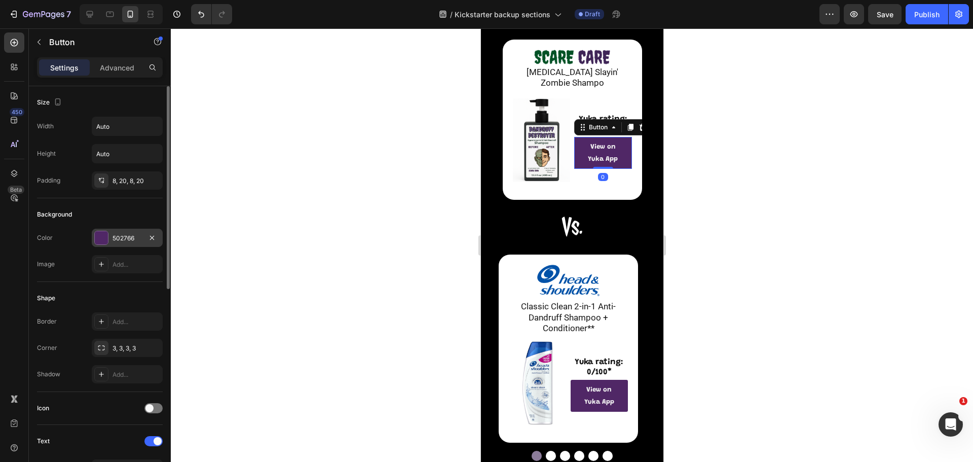
click at [122, 235] on div "502766" at bounding box center [127, 238] width 29 height 9
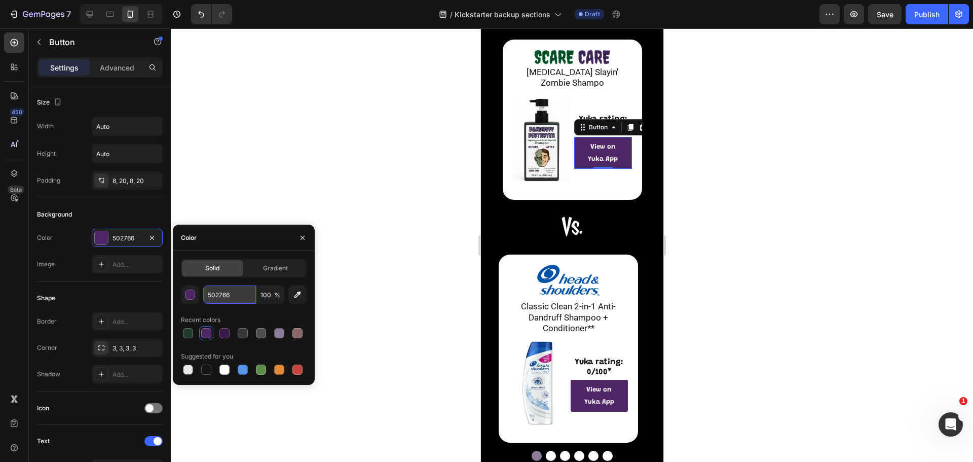
click at [240, 295] on input "502766" at bounding box center [229, 294] width 53 height 18
click at [538, 321] on p "Classic Clean 2-in-1 Anti-Dandruff Shampoo + Conditioner**" at bounding box center [568, 317] width 117 height 32
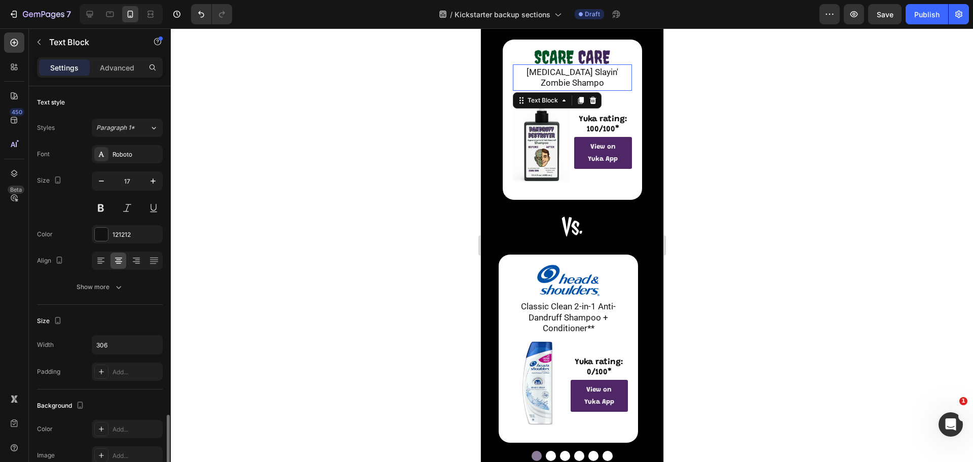
scroll to position [196, 0]
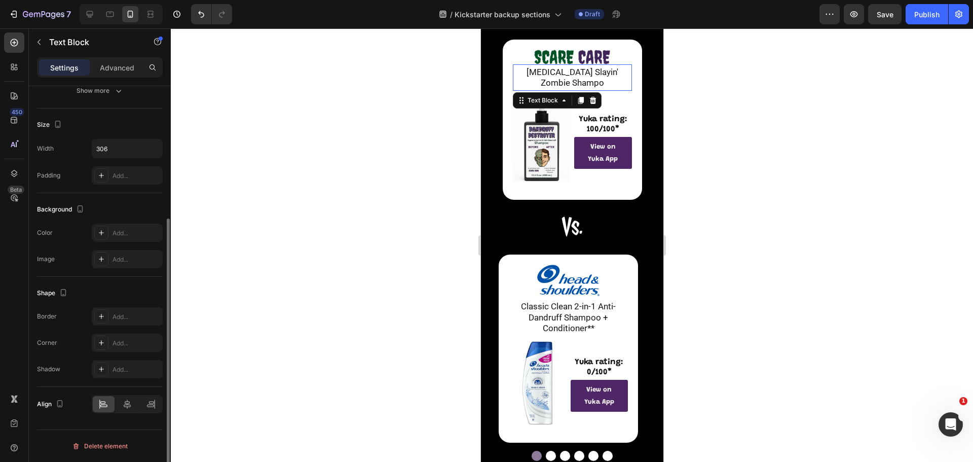
click at [581, 76] on p "Dandruff Slayin' Zombie Shampo" at bounding box center [572, 78] width 112 height 22
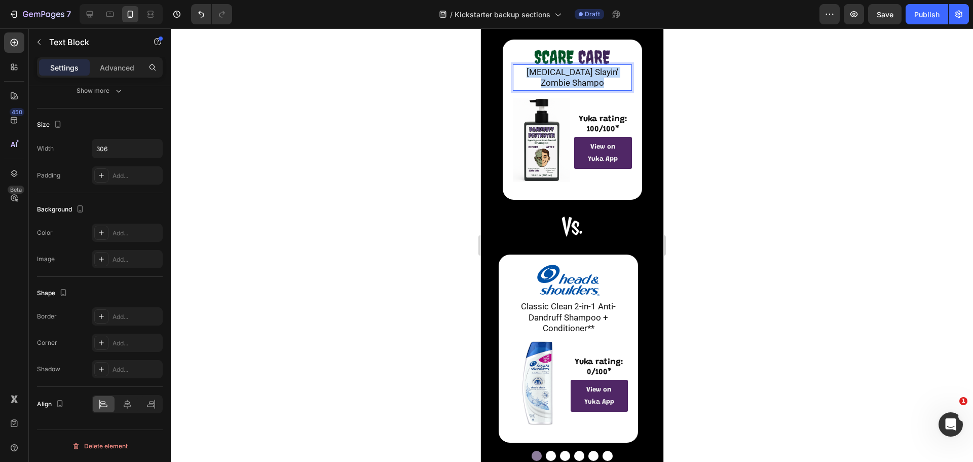
copy p "Dandruff Slayin' Zombie Shampo"
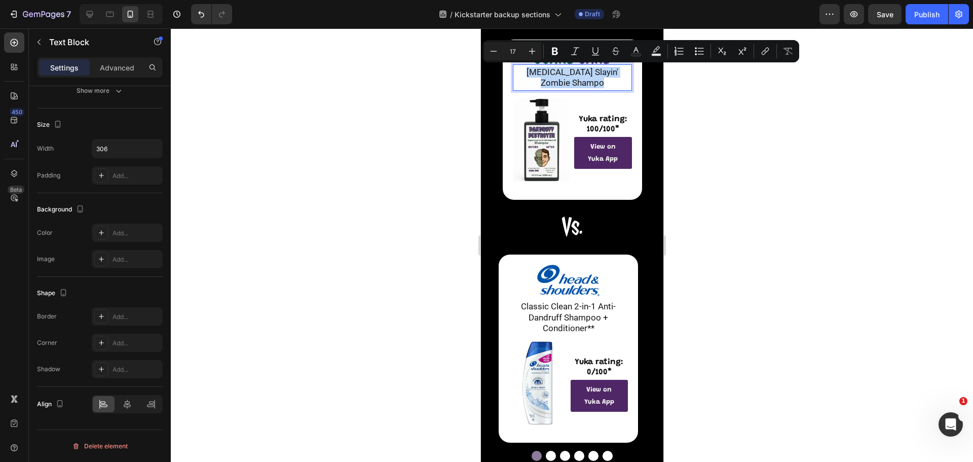
click at [612, 87] on p "Dandruff Slayin' Zombie Shampo" at bounding box center [572, 78] width 112 height 22
click at [610, 84] on p "Dandruff Slayin' Zombie Shampo" at bounding box center [572, 78] width 112 height 22
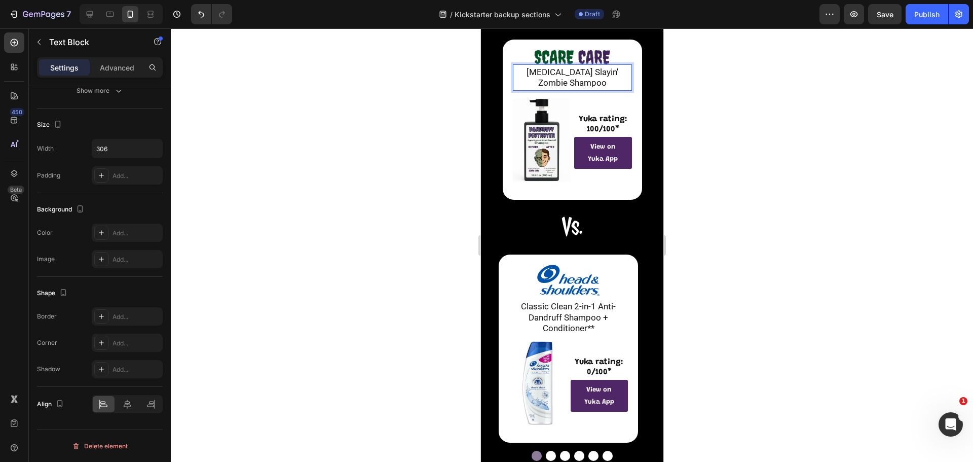
click at [584, 80] on p "Dandruff Slayin' Zombie Shampoo" at bounding box center [572, 78] width 112 height 22
copy p "Dandruff Slayin' Zombie Shampoo"
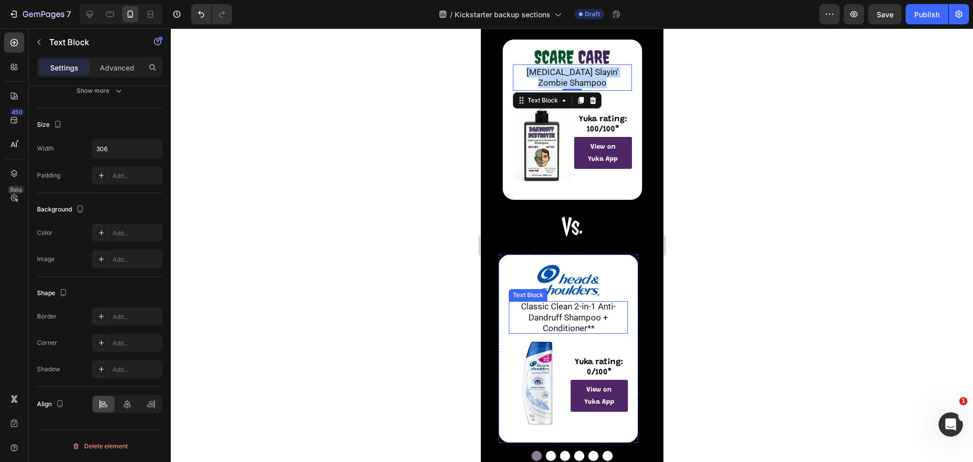
click at [582, 320] on p "Classic Clean 2-in-1 Anti-Dandruff Shampoo + Conditioner**" at bounding box center [568, 317] width 117 height 32
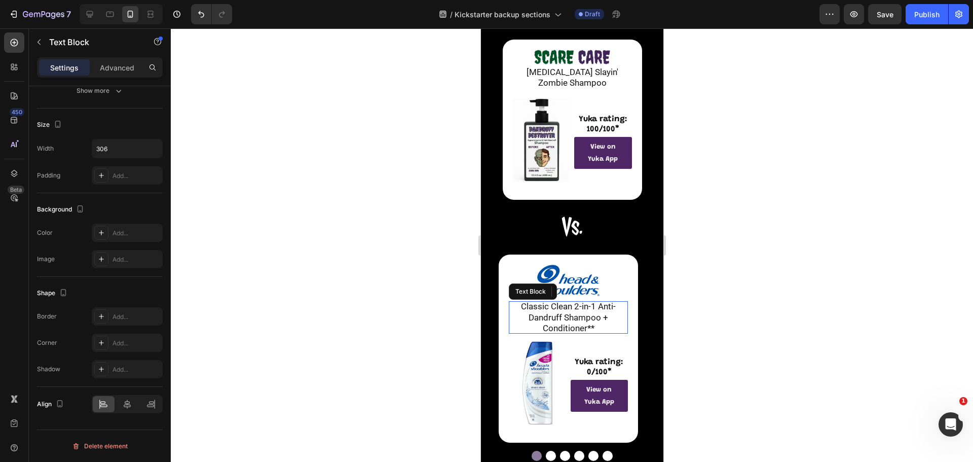
click at [582, 320] on p "Classic Clean 2-in-1 Anti-Dandruff Shampoo + Conditioner**" at bounding box center [568, 317] width 117 height 32
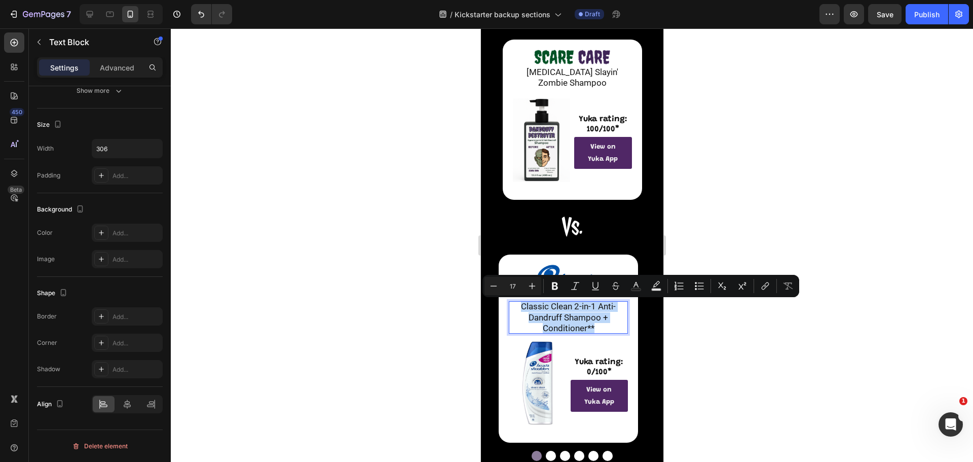
copy p "Classic Clean 2-in-1 Anti-Dandruff Shampoo + Conditioner**"
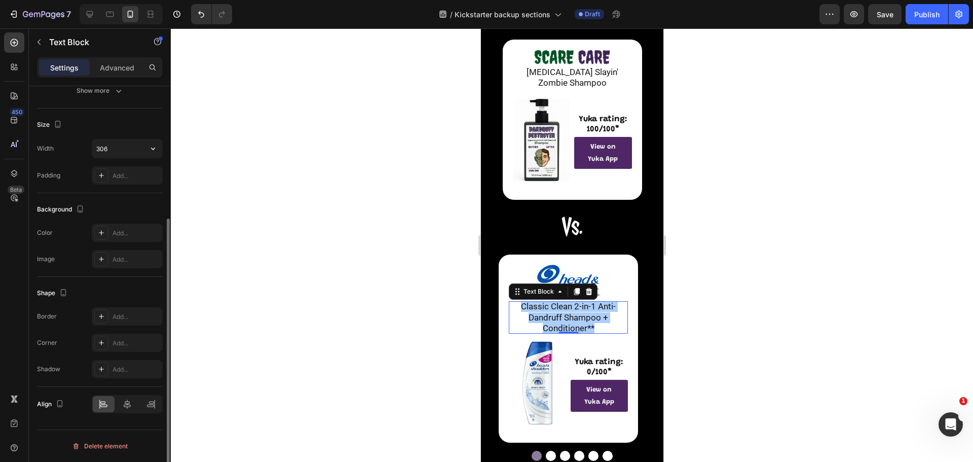
scroll to position [0, 0]
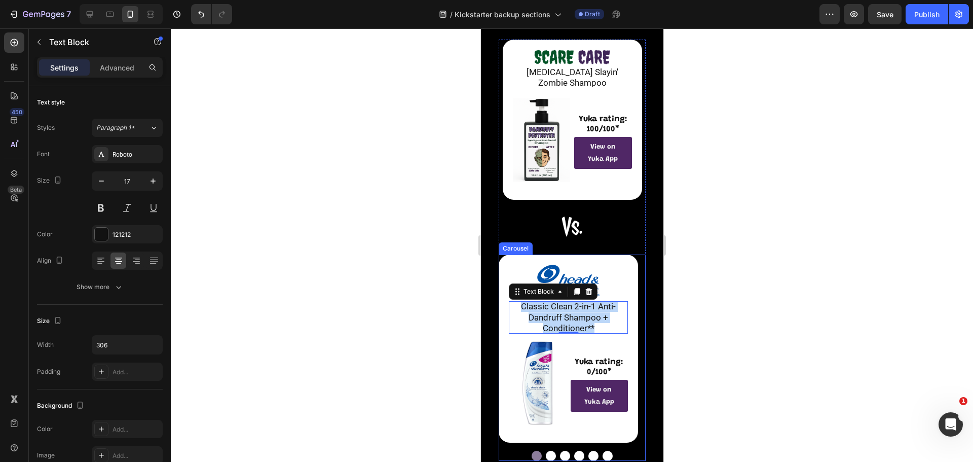
click at [548, 455] on button "Dot" at bounding box center [551, 456] width 10 height 10
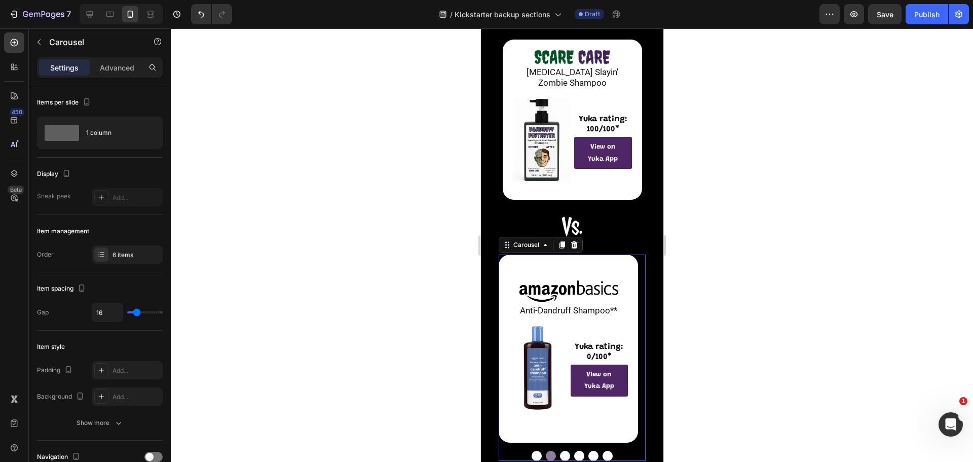
click at [564, 454] on button "Dot" at bounding box center [565, 456] width 10 height 10
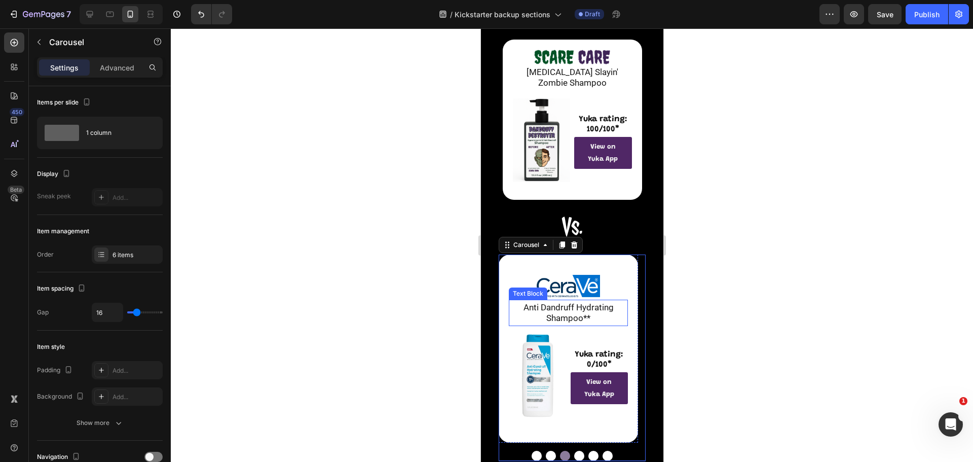
click at [572, 315] on p "Anti Dandruff Hydrating Shampoo**" at bounding box center [568, 313] width 112 height 22
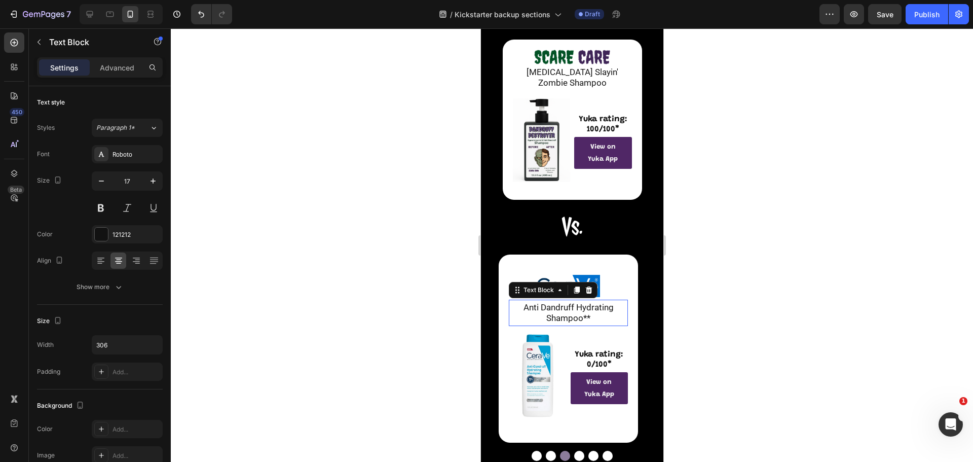
click at [572, 315] on p "Anti Dandruff Hydrating Shampoo**" at bounding box center [568, 313] width 112 height 22
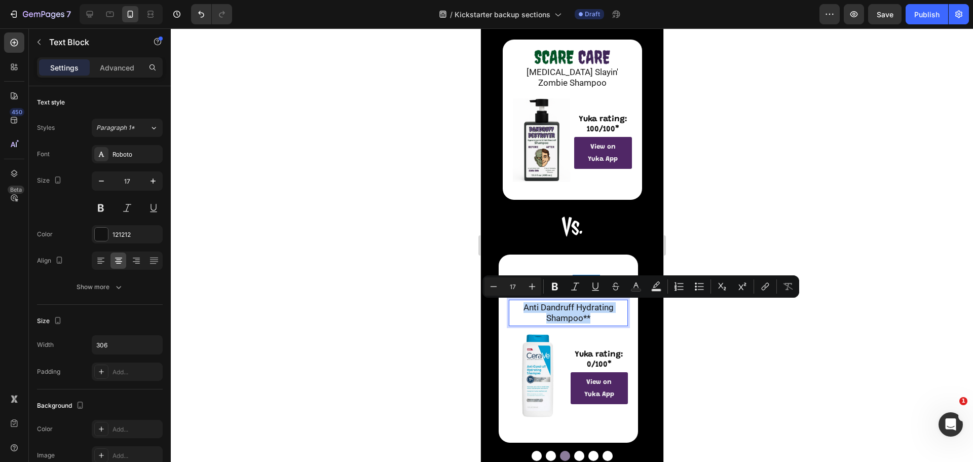
copy p "Anti Dandruff Hydrating Shampoo**"
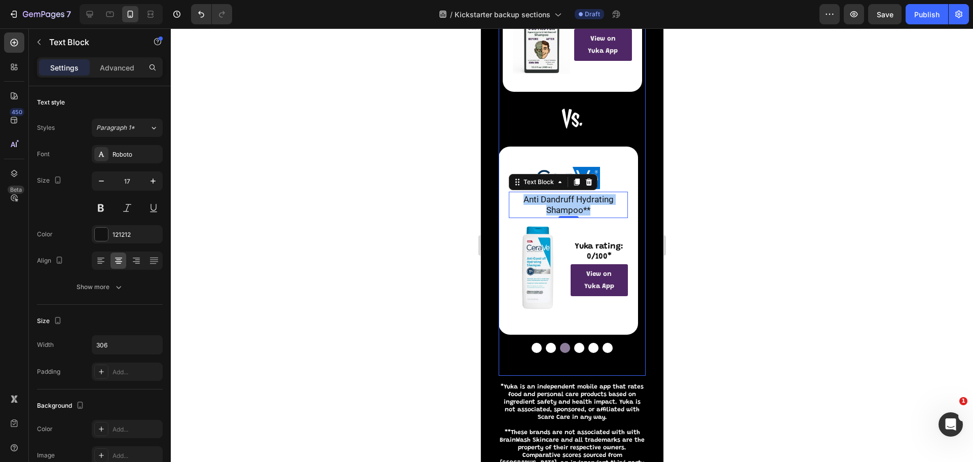
scroll to position [254, 0]
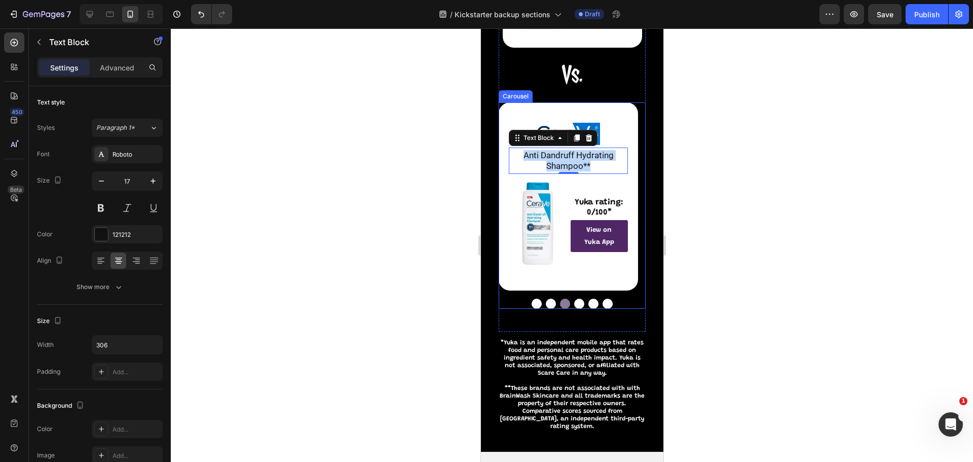
click at [547, 300] on button "Dot" at bounding box center [551, 304] width 10 height 10
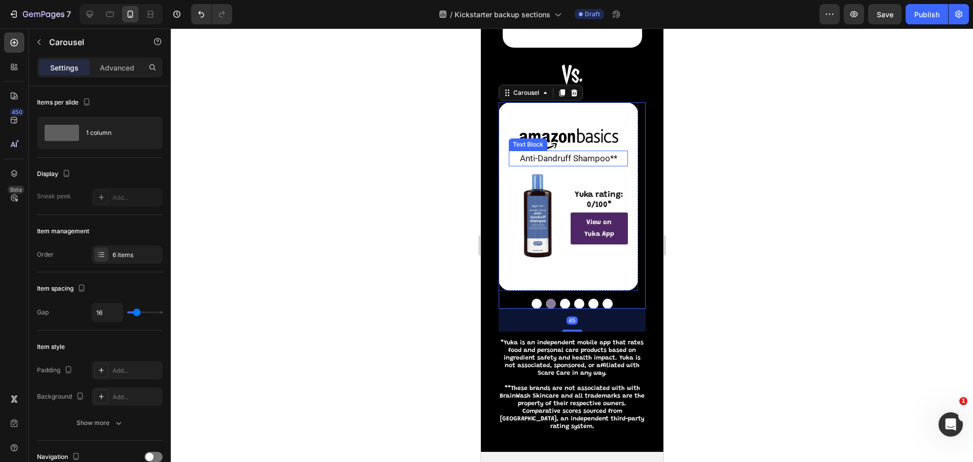
click at [573, 160] on p "Anti-Dandruff Shampoo**" at bounding box center [568, 158] width 112 height 11
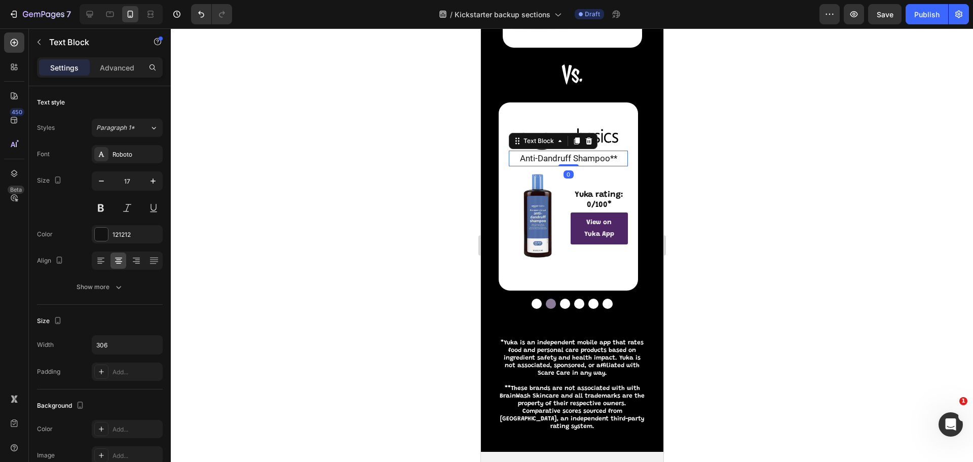
click at [573, 160] on p "Anti-Dandruff Shampoo**" at bounding box center [568, 158] width 112 height 11
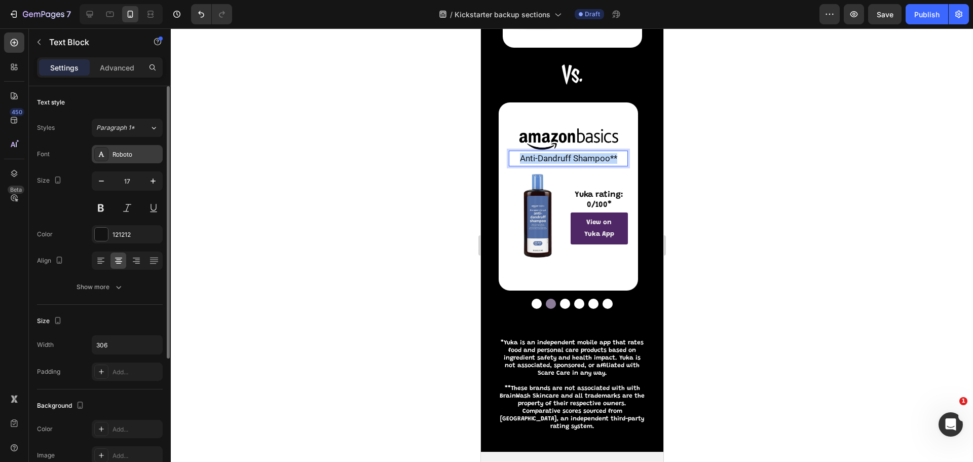
copy p "Anti-Dandruff Shampoo**"
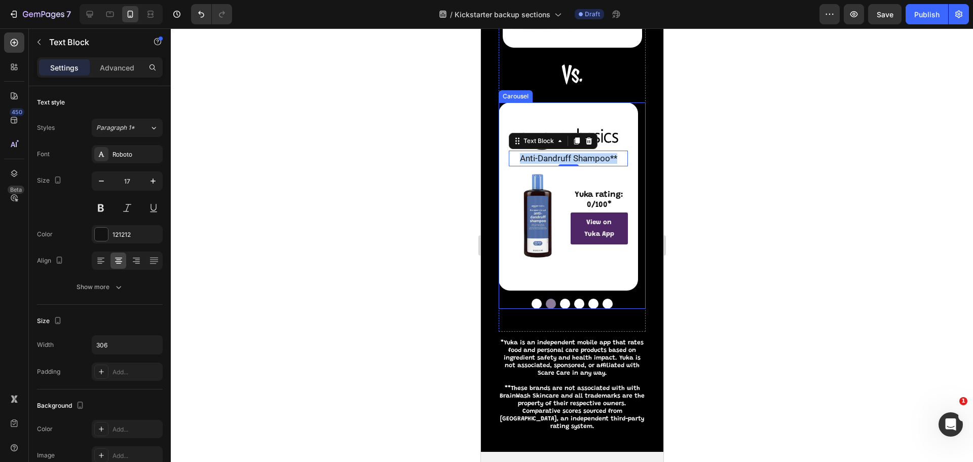
click at [562, 301] on button "Dot" at bounding box center [565, 304] width 10 height 10
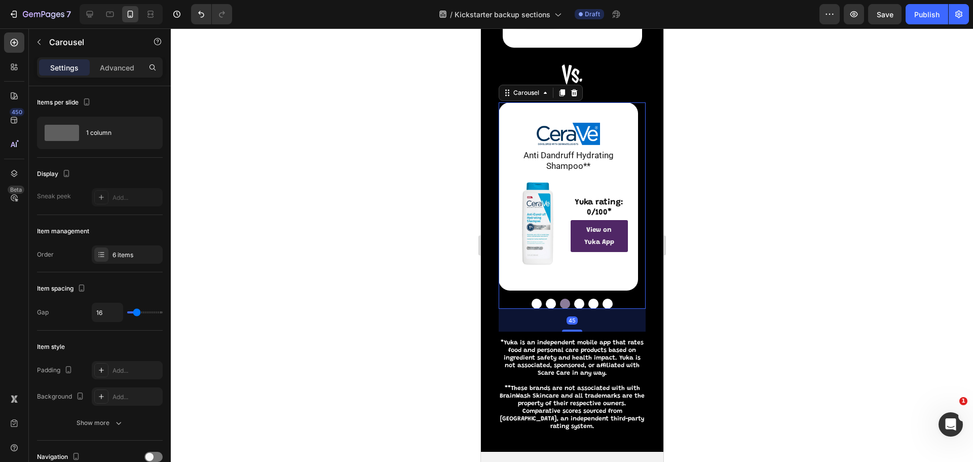
click at [574, 303] on button "Dot" at bounding box center [579, 304] width 10 height 10
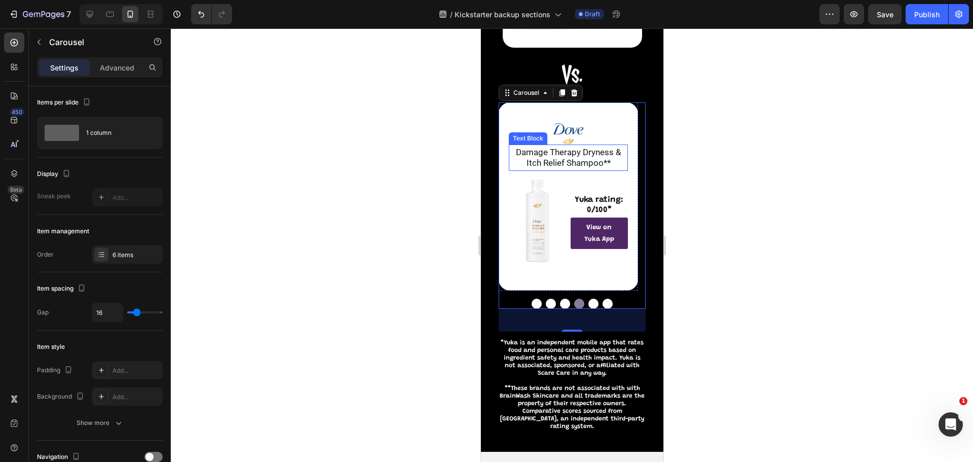
click at [575, 156] on p "Damage Therapy Dryness & Itch Relief Shampoo**" at bounding box center [568, 158] width 112 height 22
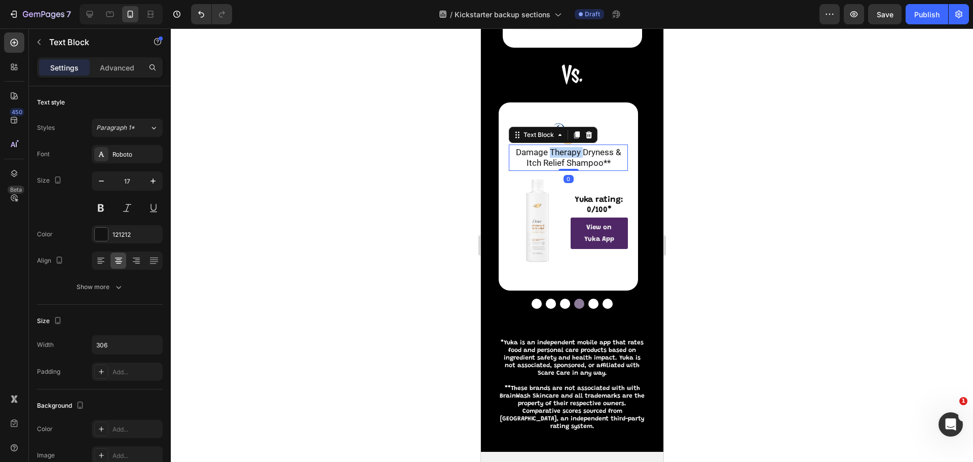
click at [575, 156] on p "Damage Therapy Dryness & Itch Relief Shampoo**" at bounding box center [568, 158] width 112 height 22
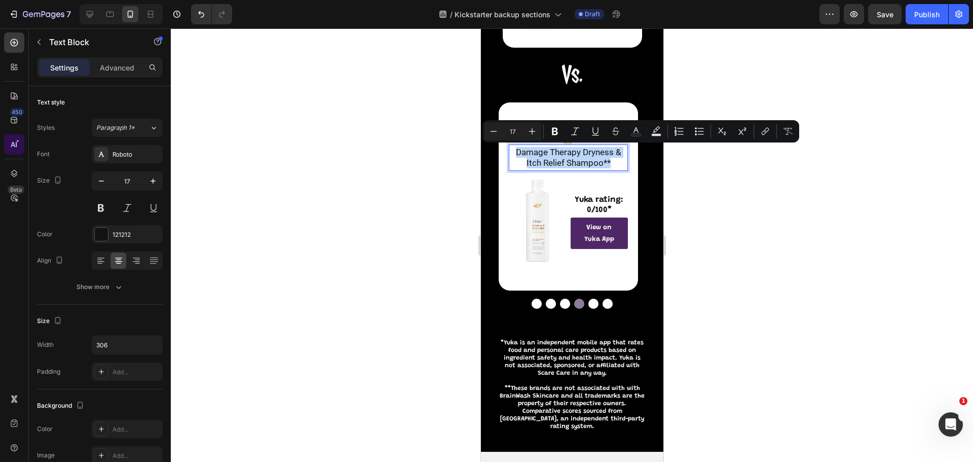
copy p "Damage Therapy Dryness & Itch Relief Shampoo**"
click at [560, 304] on button "Dot" at bounding box center [565, 304] width 10 height 10
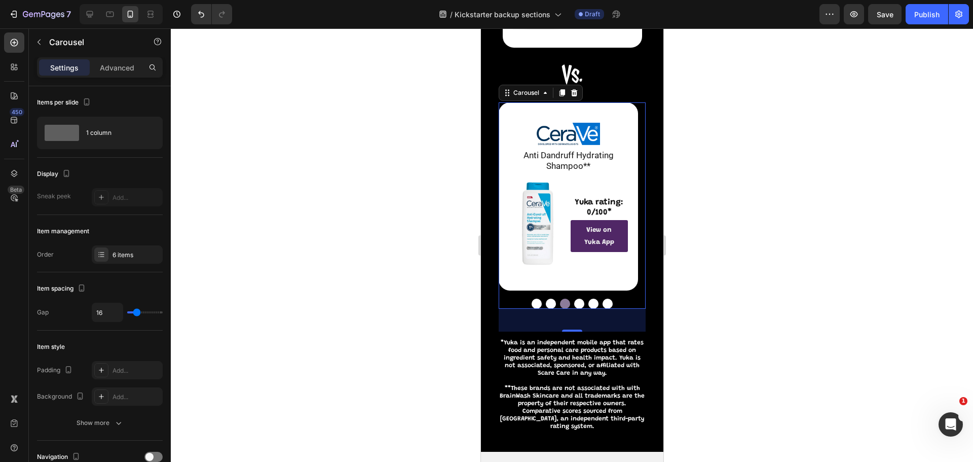
click at [546, 303] on button "Dot" at bounding box center [551, 304] width 10 height 10
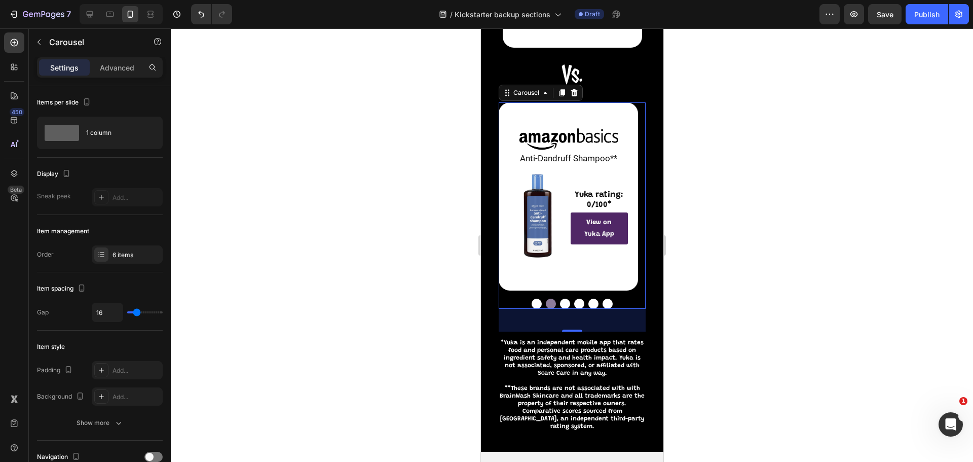
click at [560, 301] on button "Dot" at bounding box center [565, 304] width 10 height 10
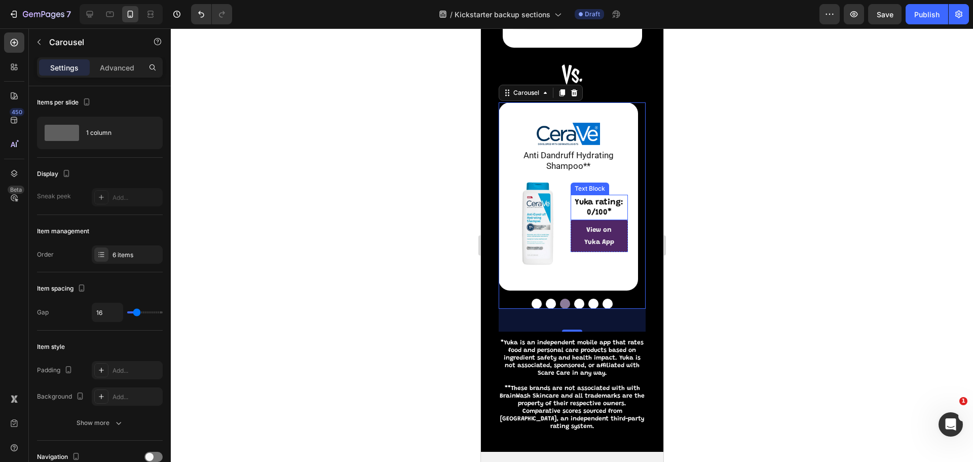
click at [594, 209] on strong "Yuka rating: 0/100*" at bounding box center [598, 207] width 49 height 18
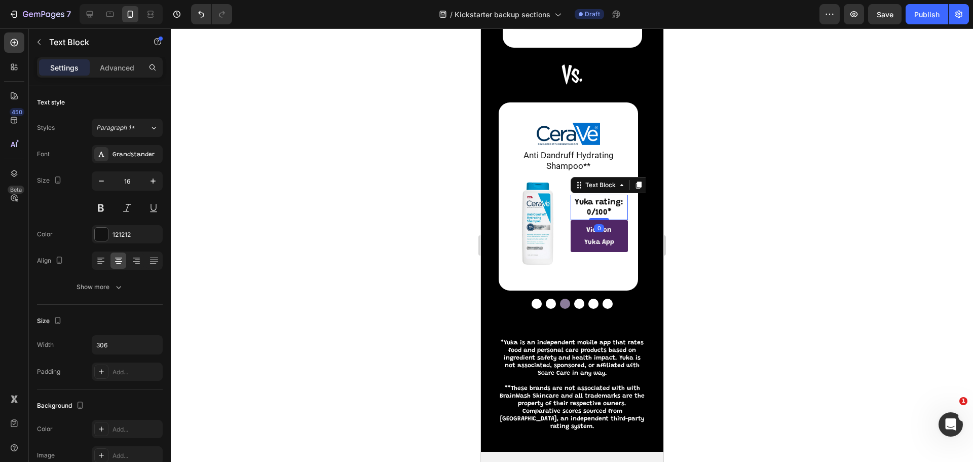
click at [594, 209] on strong "Yuka rating: 0/100*" at bounding box center [598, 207] width 49 height 18
click at [592, 211] on strong "Yuka rating: 0/100*" at bounding box center [598, 207] width 49 height 18
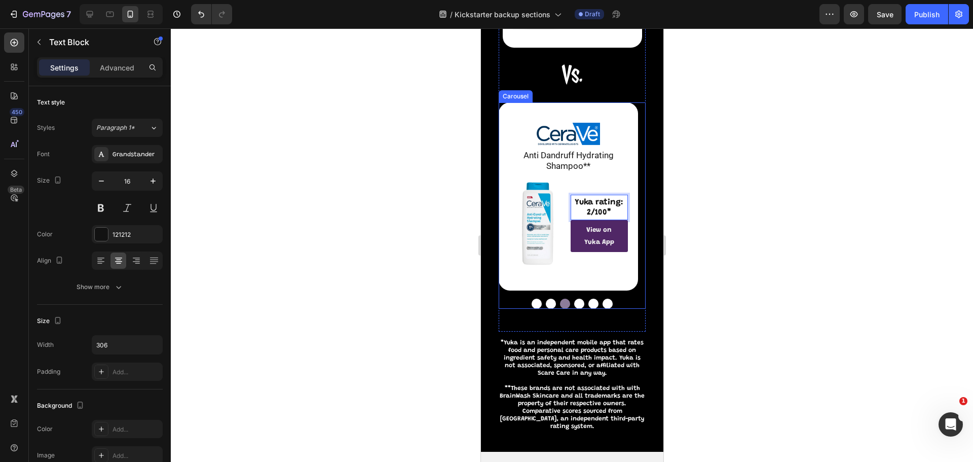
click at [574, 303] on button "Dot" at bounding box center [579, 304] width 10 height 10
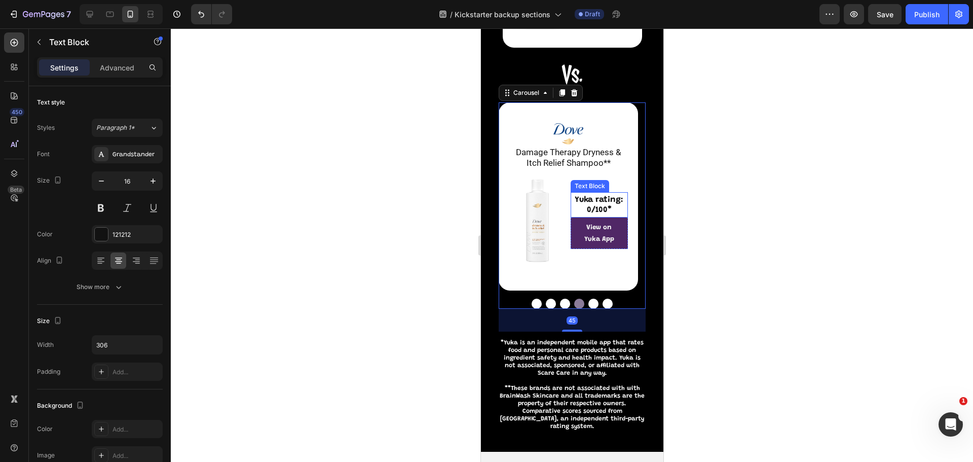
click at [592, 206] on strong "Yuka rating: 0/100*" at bounding box center [598, 205] width 49 height 18
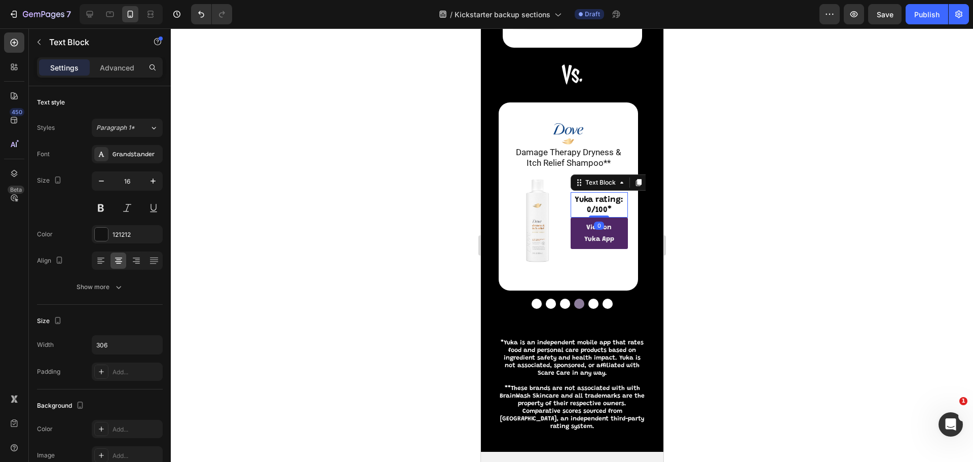
click at [592, 206] on strong "Yuka rating: 0/100*" at bounding box center [598, 205] width 49 height 18
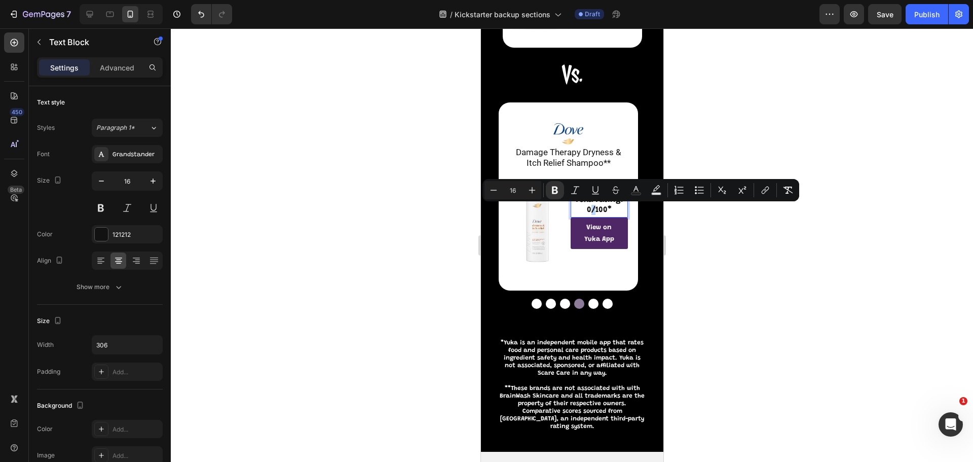
click at [591, 207] on strong "Yuka rating: 0/100*" at bounding box center [598, 205] width 49 height 18
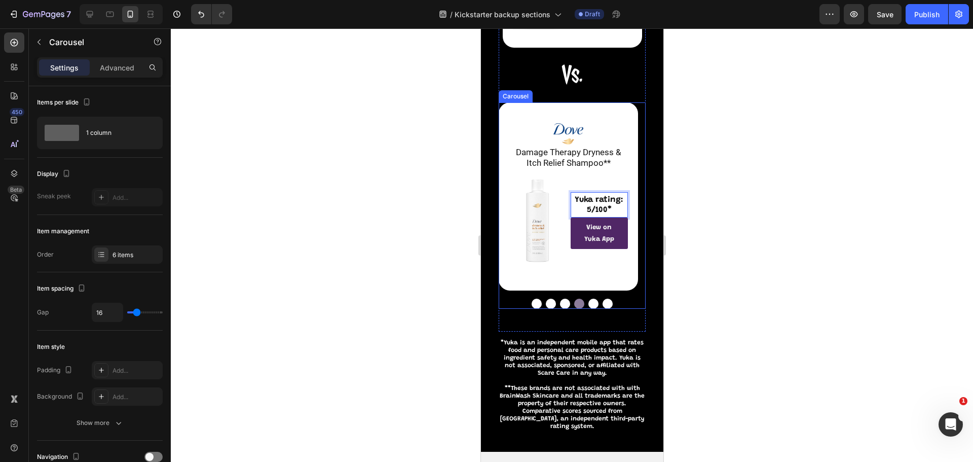
click at [588, 302] on button "Dot" at bounding box center [593, 304] width 10 height 10
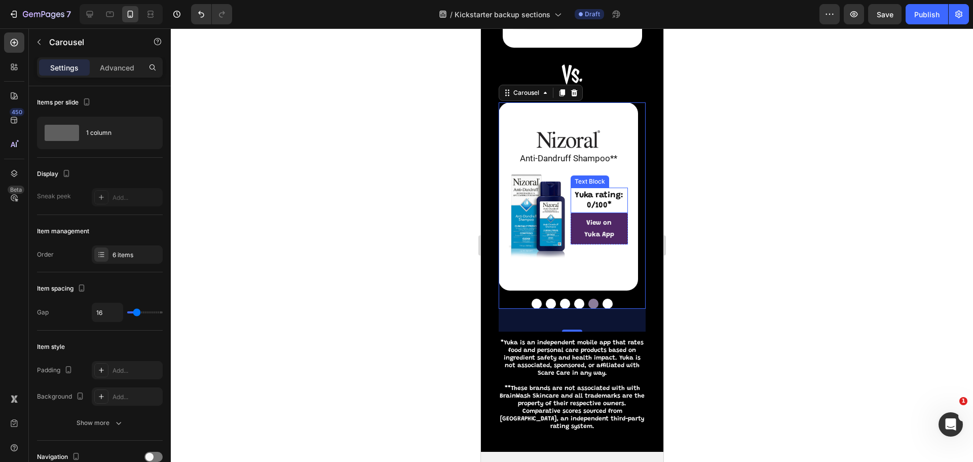
click at [596, 202] on strong "Yuka rating: 0/100*" at bounding box center [598, 200] width 49 height 18
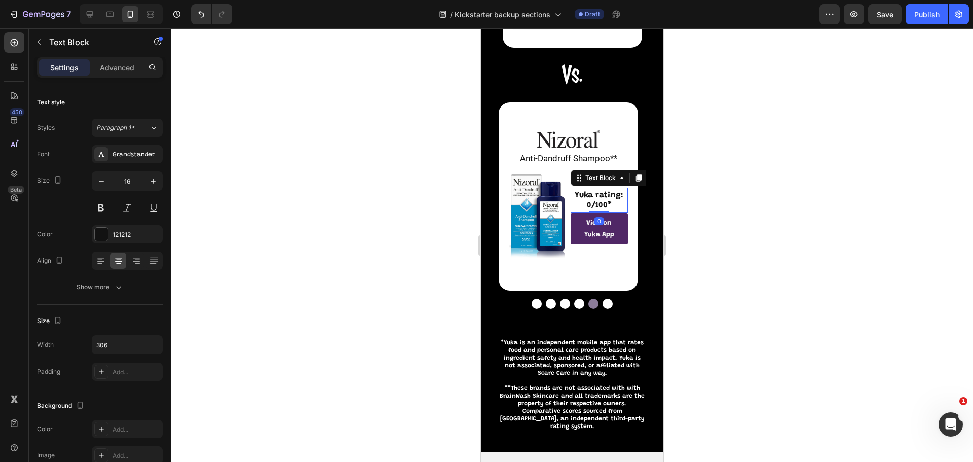
click at [592, 204] on strong "Yuka rating: 0/100*" at bounding box center [598, 200] width 49 height 18
click at [576, 159] on p "Anti-Dandruff Shampoo**" at bounding box center [568, 158] width 112 height 11
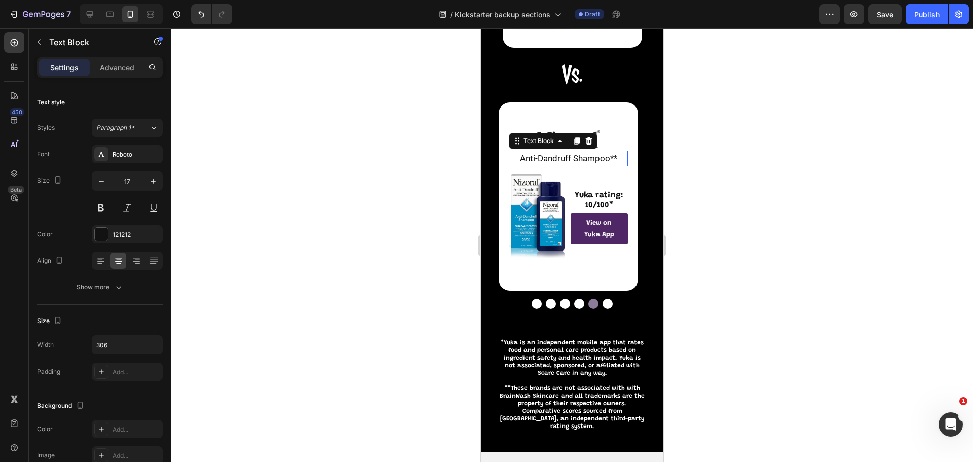
click at [576, 159] on p "Anti-Dandruff Shampoo**" at bounding box center [568, 158] width 112 height 11
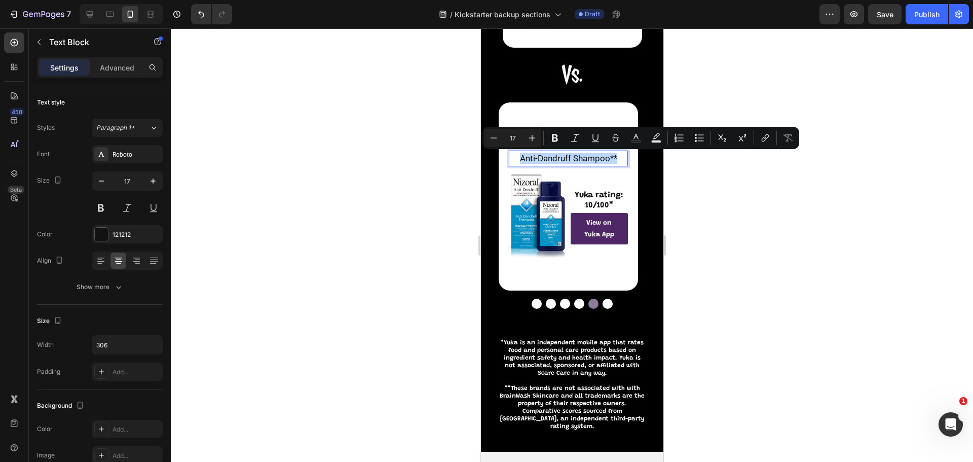
copy p "Anti-Dandruff Shampoo**"
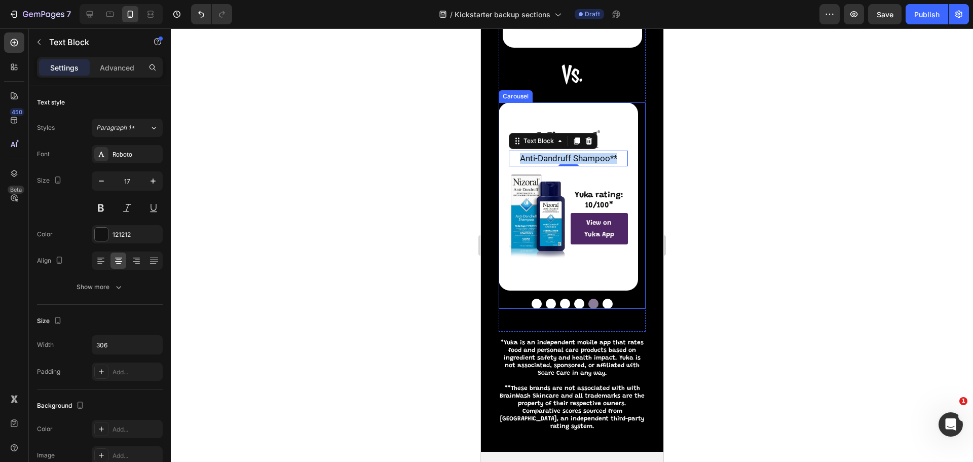
click at [605, 306] on button "Dot" at bounding box center [607, 304] width 10 height 10
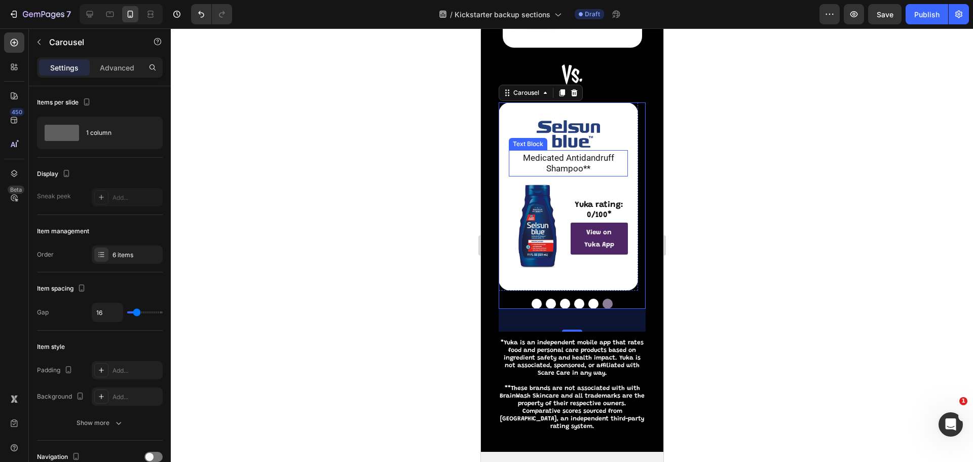
click at [568, 164] on p "Medicated Antidandruff Shampoo**" at bounding box center [568, 164] width 112 height 22
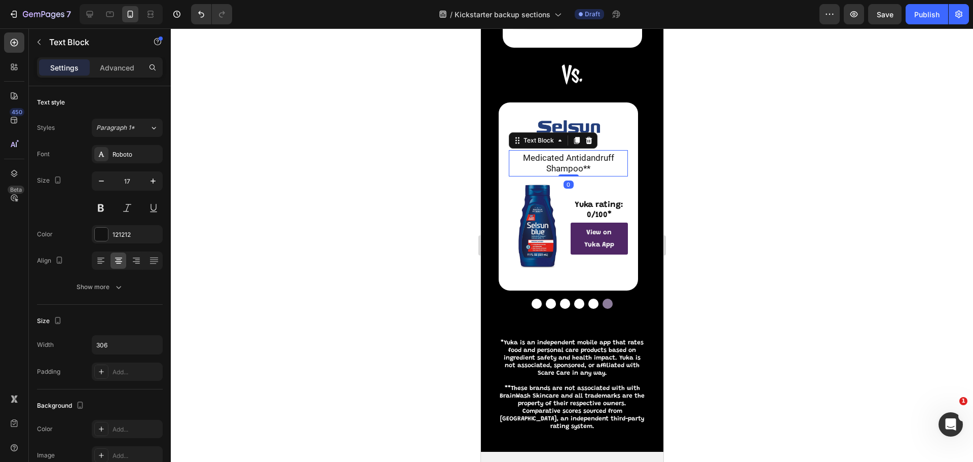
click at [568, 164] on p "Medicated Antidandruff Shampoo**" at bounding box center [568, 164] width 112 height 22
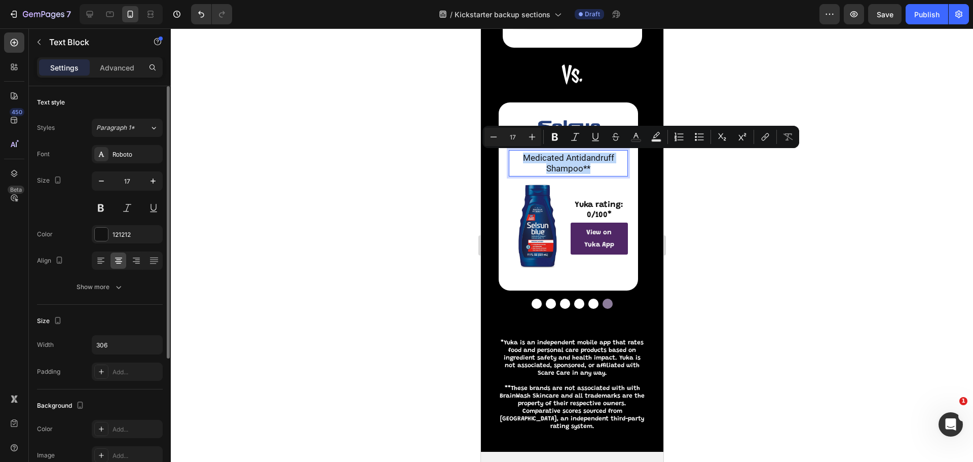
copy p "Medicated Antidandruff Shampoo**"
click at [593, 215] on strong "Yuka rating: 0/100*" at bounding box center [598, 210] width 49 height 18
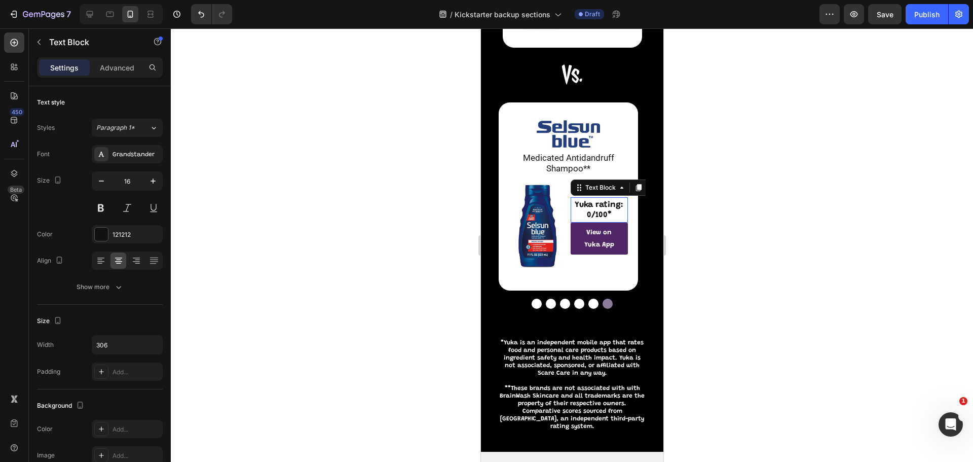
click at [592, 215] on strong "Yuka rating: 0/100*" at bounding box center [598, 210] width 49 height 18
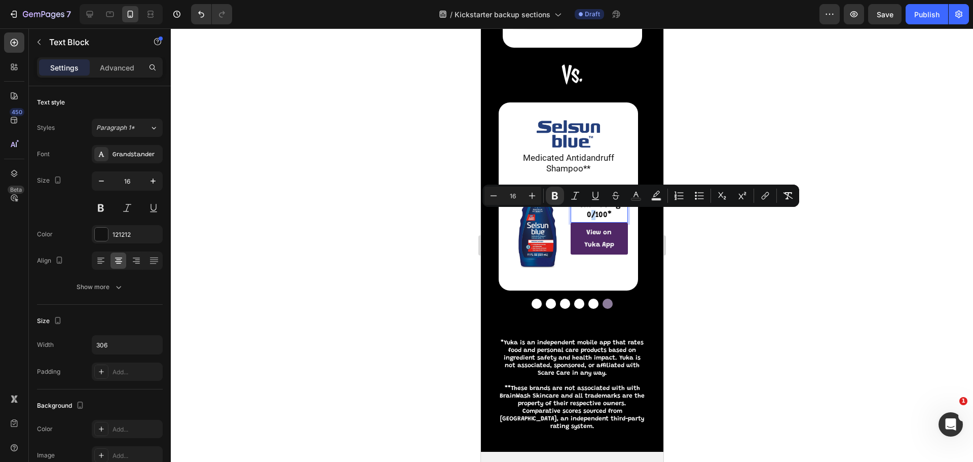
click at [590, 215] on strong "Yuka rating: 0/100*" at bounding box center [598, 210] width 49 height 18
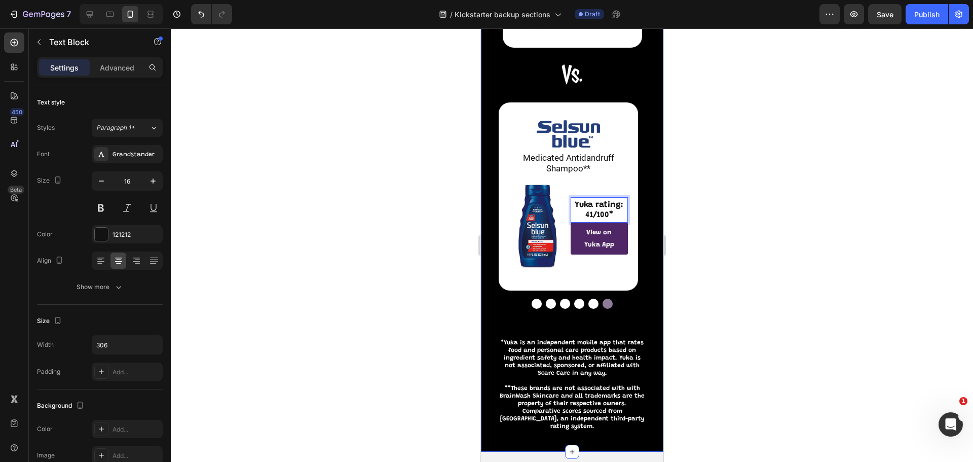
click at [710, 226] on div at bounding box center [572, 244] width 803 height 433
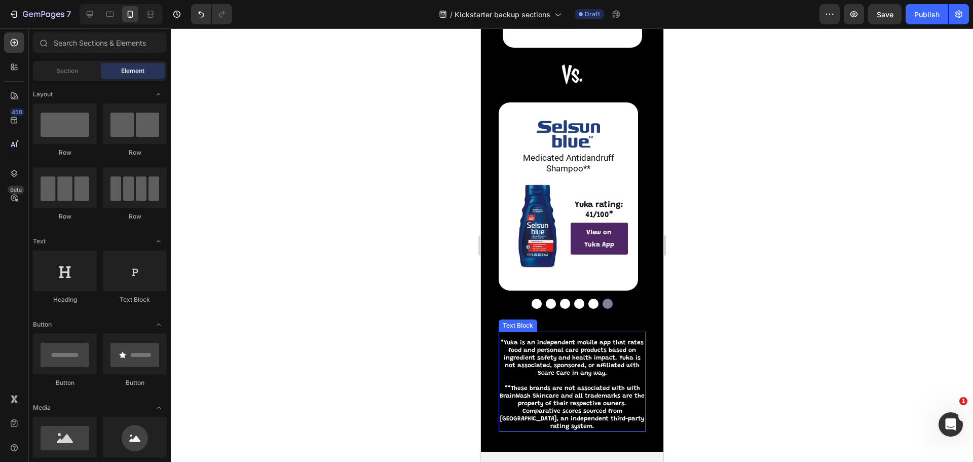
click at [549, 349] on p "*Yuka is an independent mobile app that rates food and personal care products b…" at bounding box center [571, 362] width 145 height 46
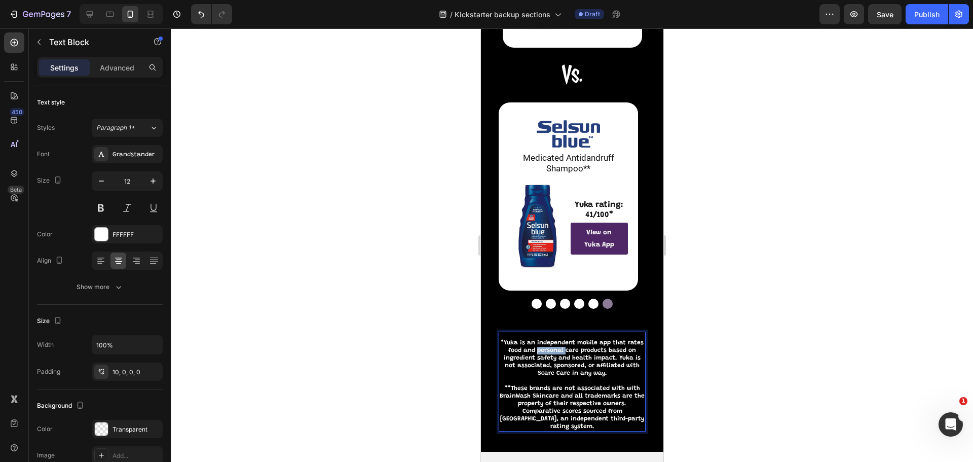
click at [549, 349] on p "*Yuka is an independent mobile app that rates food and personal care products b…" at bounding box center [571, 362] width 145 height 46
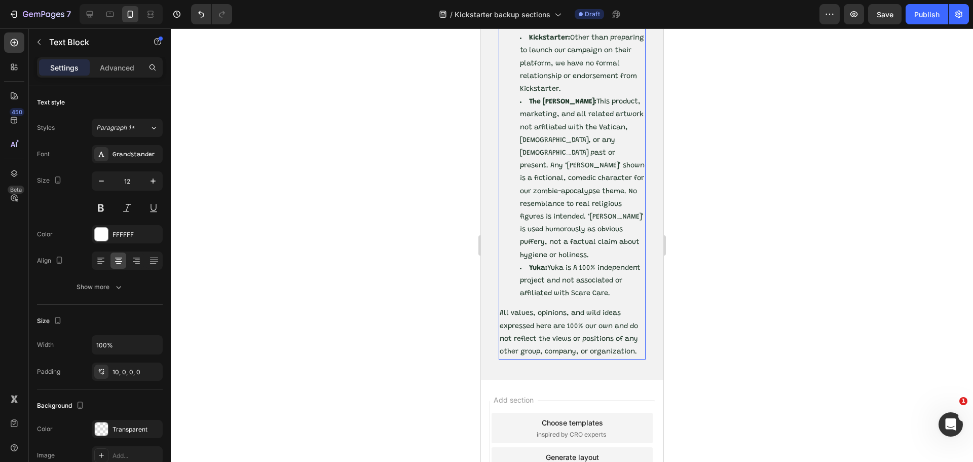
scroll to position [2594, 0]
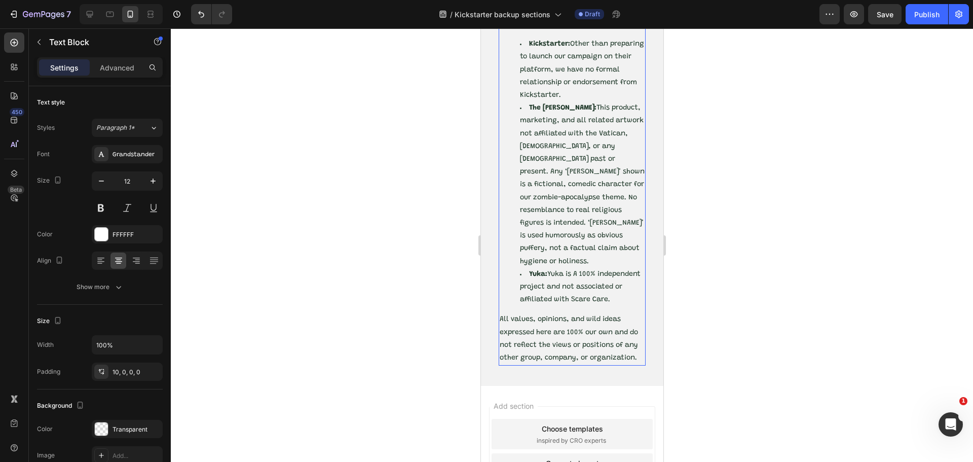
click at [580, 307] on li "Yuka: Yuka is A 100% independent project and not associated or affiliated with …" at bounding box center [582, 287] width 125 height 39
click at [579, 307] on li "Yuka: Yuka is A 100% independent project and not associated or affiliated with …" at bounding box center [582, 287] width 125 height 39
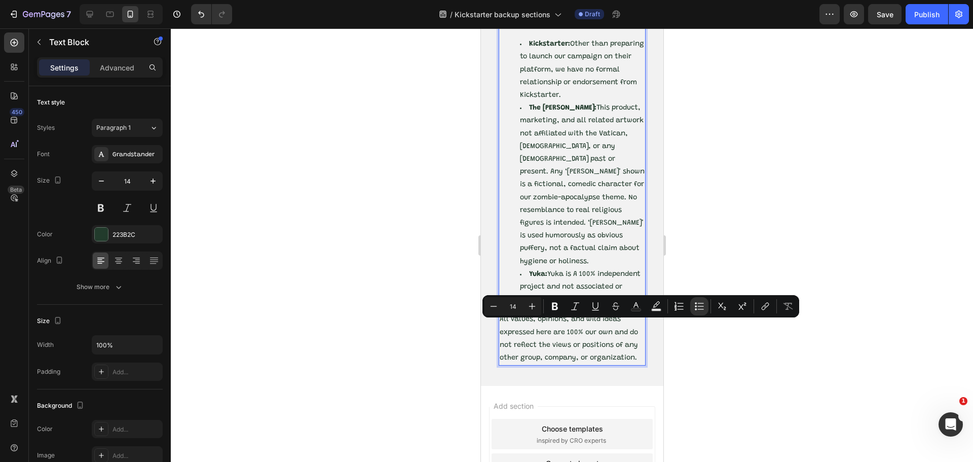
click at [567, 307] on li "Yuka: Yuka is A 100% independent project and not associated or affiliated with …" at bounding box center [582, 287] width 125 height 39
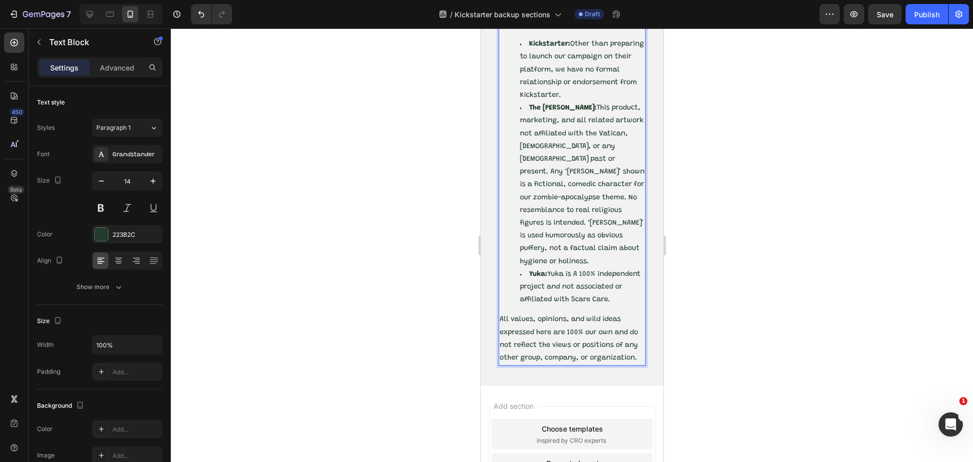
click at [566, 307] on li "Yuka: Yuka is A 100% independent project and not associated or affiliated with …" at bounding box center [582, 287] width 125 height 39
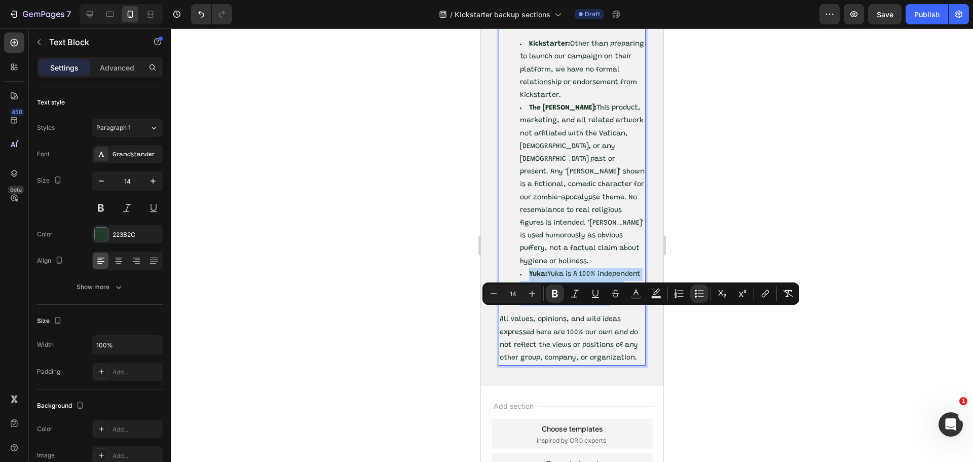
drag, startPoint x: 566, startPoint y: 351, endPoint x: 530, endPoint y: 313, distance: 52.4
click at [530, 307] on li "Yuka: Yuka is A 100% independent project and not associated or affiliated with …" at bounding box center [582, 287] width 125 height 39
copy li "Yuka: Yuka is A 100% independent project and not associated or affiliated with …"
